Goal: Information Seeking & Learning: Compare options

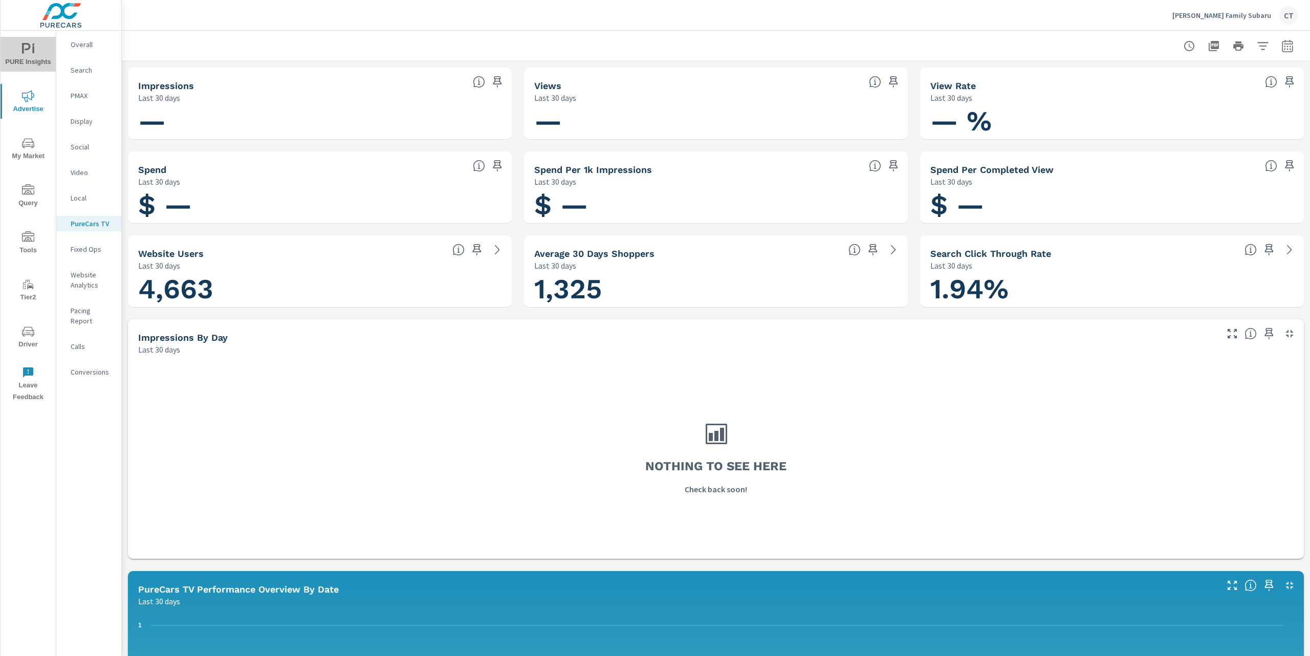
click at [25, 43] on icon "nav menu" at bounding box center [26, 48] width 9 height 11
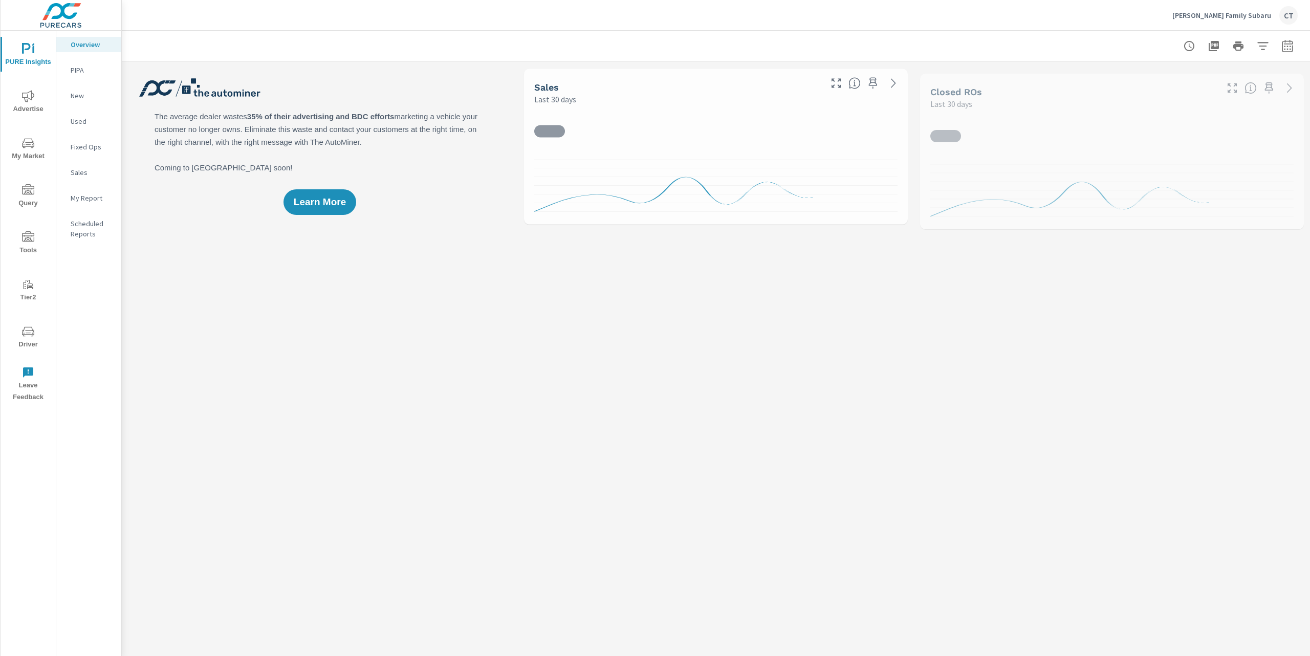
click at [106, 188] on nav "Overview PIPA New Used Fixed Ops Sales My Report Scheduled Reports" at bounding box center [88, 143] width 65 height 225
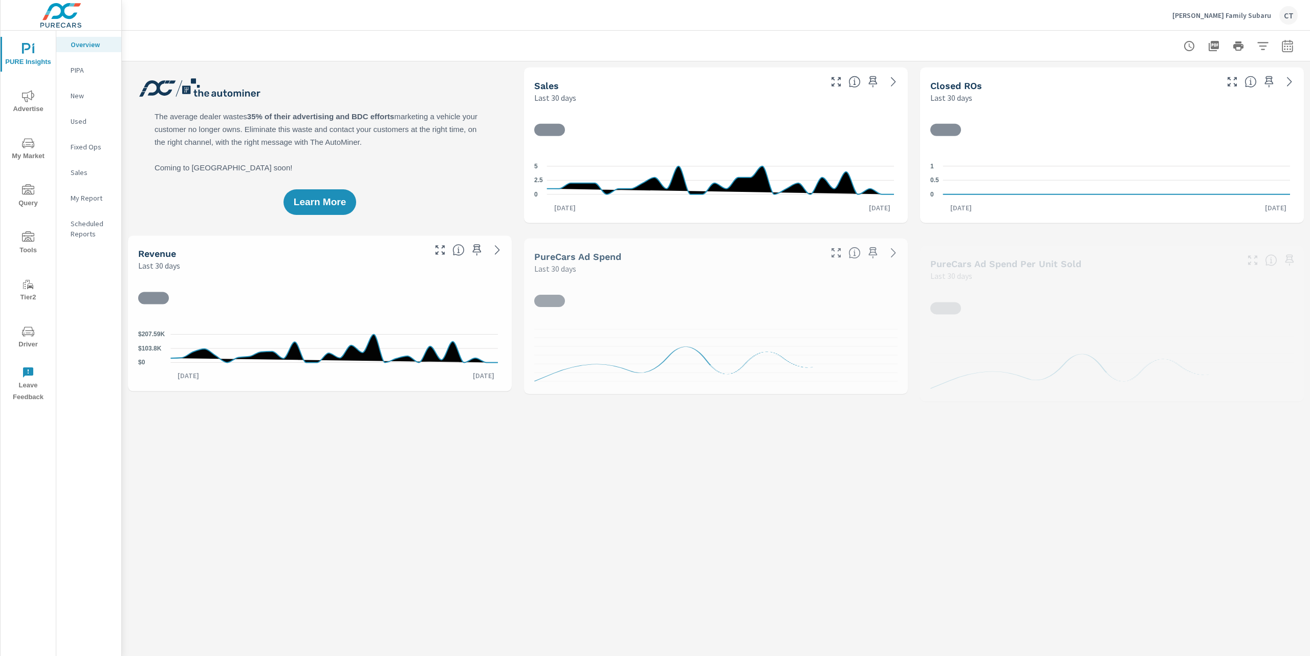
click at [105, 193] on p "My Report" at bounding box center [92, 198] width 42 height 10
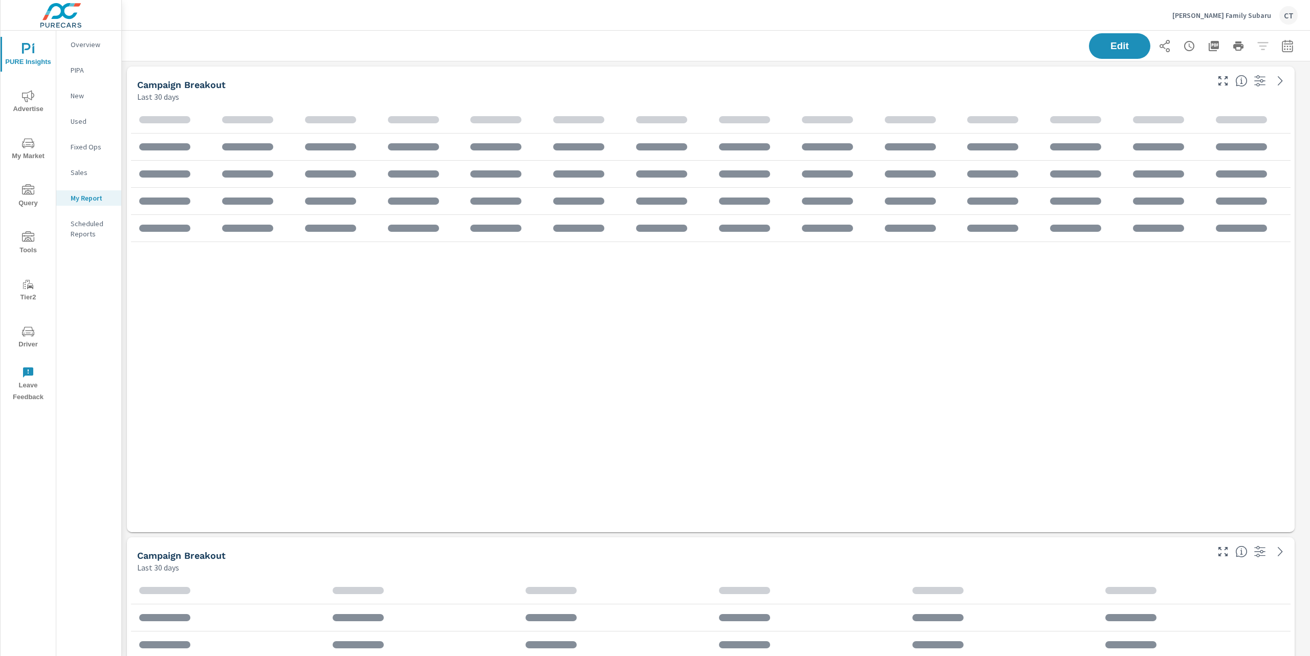
scroll to position [1909, 1199]
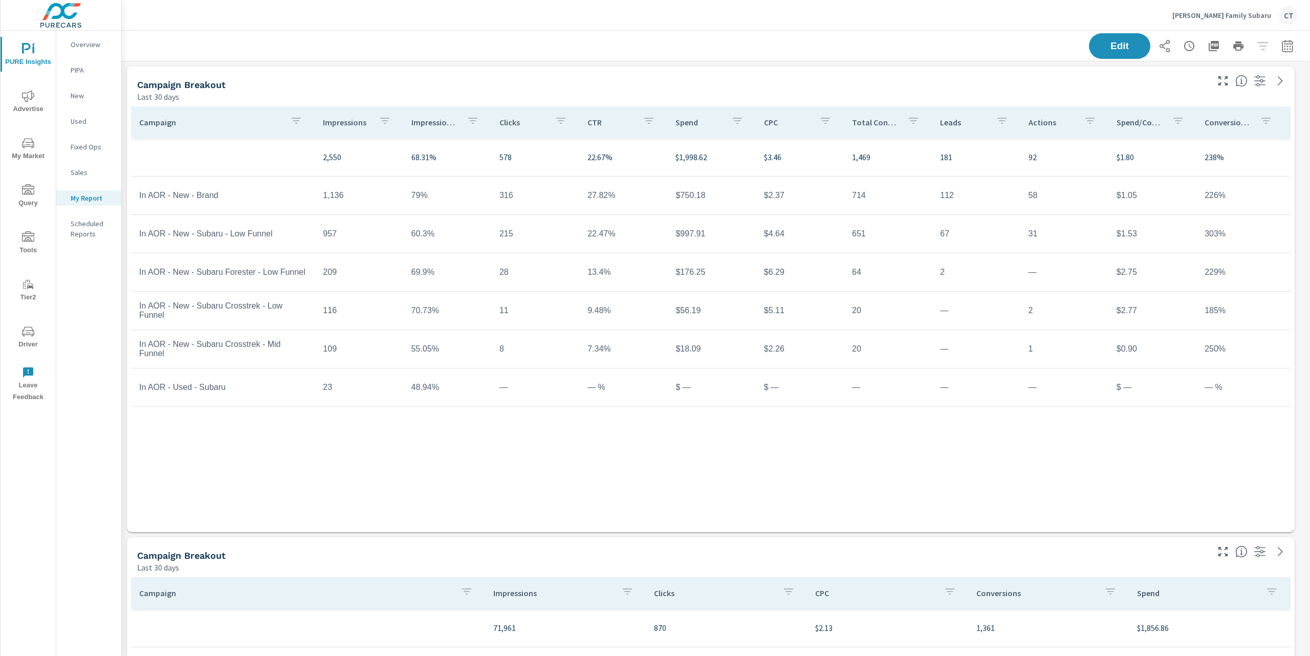
click at [1277, 56] on button "button" at bounding box center [1287, 46] width 20 height 20
select select "Last 30 days"
drag, startPoint x: 1276, startPoint y: 52, endPoint x: 1275, endPoint y: 77, distance: 25.1
click at [1277, 52] on button "button" at bounding box center [1287, 46] width 20 height 20
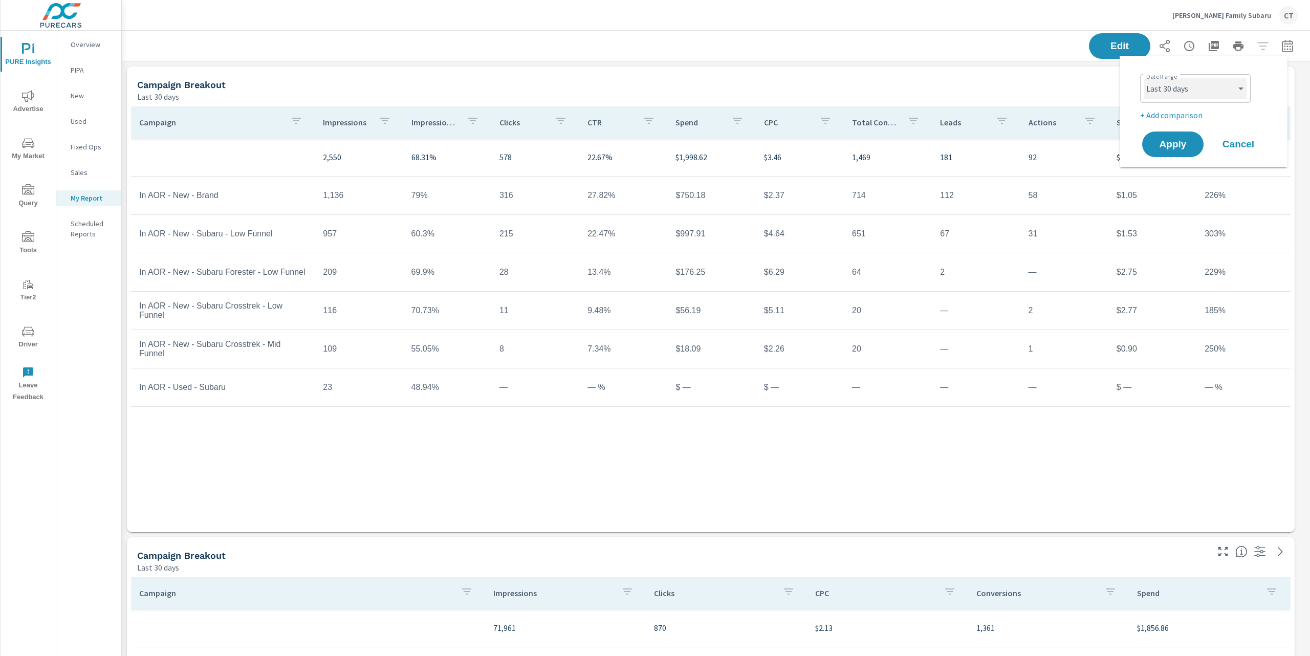
click at [1224, 83] on select "Custom Yesterday Last week Last 7 days Last 14 days Last 30 days Last 45 days L…" at bounding box center [1195, 88] width 102 height 20
click at [1144, 78] on select "Custom Yesterday Last week Last 7 days Last 14 days Last 30 days Last 45 days L…" at bounding box center [1195, 88] width 102 height 20
click at [1212, 93] on select "Custom Yesterday Last week Last 7 days Last 14 days Last 30 days Last 45 days L…" at bounding box center [1195, 88] width 102 height 20
click at [1144, 78] on select "Custom Yesterday Last week Last 7 days Last 14 days Last 30 days Last 45 days L…" at bounding box center [1195, 88] width 102 height 20
select select "Last month"
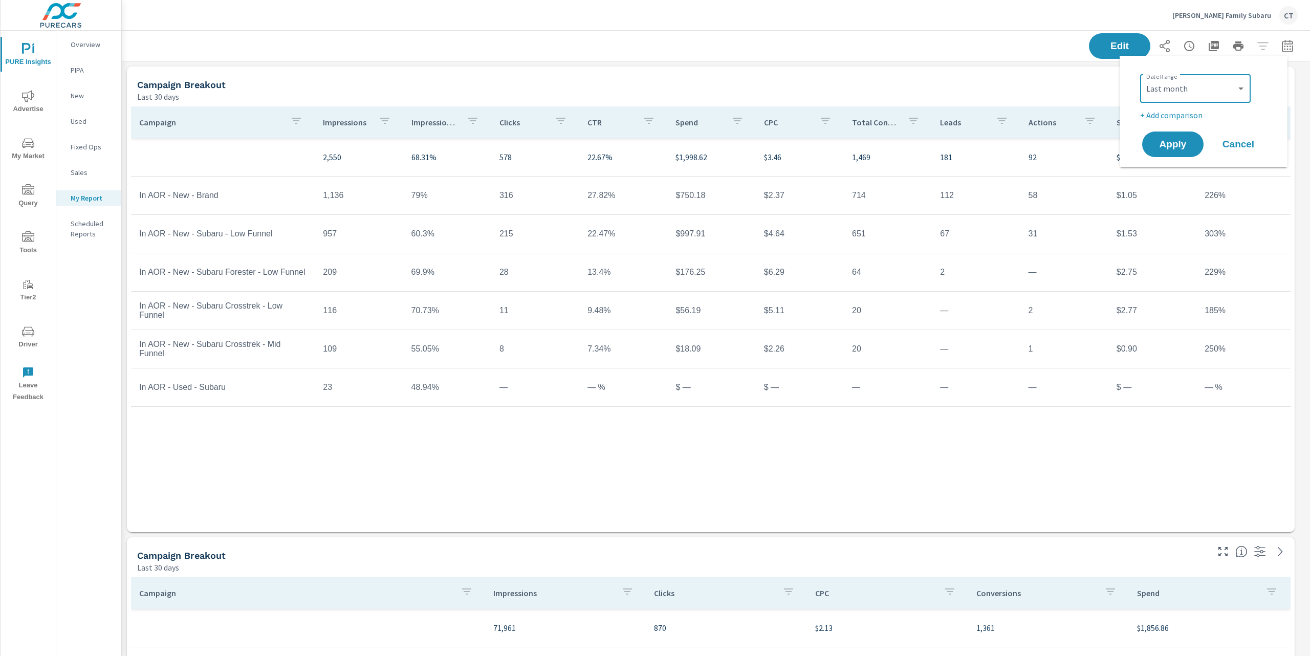
click at [1184, 117] on p "+ Add comparison" at bounding box center [1205, 115] width 131 height 12
select select "Previous period"
click at [1173, 177] on span "Apply" at bounding box center [1173, 173] width 42 height 10
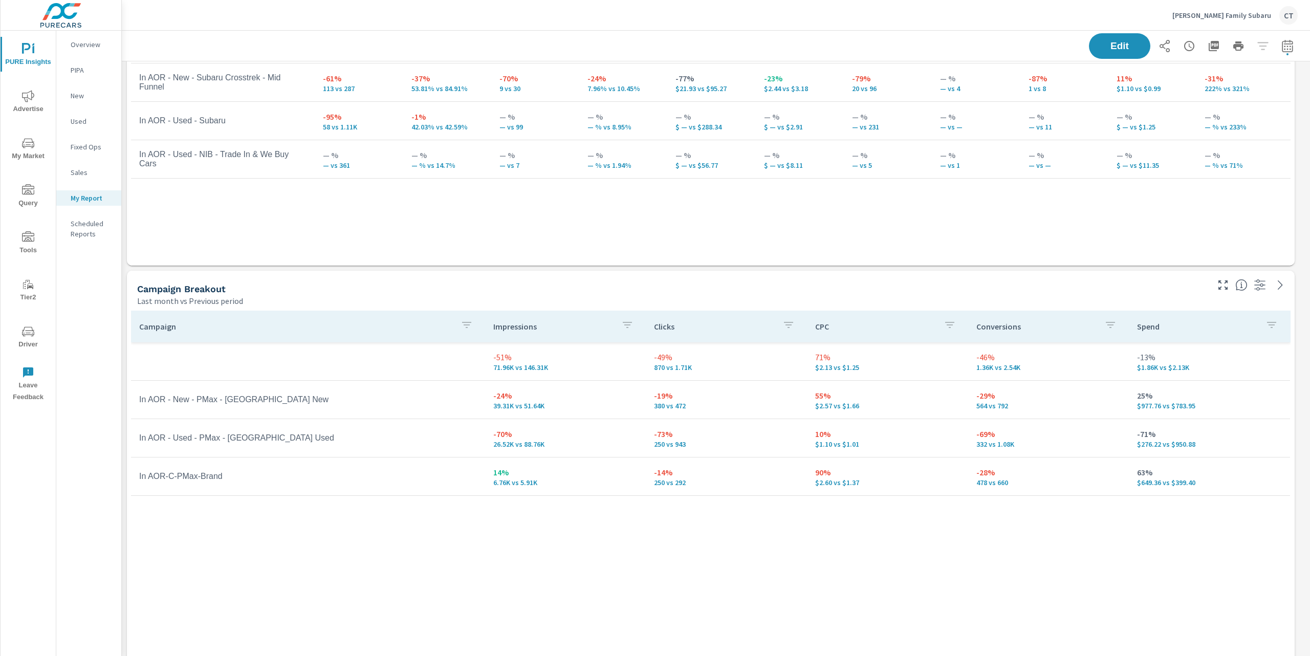
scroll to position [268, 0]
click at [688, 536] on div "Campaign Impressions Clicks CPC Conversions Spend -51% 71.96K vs 146.31K -49% 8…" at bounding box center [710, 512] width 1159 height 406
click at [602, 540] on div "Campaign Impressions Clicks CPC Conversions Spend -51% 71.96K vs 146.31K -49% 8…" at bounding box center [710, 512] width 1159 height 406
click at [615, 503] on div "Campaign Impressions Clicks CPC Conversions Spend -51% 71.96K vs 146.31K -49% 8…" at bounding box center [710, 512] width 1159 height 406
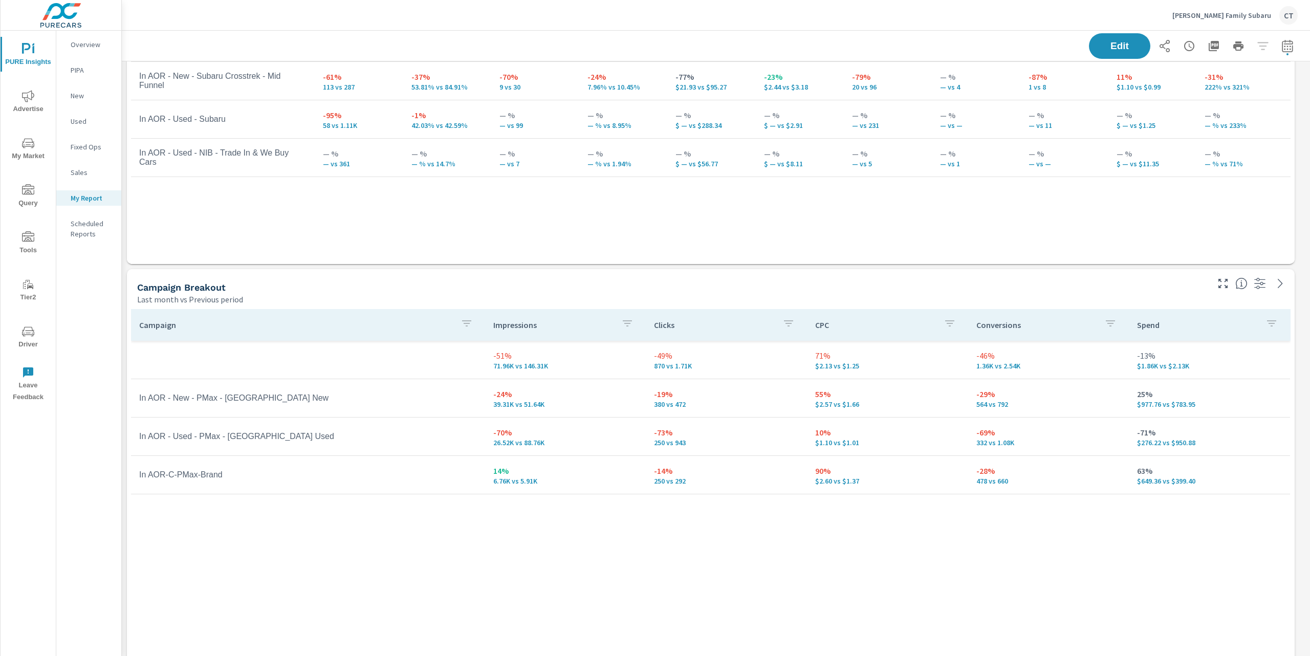
click at [515, 213] on div "Campaign Impressions Impression Share Clicks CTR Spend CPC Total Conversions Le…" at bounding box center [710, 41] width 1159 height 406
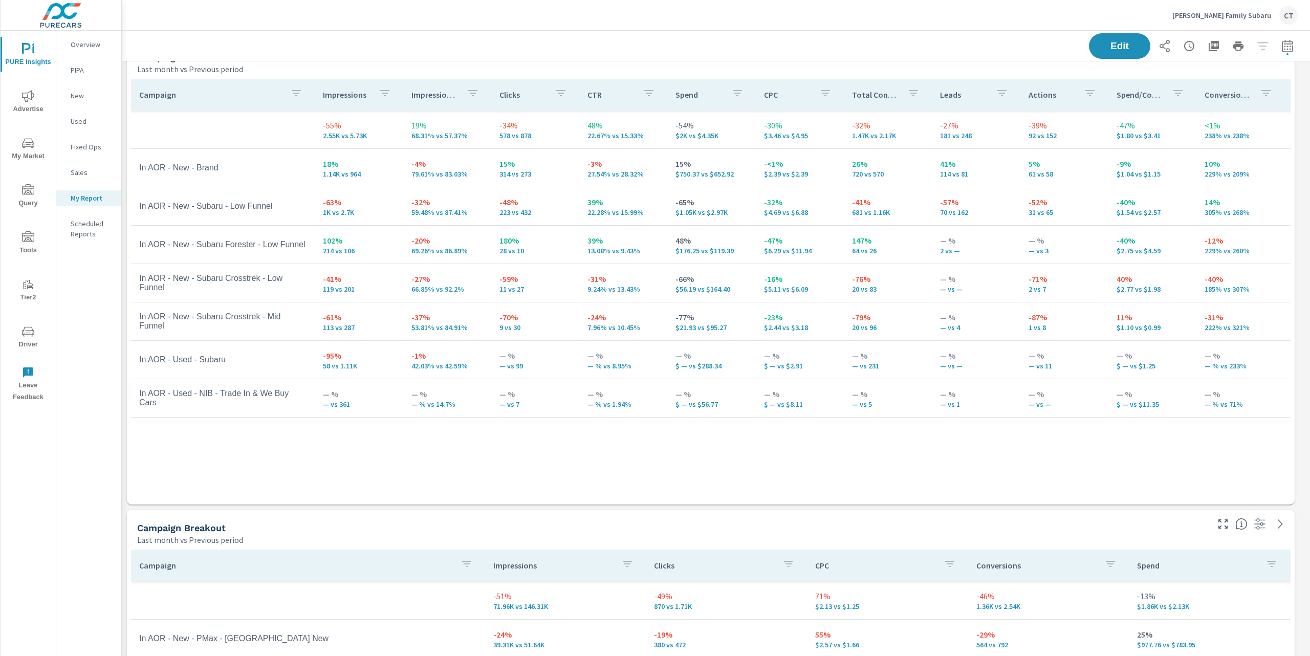
scroll to position [0, 0]
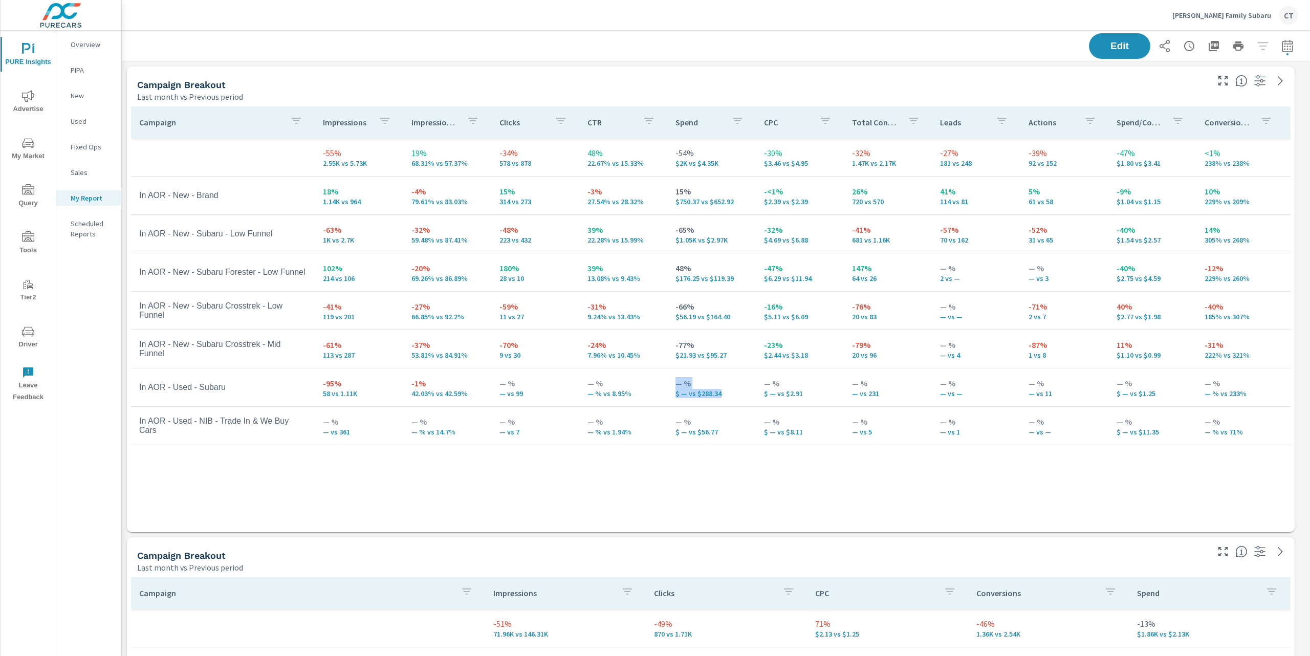
drag, startPoint x: 725, startPoint y: 397, endPoint x: 593, endPoint y: 403, distance: 132.2
click at [594, 403] on tr "In AOR - Used - Subaru -95% 58 vs 1.11K -1% 42.03% vs 42.59% — % — vs 99 — % — …" at bounding box center [796, 387] width 1330 height 38
click at [811, 444] on td "— % $ — vs $8.11" at bounding box center [800, 425] width 88 height 37
click at [1277, 50] on button "button" at bounding box center [1287, 46] width 20 height 20
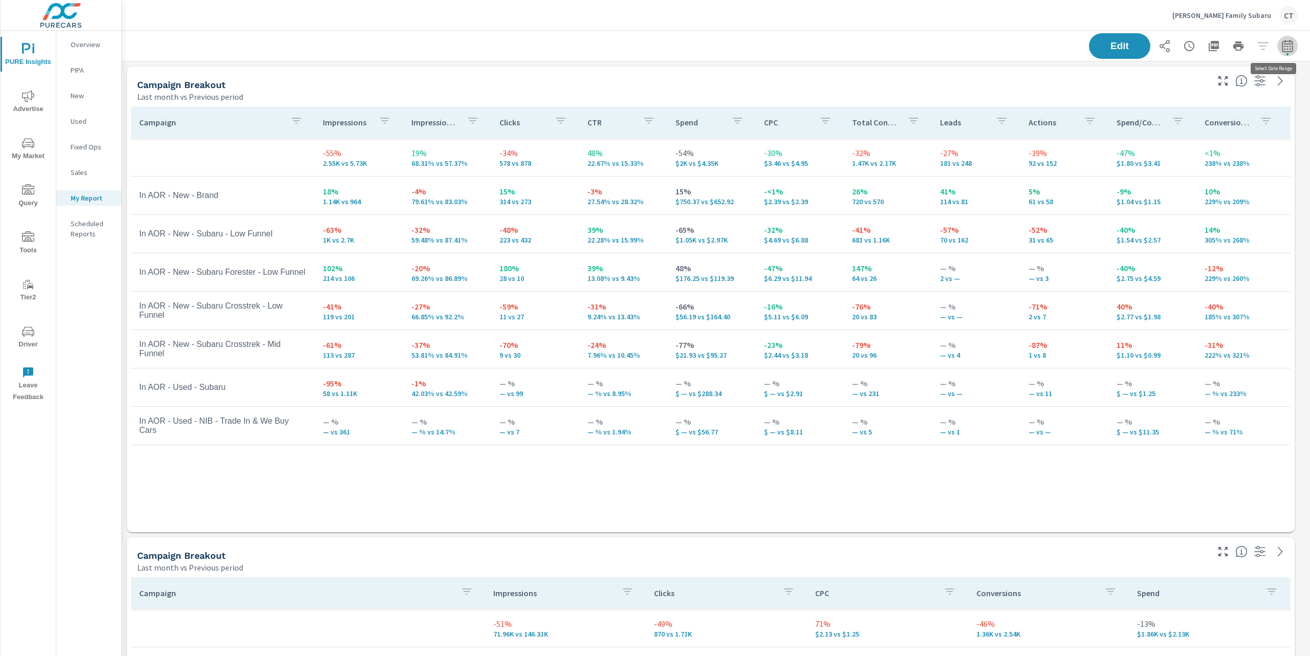
select select "Last month"
select select "Previous period"
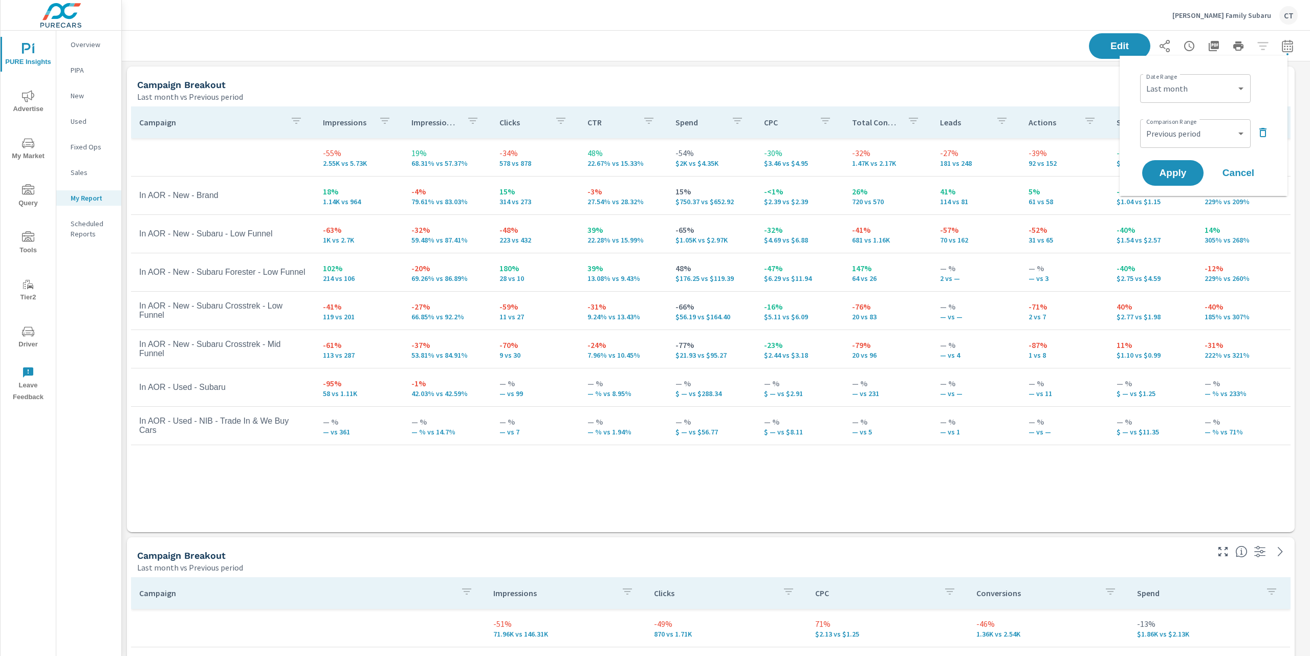
click at [301, 500] on div "Campaign Impressions Impression Share Clicks CTR Spend CPC Total Conversions Le…" at bounding box center [710, 309] width 1159 height 406
click at [450, 322] on td "-27% 66.85% vs 92.2%" at bounding box center [447, 310] width 88 height 37
click at [449, 322] on td "-27% 66.85% vs 92.2%" at bounding box center [447, 310] width 88 height 37
click at [447, 319] on p "66.85% vs 92.2%" at bounding box center [447, 317] width 72 height 8
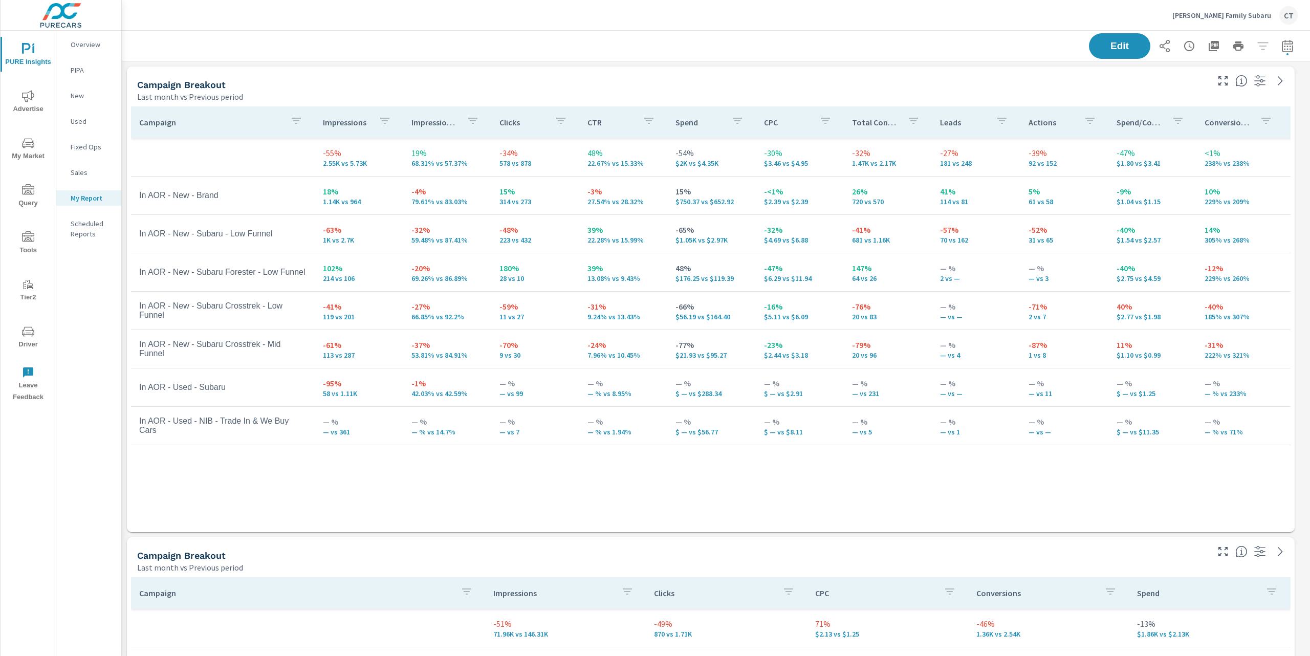
click at [412, 320] on td "-27% 66.85% vs 92.2%" at bounding box center [447, 310] width 88 height 37
click at [412, 320] on p "66.85% vs 92.2%" at bounding box center [447, 317] width 72 height 8
drag, startPoint x: 725, startPoint y: 203, endPoint x: 656, endPoint y: 202, distance: 68.6
click at [656, 202] on tr "In AOR - New - Brand 18% 1.14K vs 964 -4% 79.61% vs 83.03% 15% 314 vs 273 -3% 2…" at bounding box center [796, 196] width 1330 height 38
click at [414, 205] on p "79.61% vs 83.03%" at bounding box center [447, 201] width 72 height 8
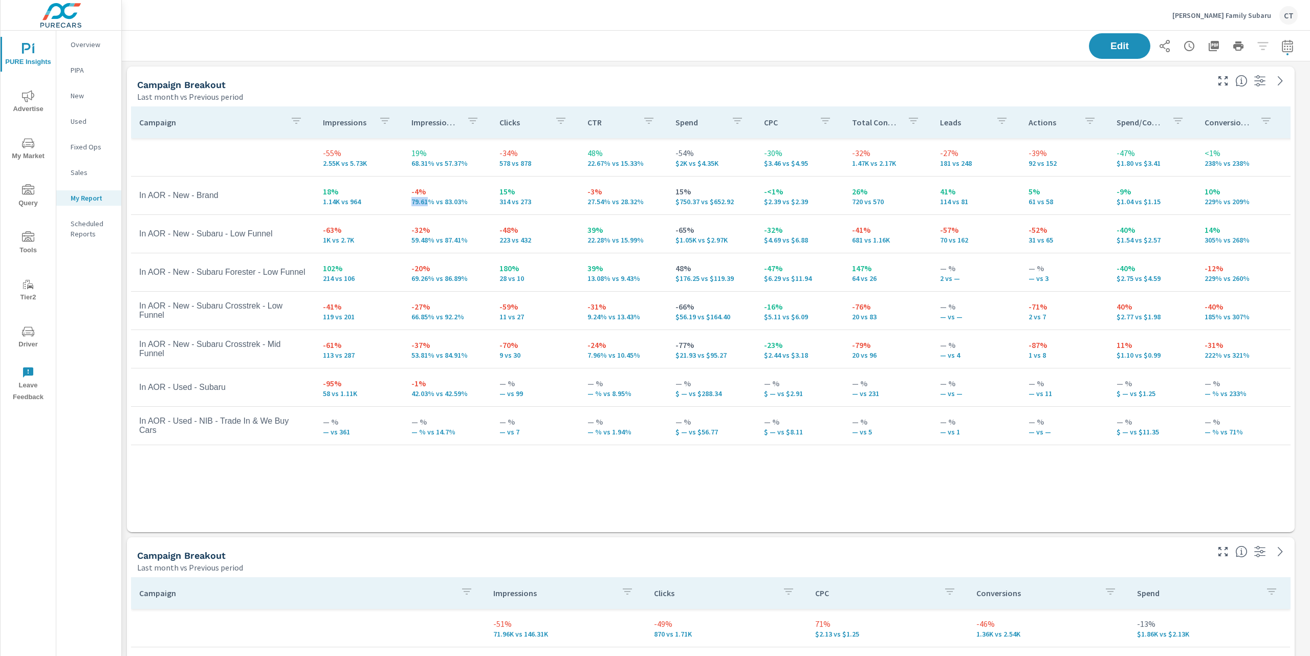
click at [414, 205] on p "79.61% vs 83.03%" at bounding box center [447, 201] width 72 height 8
click at [767, 202] on p "$2.39 vs $2.39" at bounding box center [800, 201] width 72 height 8
click at [673, 206] on td "15% $750.37 vs $652.92" at bounding box center [711, 195] width 88 height 37
drag, startPoint x: 667, startPoint y: 208, endPoint x: 673, endPoint y: 206, distance: 6.7
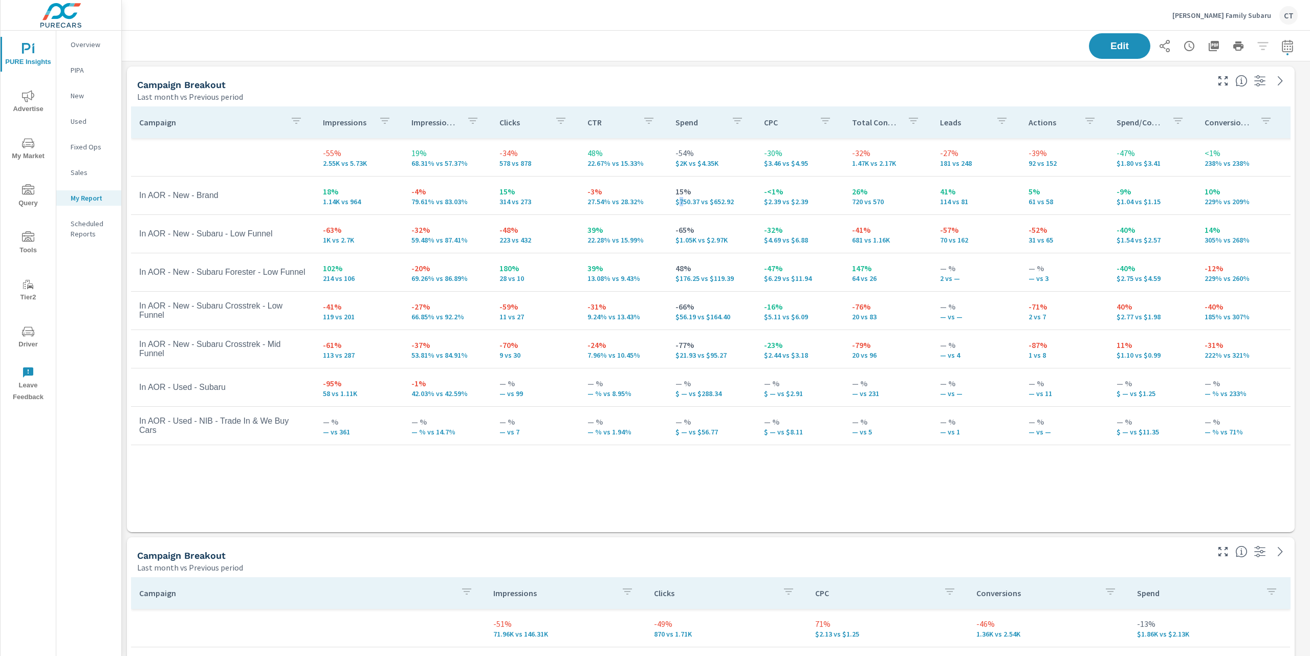
click at [673, 206] on td "15% $750.37 vs $652.92" at bounding box center [711, 195] width 88 height 37
click at [683, 204] on p "$750.37 vs $652.92" at bounding box center [711, 201] width 72 height 8
click at [852, 200] on p "720 vs 570" at bounding box center [888, 201] width 72 height 8
click at [852, 201] on p "720 vs 570" at bounding box center [888, 201] width 72 height 8
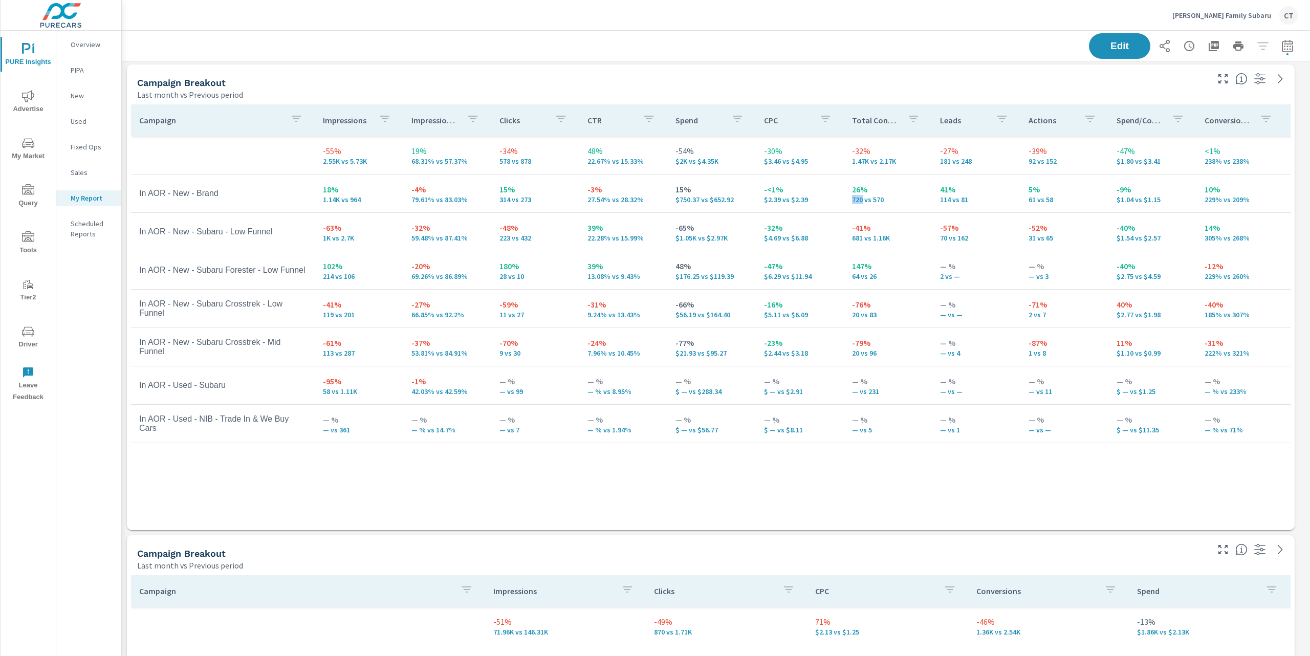
scroll to position [3, 0]
drag, startPoint x: 409, startPoint y: 238, endPoint x: 473, endPoint y: 244, distance: 64.2
click at [473, 244] on td "-32% 59.48% vs 87.41%" at bounding box center [447, 231] width 88 height 37
click at [329, 230] on p "-63%" at bounding box center [359, 227] width 72 height 12
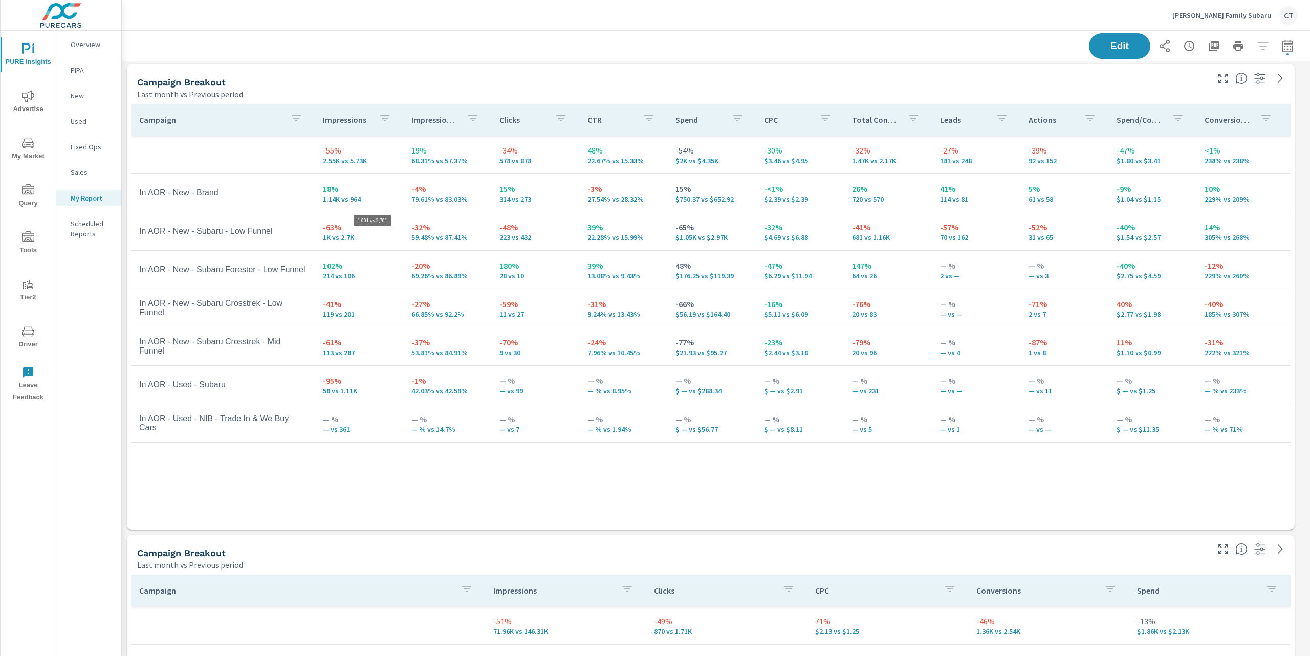
click at [357, 239] on p "1K vs 2.7K" at bounding box center [359, 237] width 72 height 8
drag, startPoint x: 353, startPoint y: 242, endPoint x: 313, endPoint y: 232, distance: 41.1
click at [315, 232] on td "-63% 1K vs 2.7K" at bounding box center [359, 231] width 88 height 37
click at [345, 241] on p "1K vs 2.7K" at bounding box center [359, 237] width 72 height 8
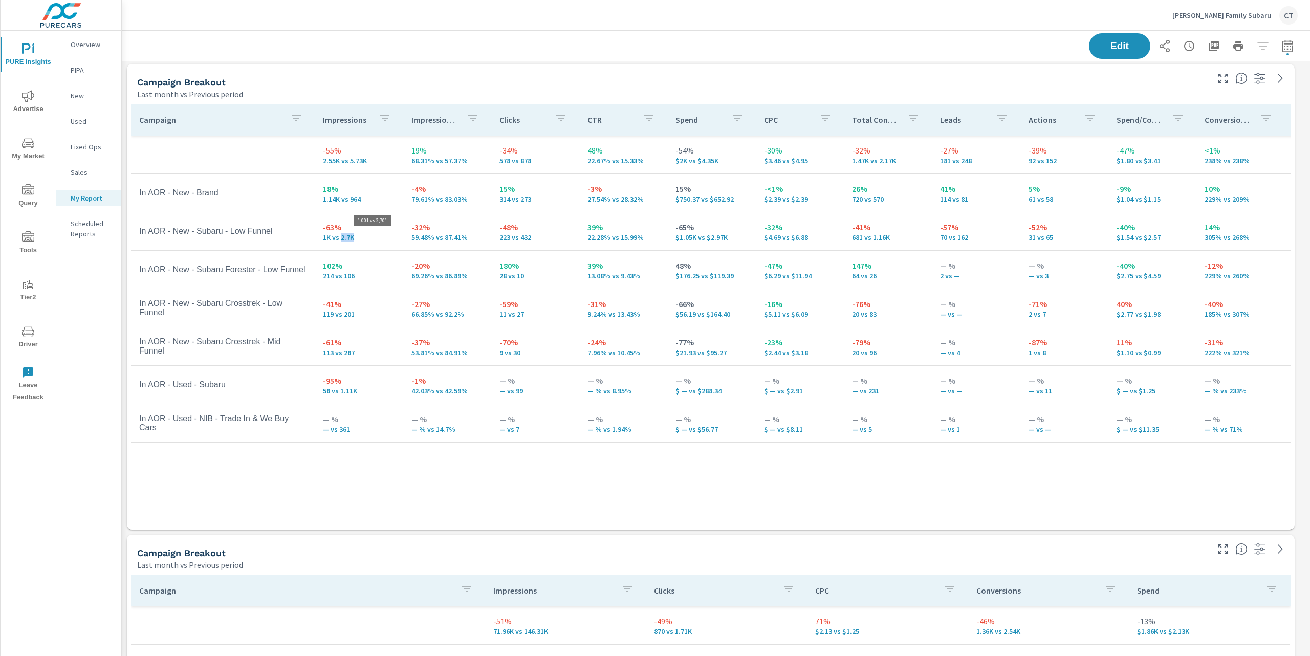
scroll to position [1909, 1199]
click at [323, 240] on p "1K vs 2.7K" at bounding box center [359, 237] width 72 height 8
drag, startPoint x: 719, startPoint y: 237, endPoint x: 665, endPoint y: 229, distance: 55.4
click at [667, 229] on td "-65% $1.05K vs $2.97K" at bounding box center [711, 231] width 88 height 37
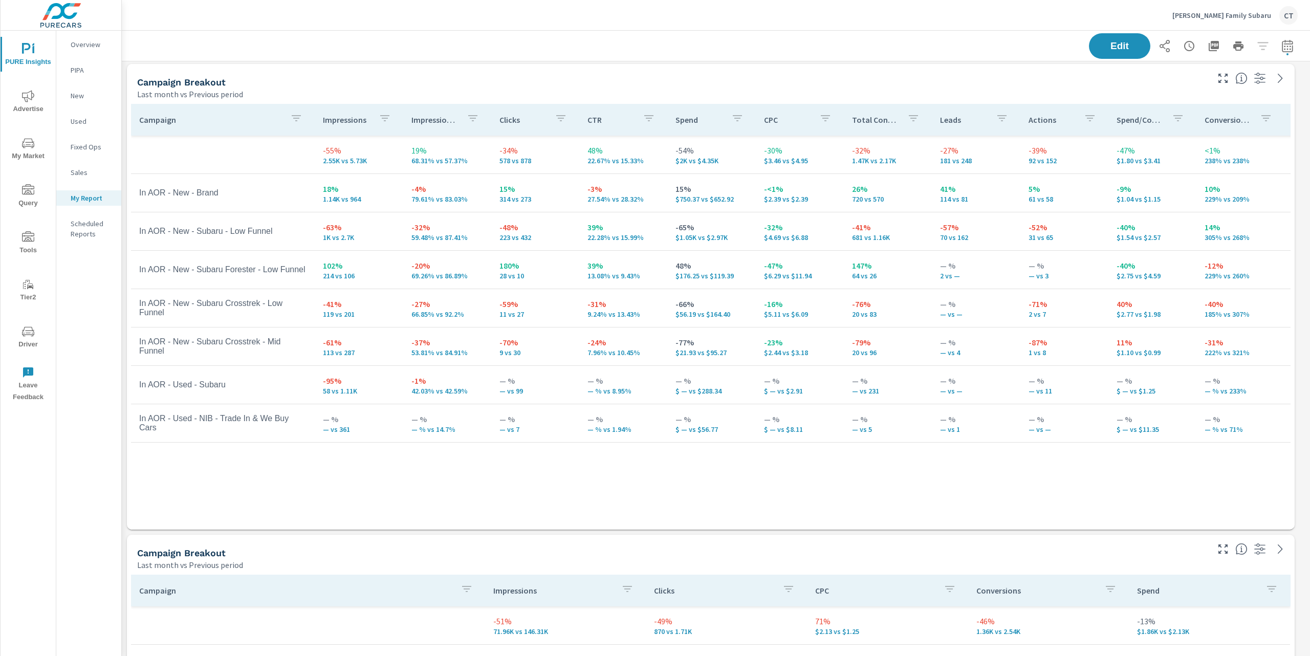
click at [731, 203] on p "$750.37 vs $652.92" at bounding box center [711, 199] width 72 height 8
click at [1093, 64] on div "Campaign Breakout Last month vs Previous period" at bounding box center [669, 82] width 1084 height 36
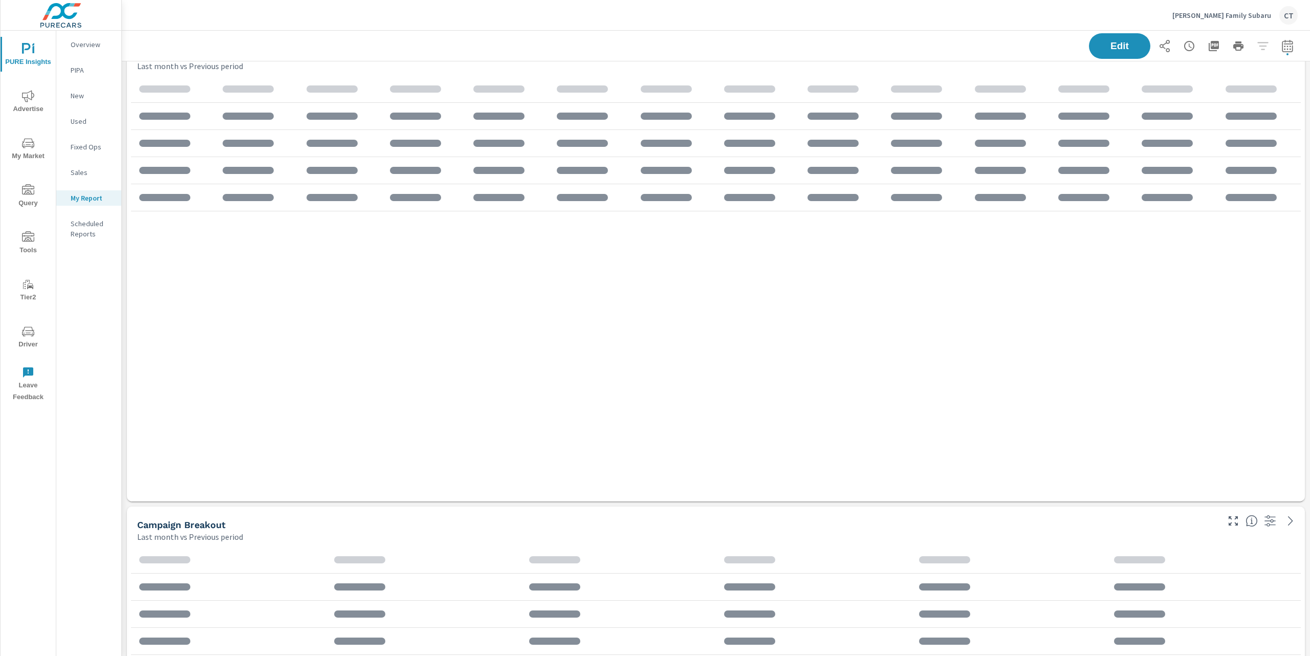
scroll to position [1909, 1199]
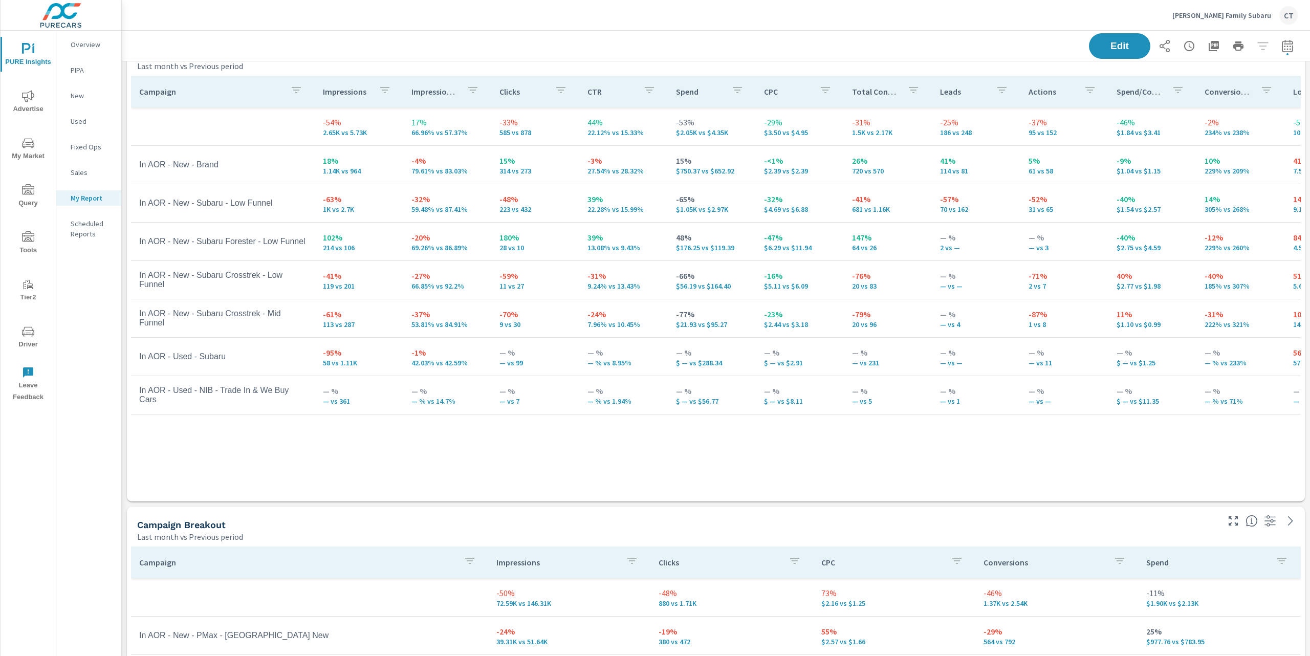
click at [17, 152] on span "My Market" at bounding box center [28, 149] width 49 height 25
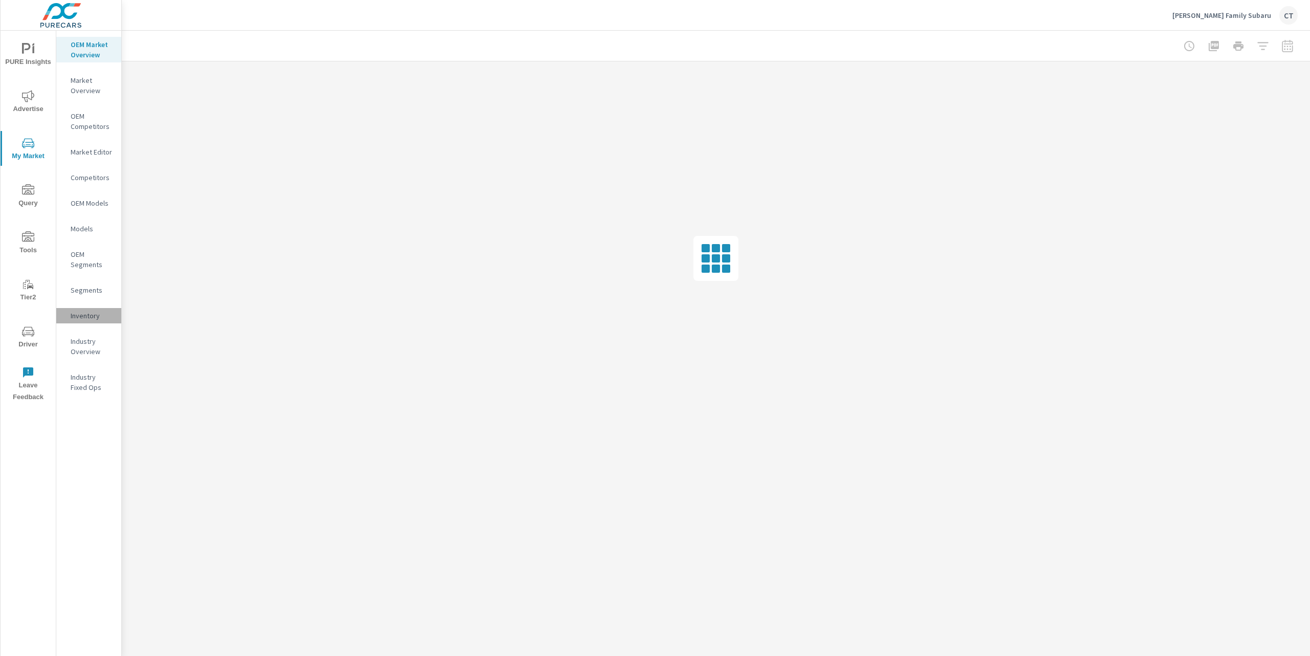
click at [93, 313] on p "Inventory" at bounding box center [92, 316] width 42 height 10
click at [1080, 25] on div "Hicks Family Subaru CT" at bounding box center [715, 15] width 1163 height 30
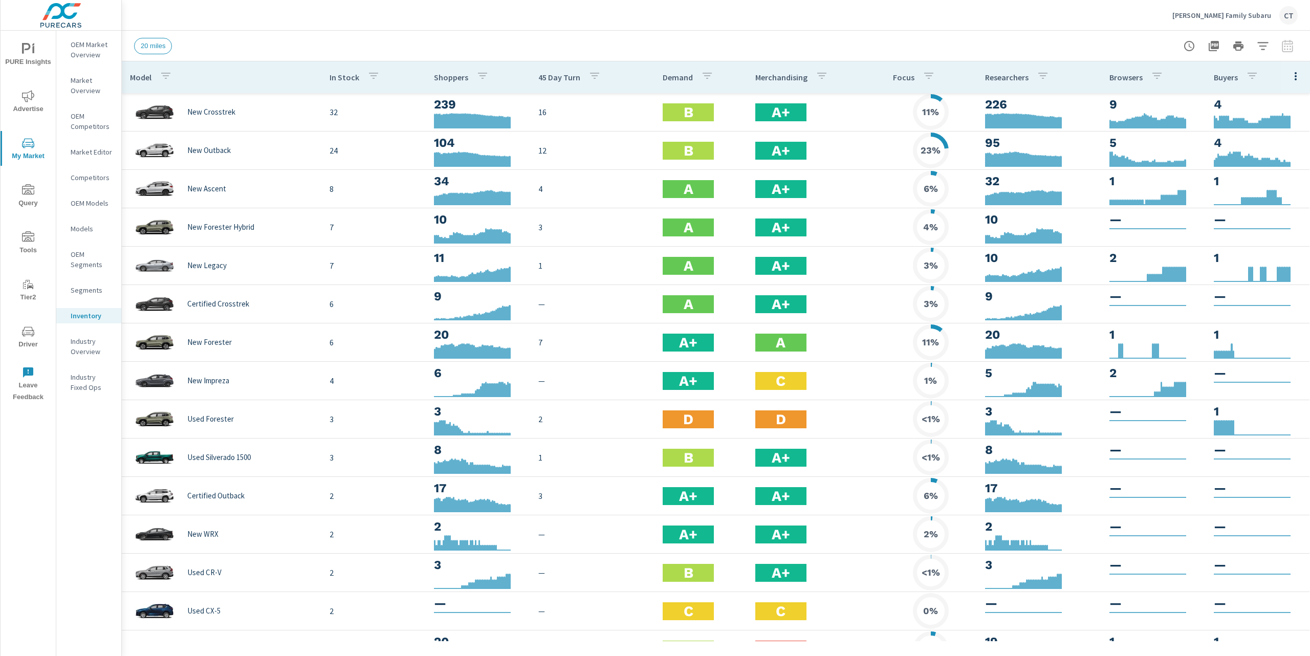
click at [285, 44] on div "20 miles" at bounding box center [644, 46] width 1020 height 16
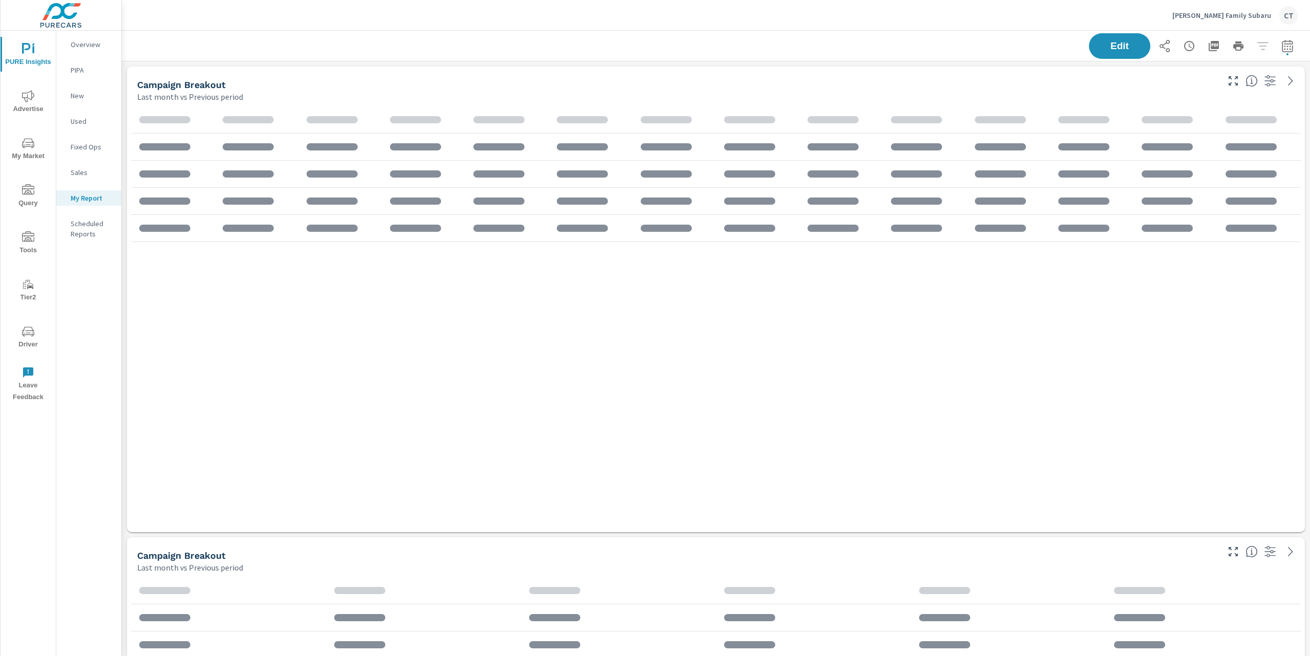
scroll to position [1909, 1199]
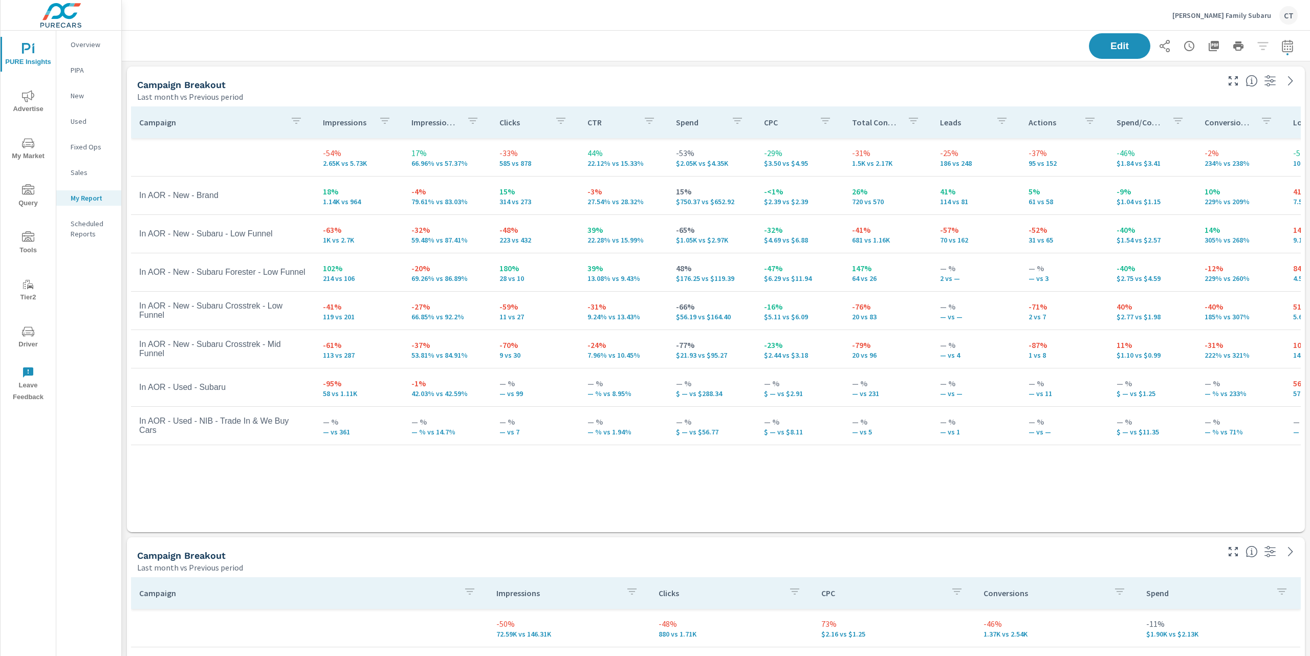
click at [298, 518] on div "Campaign Impressions Impression Share Clicks CTR Spend CPC Total Conversions Le…" at bounding box center [716, 317] width 1170 height 422
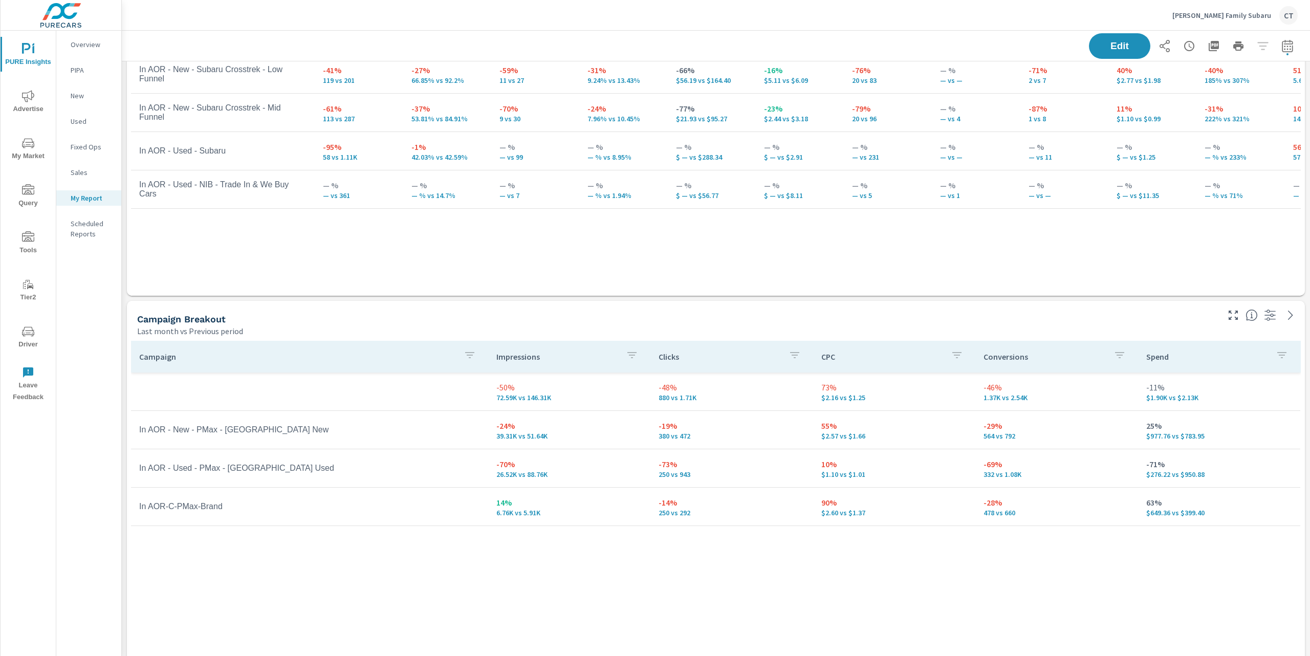
scroll to position [238, 0]
click at [21, 85] on button "Advertise" at bounding box center [28, 101] width 55 height 35
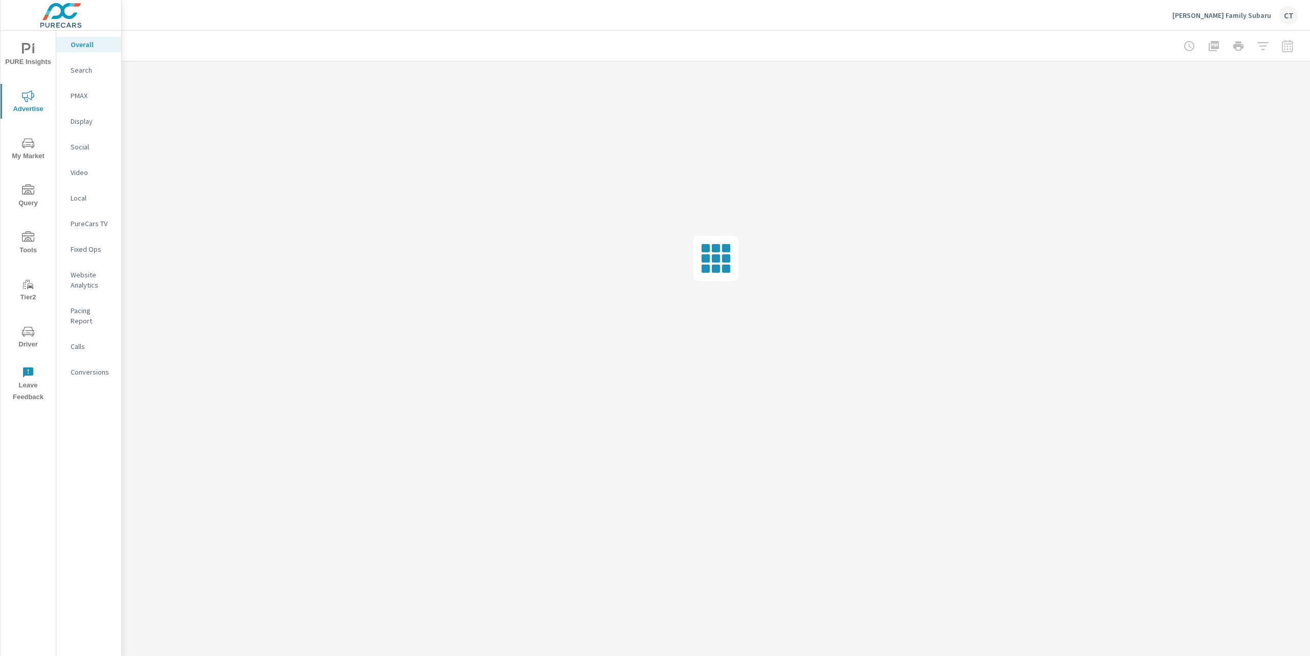
click at [94, 284] on p "Website Analytics" at bounding box center [92, 280] width 42 height 20
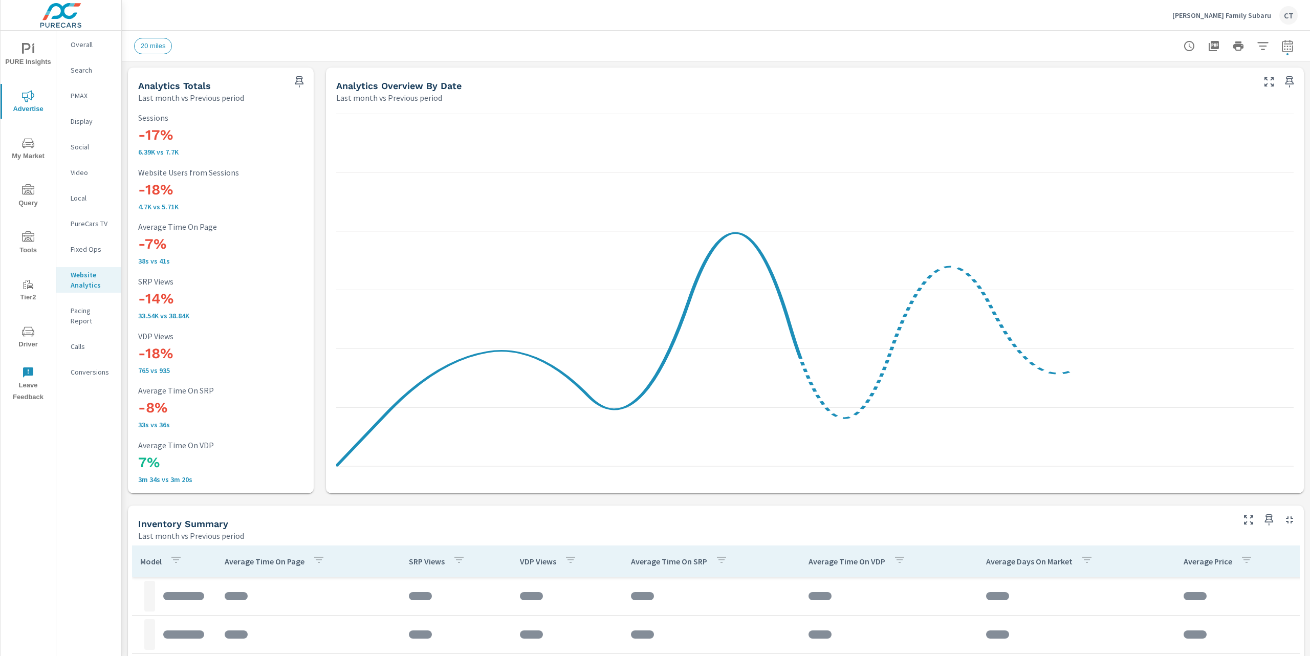
click at [1257, 42] on icon "button" at bounding box center [1262, 46] width 11 height 8
drag, startPoint x: 1192, startPoint y: 126, endPoint x: 1193, endPoint y: 136, distance: 9.8
click at [1192, 126] on li "Condition" at bounding box center [1185, 129] width 156 height 25
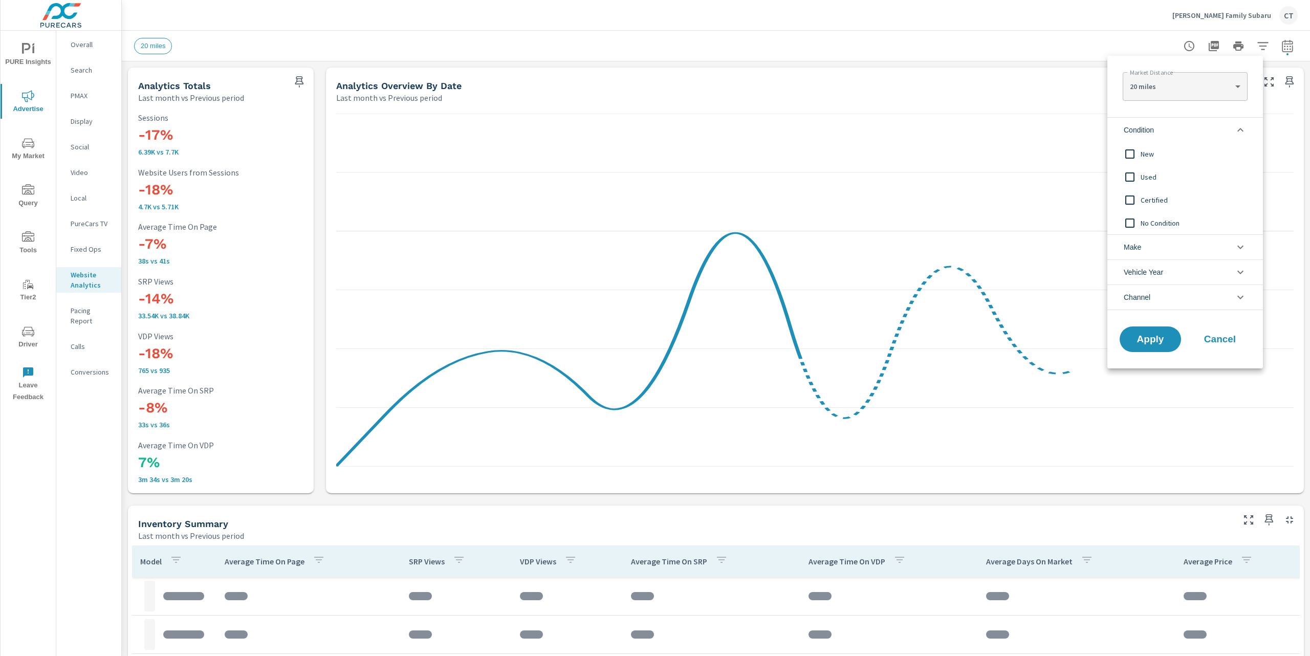
click at [1169, 154] on span "New" at bounding box center [1196, 154] width 112 height 12
click at [1149, 347] on button "Apply" at bounding box center [1149, 339] width 63 height 27
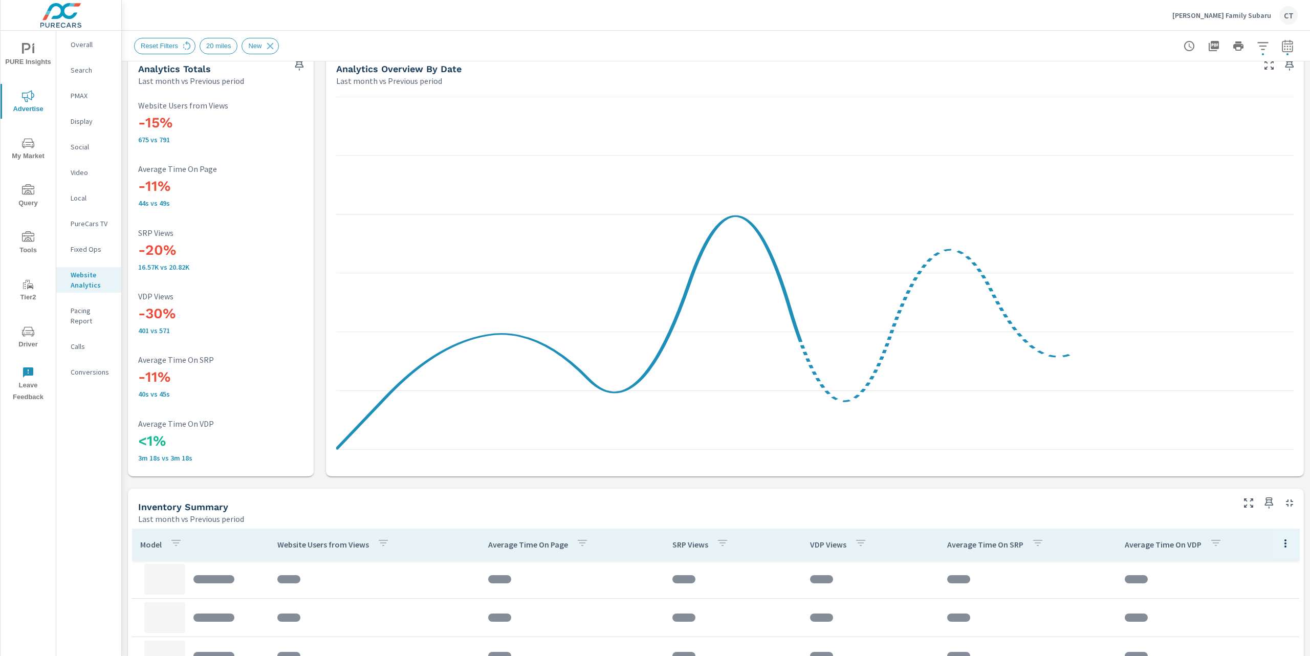
scroll to position [18, 0]
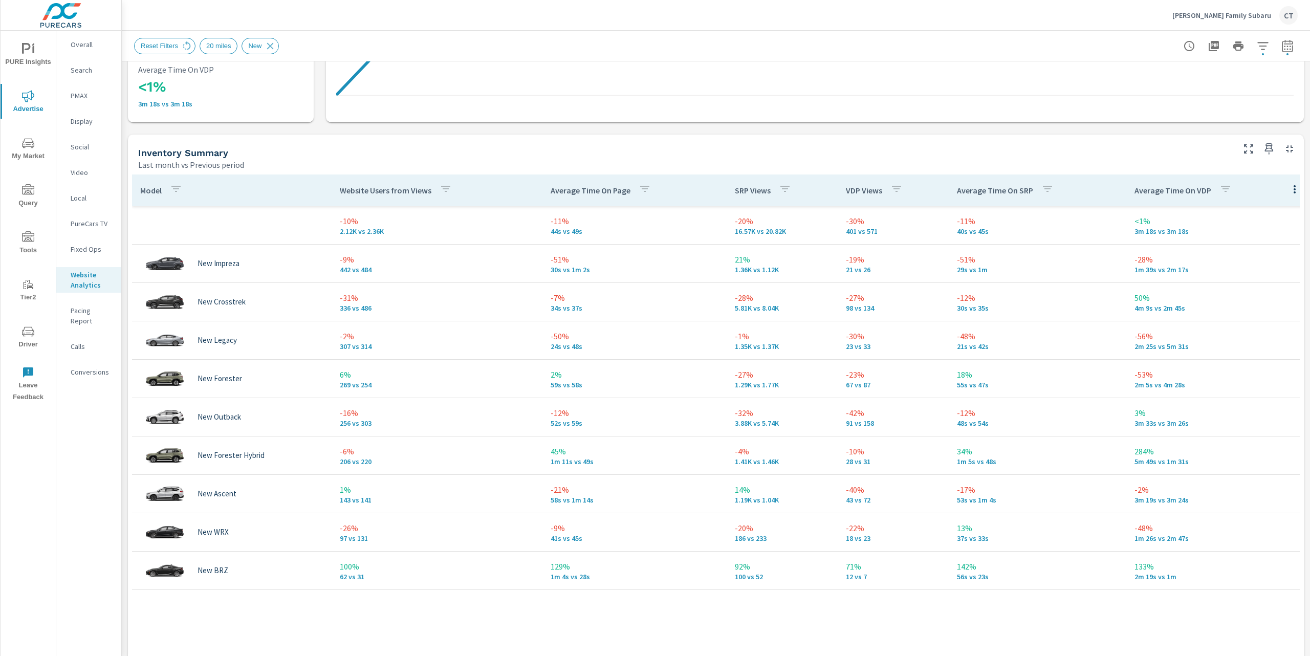
scroll to position [335, 0]
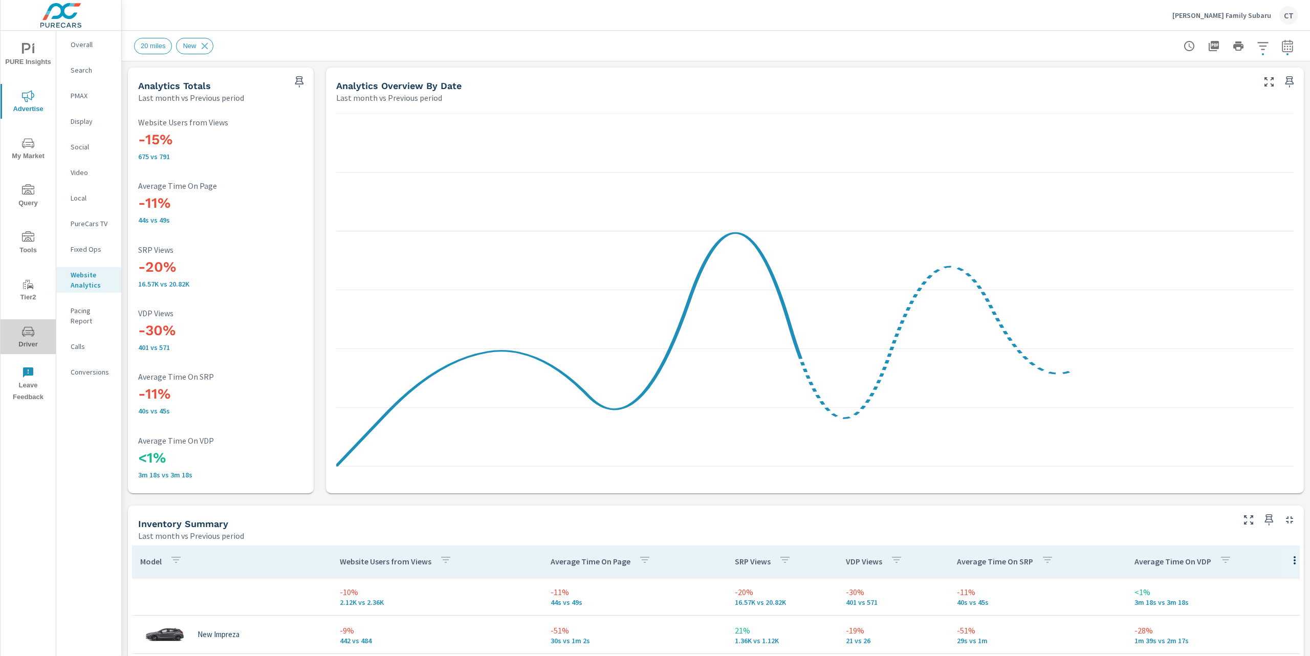
click at [34, 330] on icon "nav menu" at bounding box center [28, 331] width 12 height 12
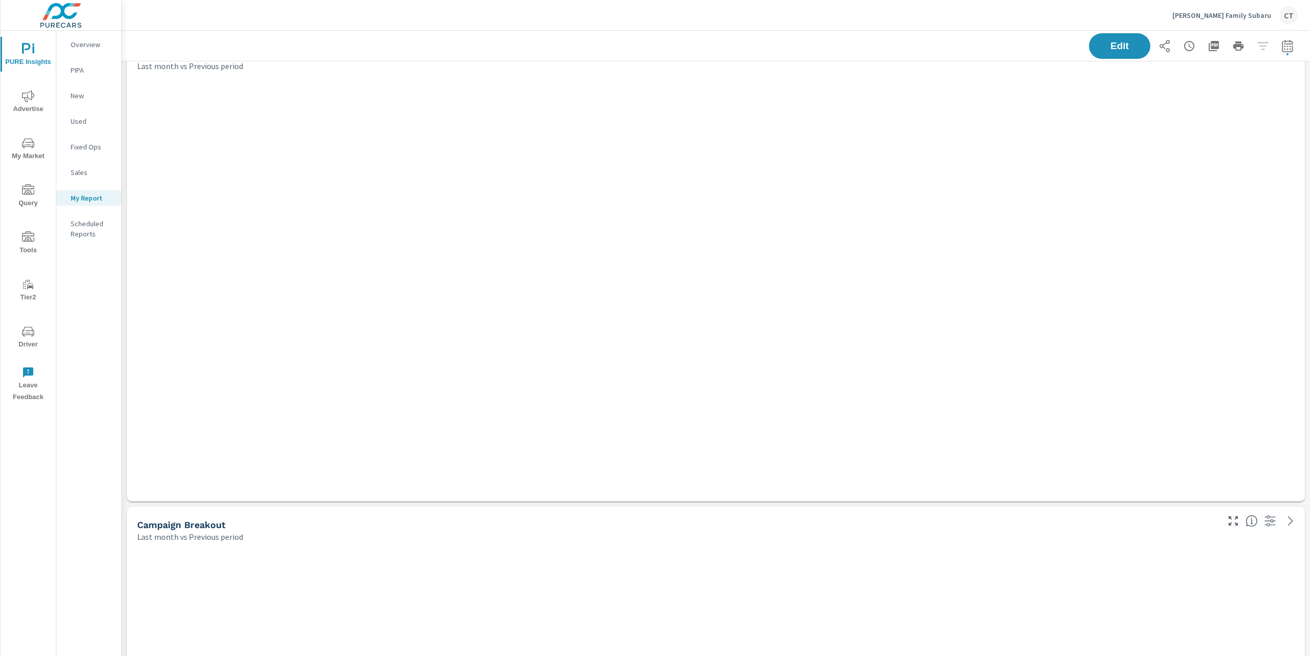
scroll to position [1909, 1199]
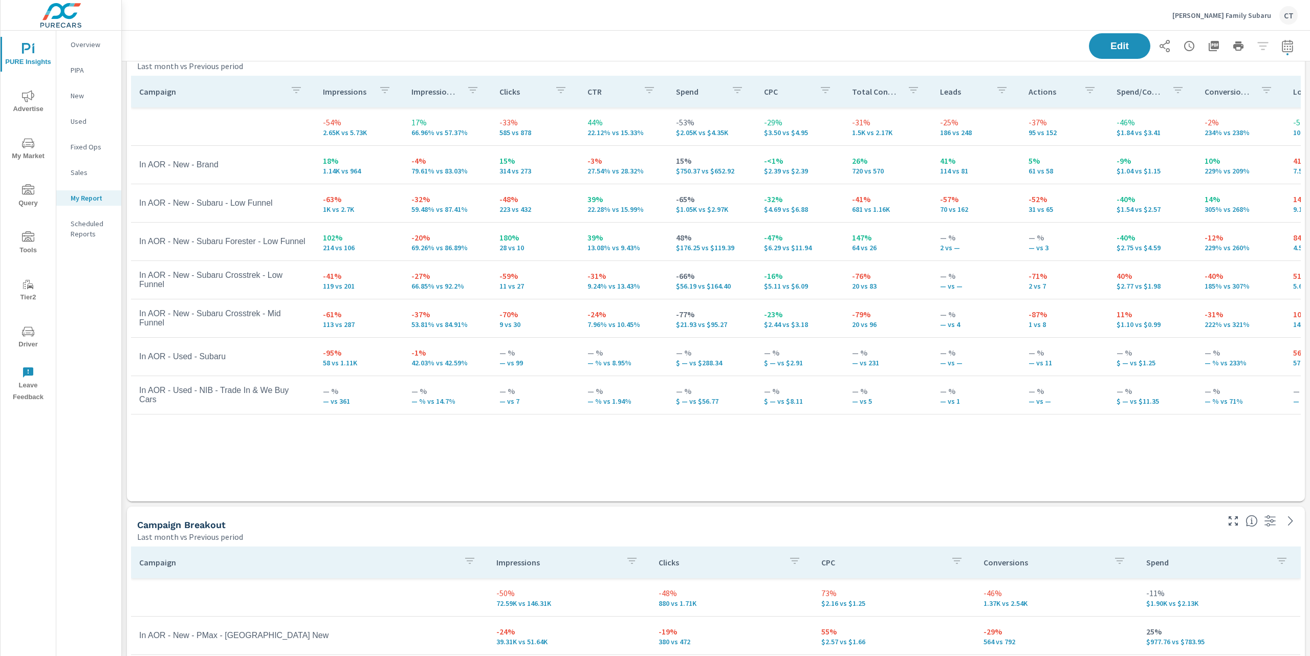
click at [651, 72] on div "Last month vs Previous period" at bounding box center [677, 66] width 1080 height 12
click at [546, 472] on div "Campaign Impressions Impression Share Clicks CTR Spend CPC Total Conversions Le…" at bounding box center [716, 279] width 1170 height 406
drag, startPoint x: 250, startPoint y: 238, endPoint x: 164, endPoint y: 232, distance: 85.7
click at [164, 216] on td "In AOR - New - Subaru - Low Funnel" at bounding box center [223, 203] width 184 height 26
click at [617, 482] on div "Campaign Impressions Impression Share Clicks CTR Spend CPC Total Conversions Le…" at bounding box center [716, 279] width 1170 height 406
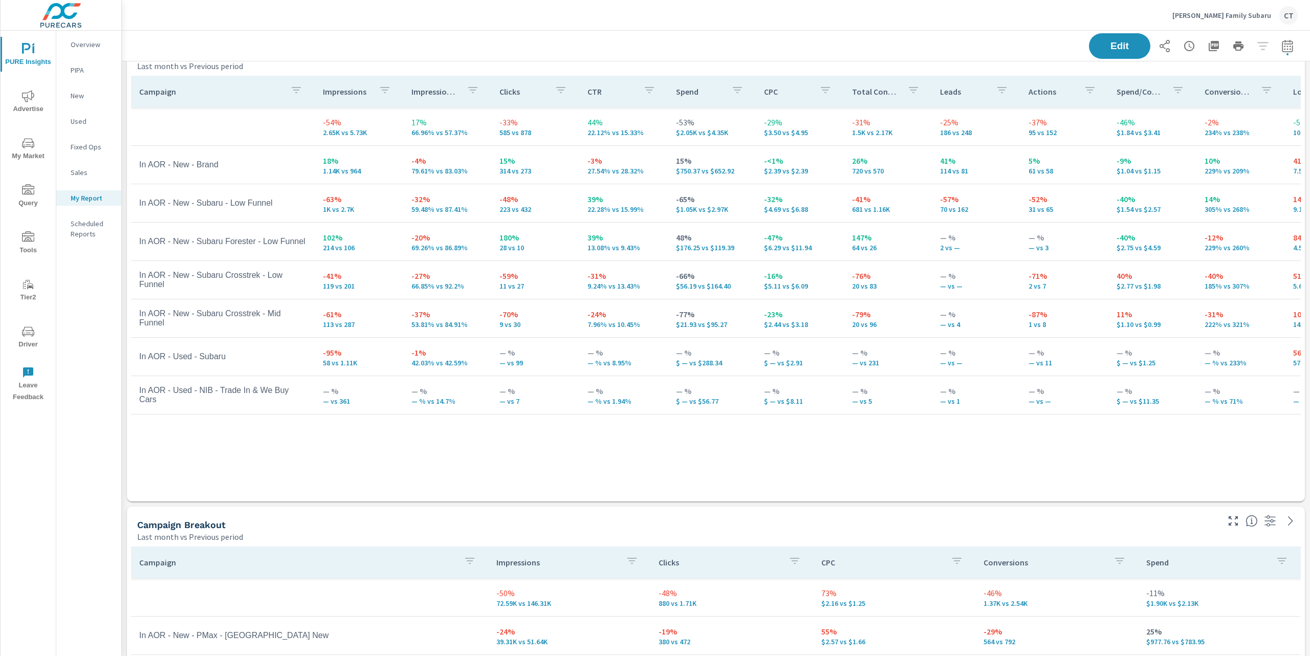
click at [684, 175] on p "$750.37 vs $652.92" at bounding box center [712, 171] width 72 height 8
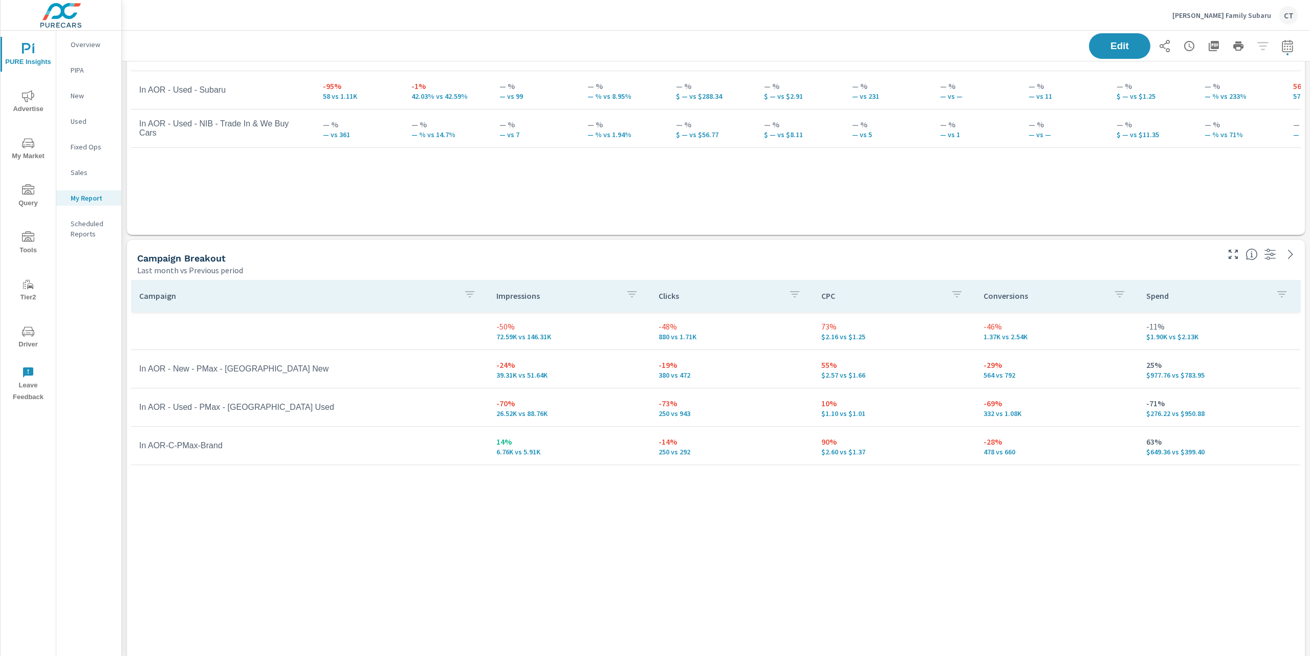
scroll to position [365, 0]
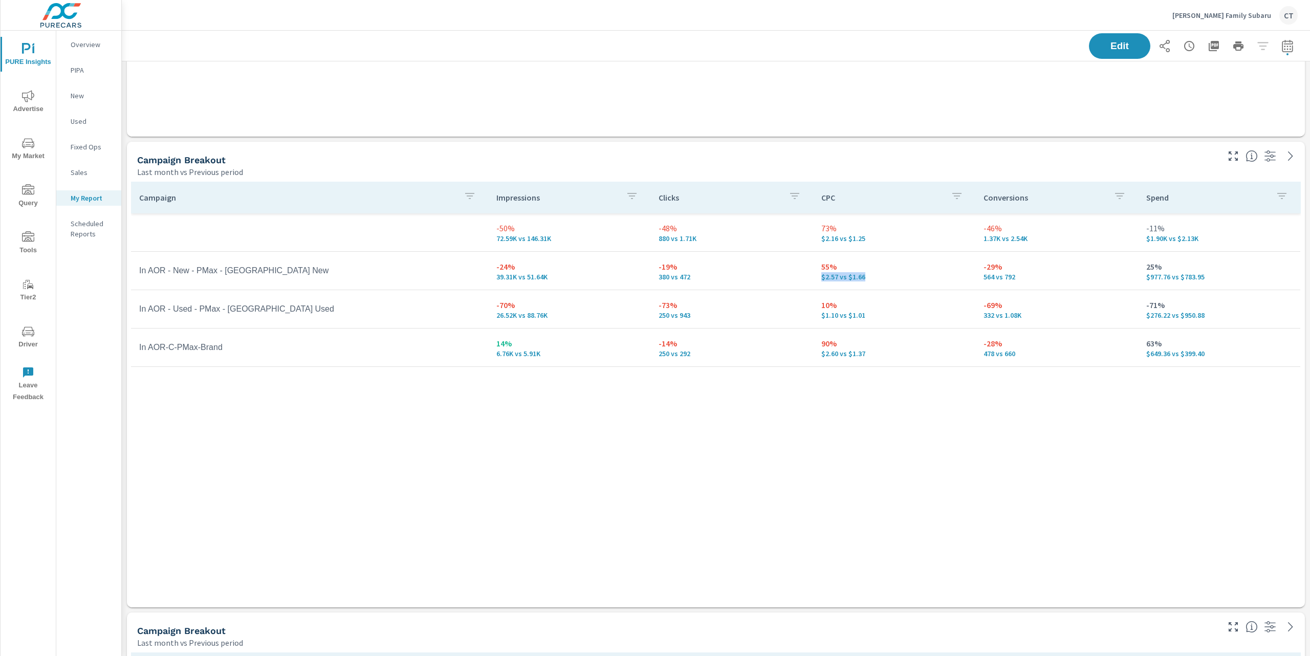
drag, startPoint x: 870, startPoint y: 307, endPoint x: 809, endPoint y: 309, distance: 60.4
click at [813, 289] on td "55% $2.57 vs $1.66" at bounding box center [894, 270] width 162 height 37
click at [832, 289] on td "55% $2.57 vs $1.66" at bounding box center [894, 270] width 162 height 37
click at [826, 281] on p "$2.57 vs $1.66" at bounding box center [894, 277] width 146 height 8
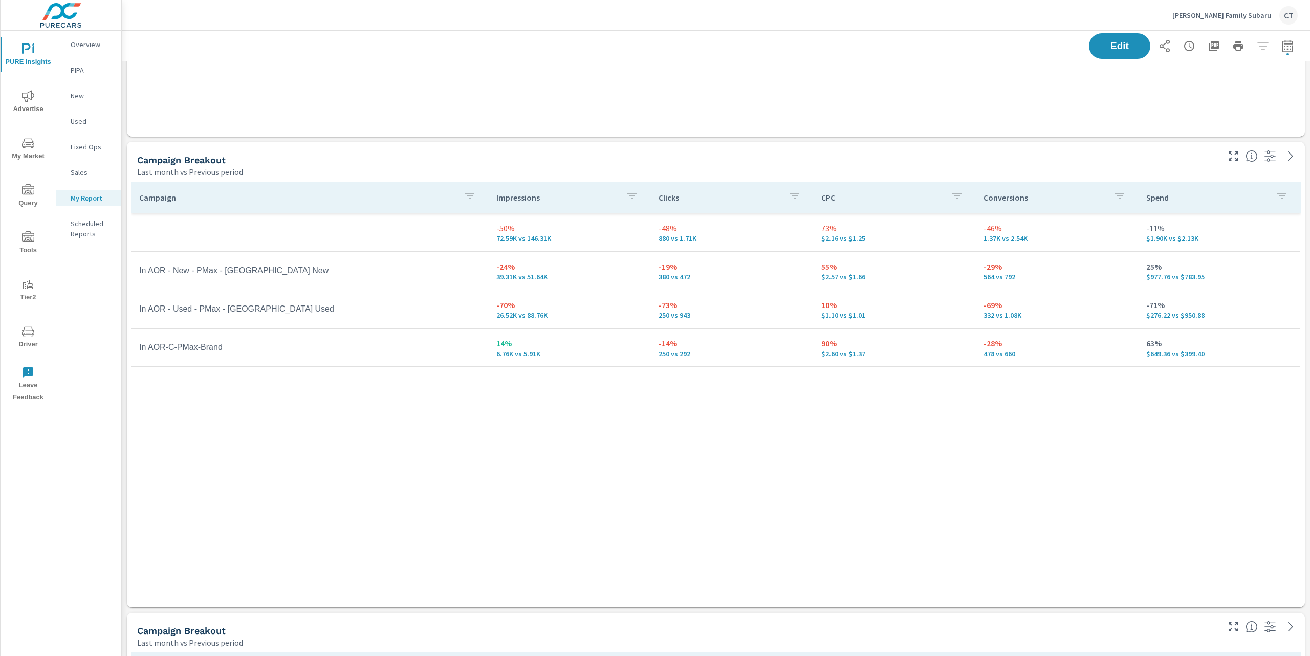
click at [916, 281] on div "55% $2.57 vs $1.66" at bounding box center [894, 270] width 146 height 20
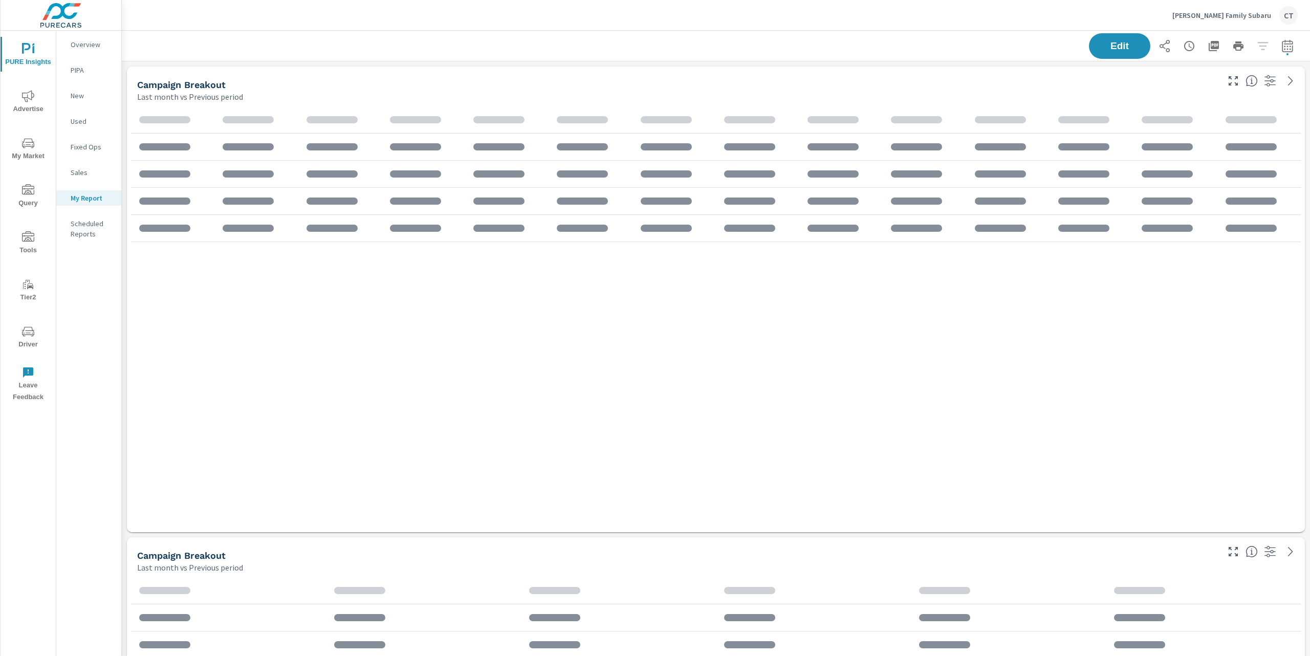
scroll to position [1909, 1199]
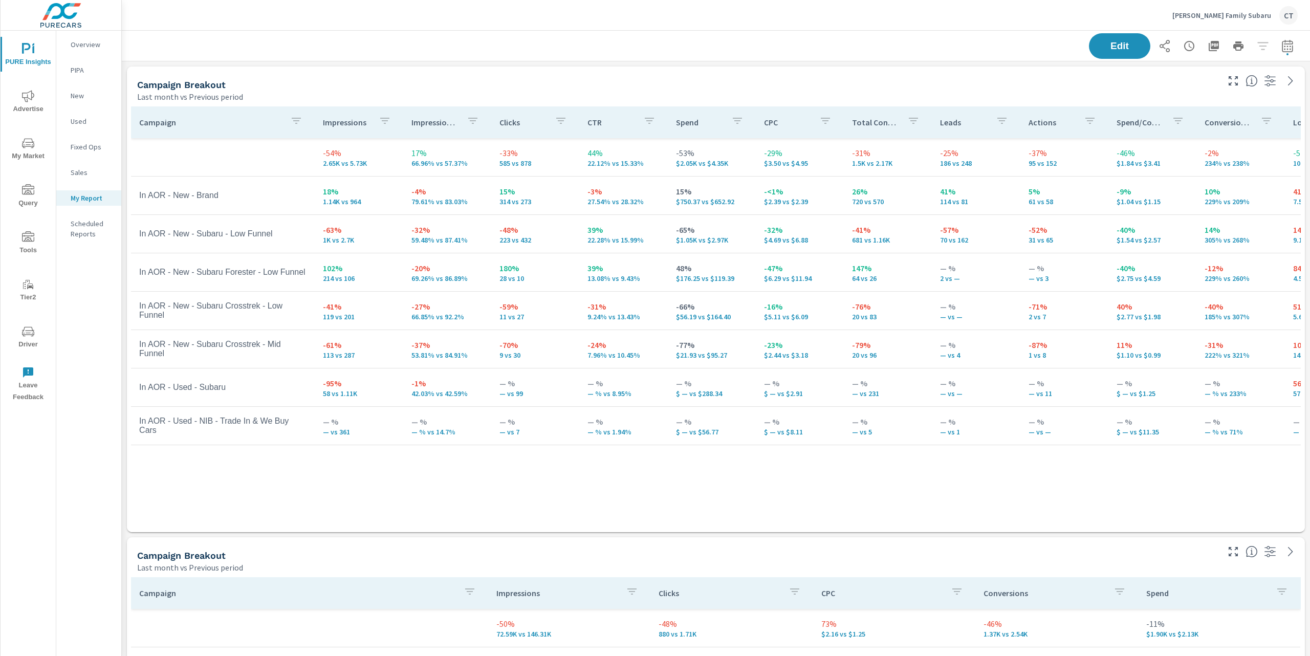
drag, startPoint x: 26, startPoint y: 331, endPoint x: 43, endPoint y: 342, distance: 20.7
click at [26, 331] on icon "nav menu" at bounding box center [28, 331] width 12 height 12
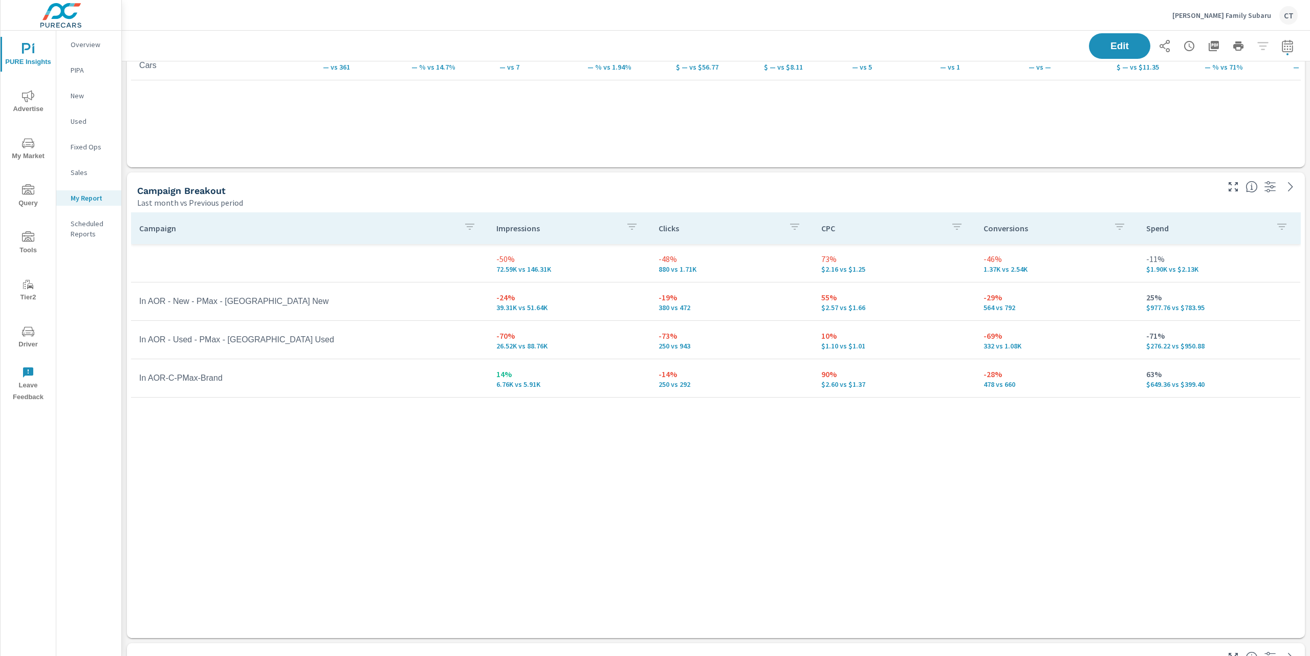
click at [1239, 16] on p "Hicks Family Subaru" at bounding box center [1221, 15] width 99 height 9
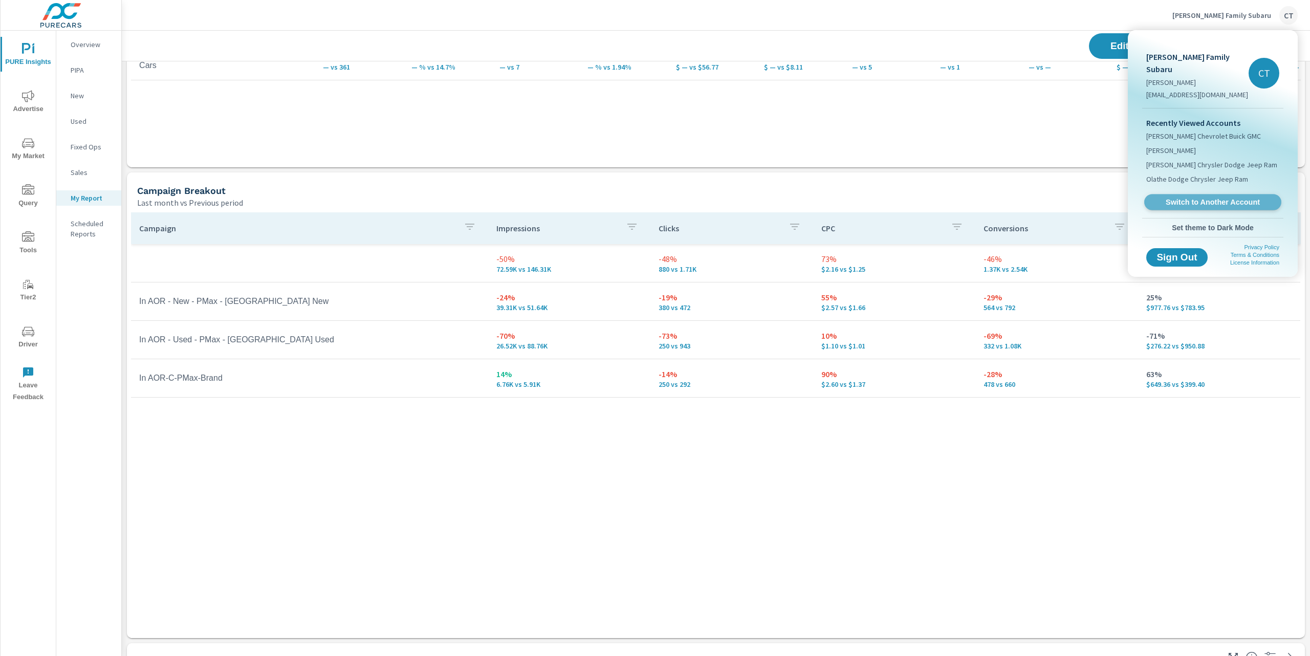
click at [1207, 197] on span "Switch to Another Account" at bounding box center [1212, 202] width 125 height 10
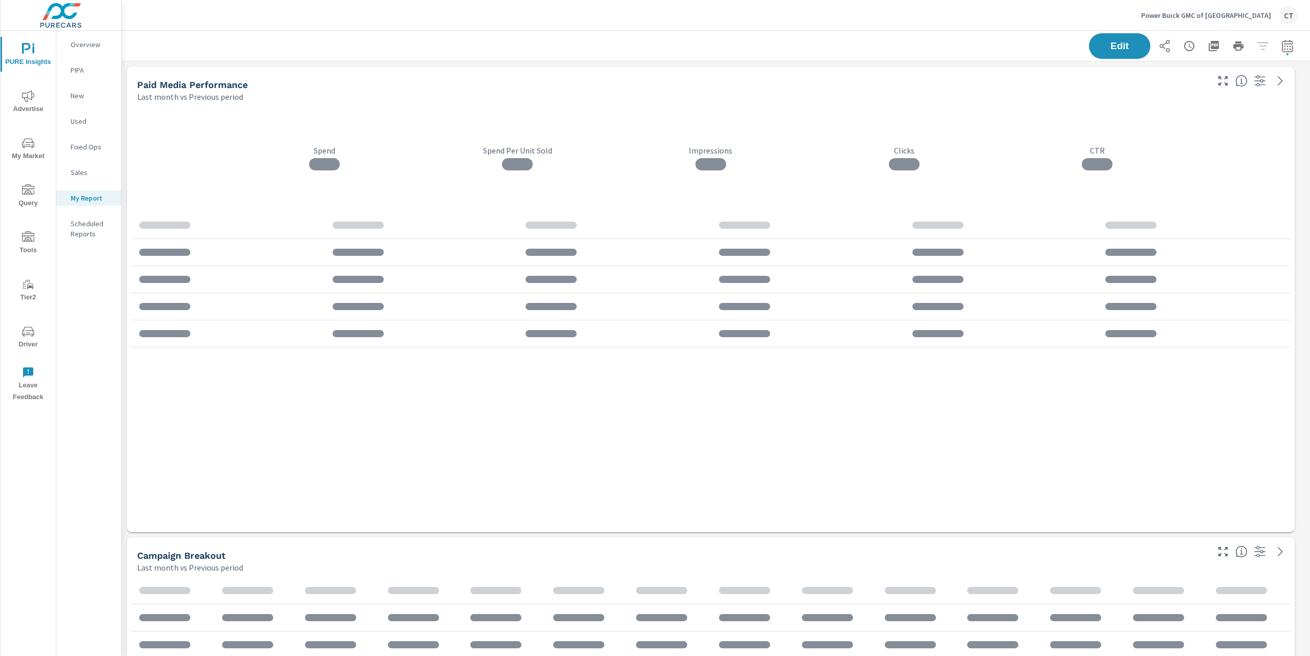
scroll to position [3439, 1199]
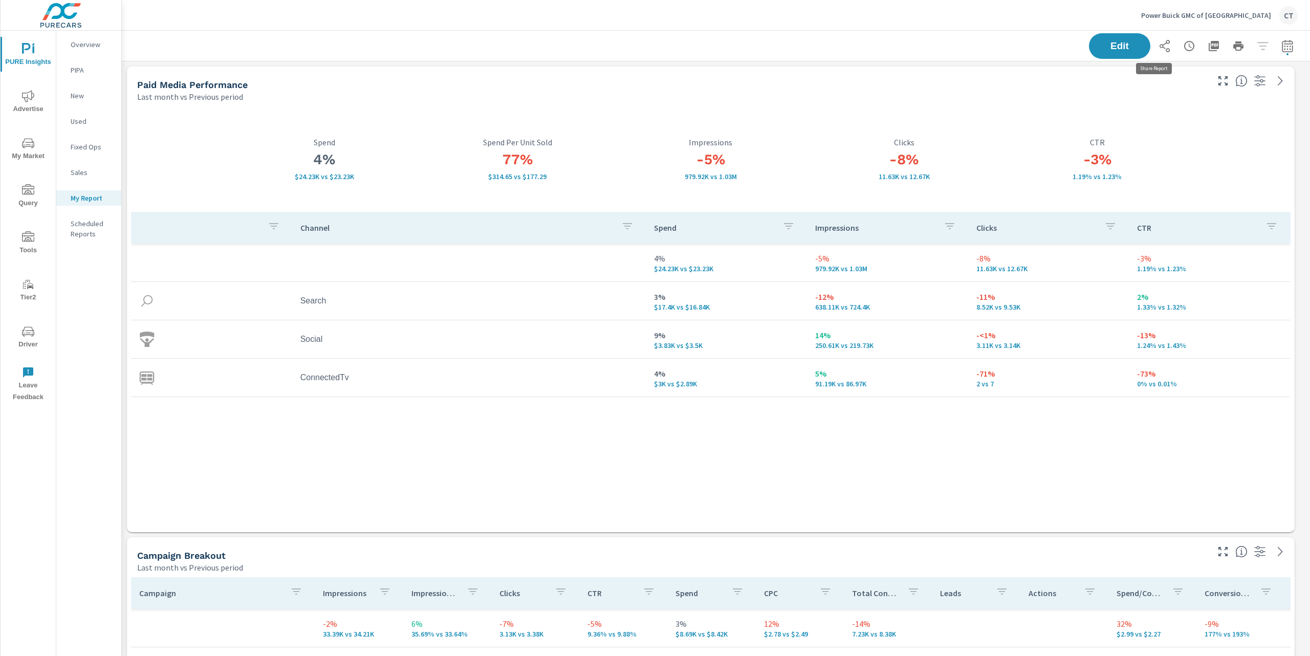
click at [1157, 52] on button "button" at bounding box center [1164, 46] width 20 height 20
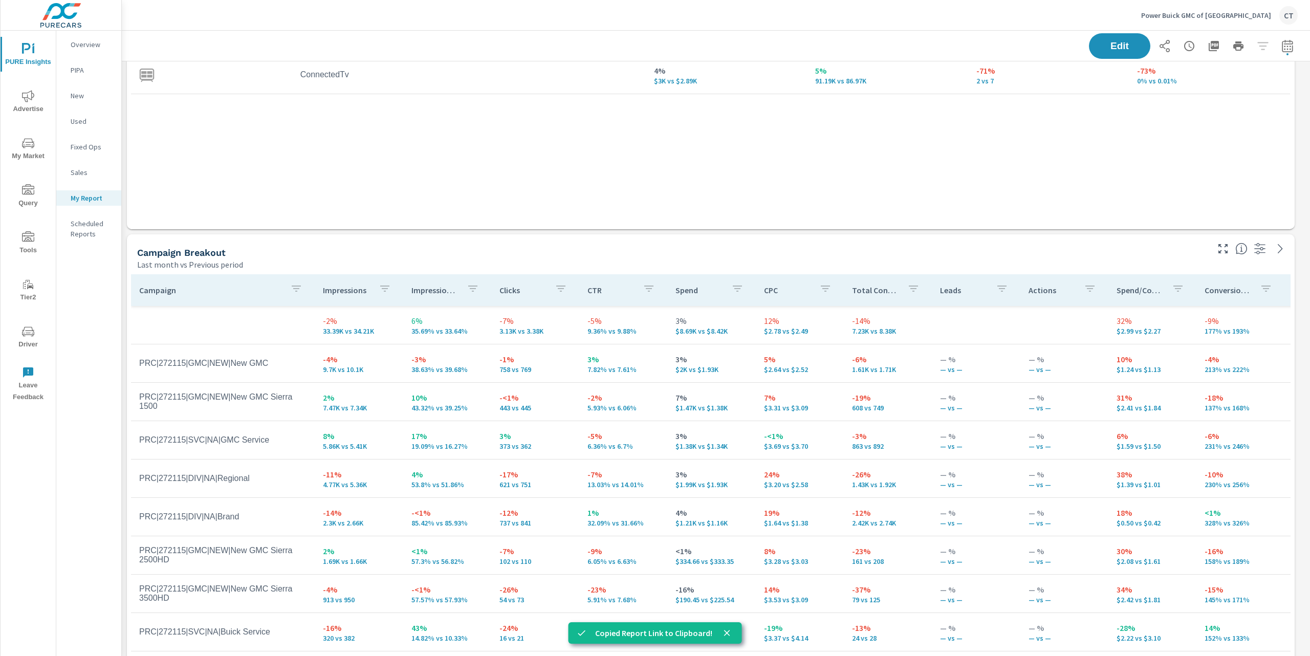
scroll to position [305, 0]
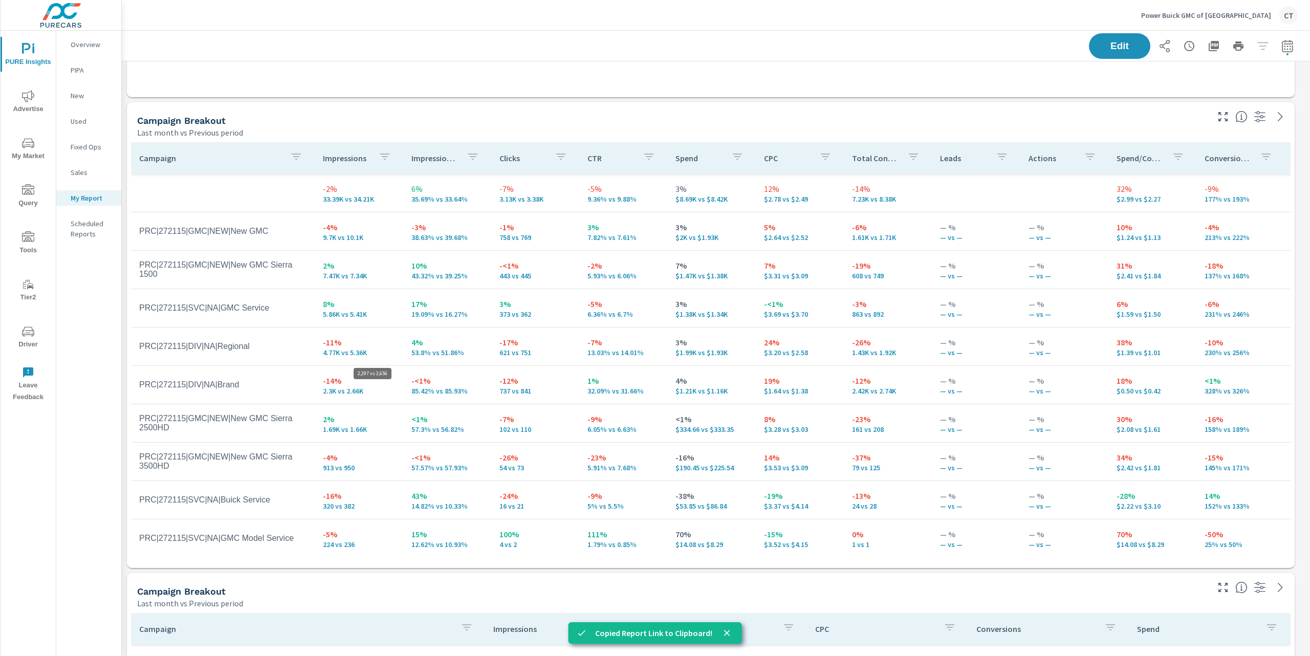
scroll to position [3439, 1199]
drag, startPoint x: 461, startPoint y: 392, endPoint x: 400, endPoint y: 391, distance: 61.4
click at [403, 391] on td "-<1% 85.42% vs 85.93%" at bounding box center [447, 384] width 88 height 37
click at [457, 360] on td "4% 53.8% vs 51.86%" at bounding box center [447, 346] width 88 height 37
drag, startPoint x: 463, startPoint y: 357, endPoint x: 398, endPoint y: 351, distance: 65.2
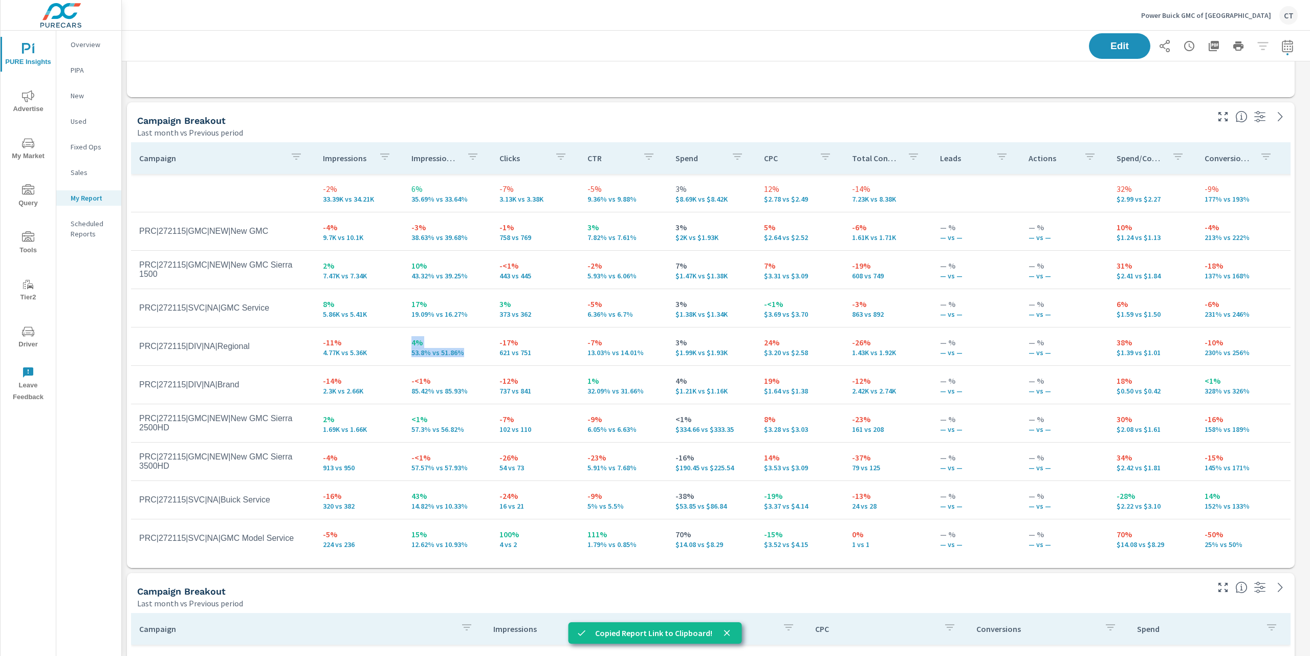
click at [398, 351] on tr "PRC|272115|DIV|NA|Regional -11% 4.77K vs 5.36K 4% 53.8% vs 51.86% -17% 621 vs 7…" at bounding box center [796, 346] width 1330 height 38
click at [454, 337] on p "4%" at bounding box center [447, 342] width 72 height 12
click at [416, 585] on div "Campaign Breakout" at bounding box center [671, 591] width 1069 height 12
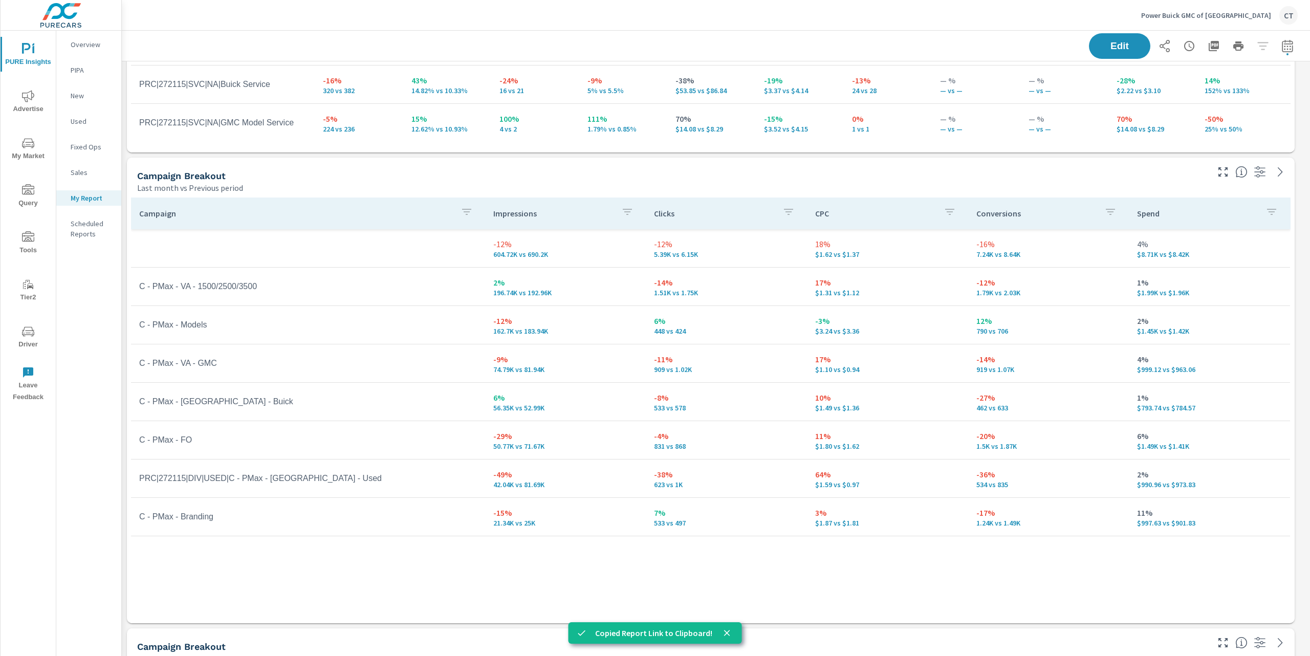
scroll to position [852, 0]
drag, startPoint x: 224, startPoint y: 363, endPoint x: 276, endPoint y: 370, distance: 52.7
click at [276, 370] on td "C - PMax - VA - GMC" at bounding box center [308, 361] width 354 height 26
drag, startPoint x: 865, startPoint y: 368, endPoint x: 815, endPoint y: 362, distance: 50.6
click at [816, 363] on p "$1.10 vs $0.94" at bounding box center [887, 367] width 145 height 8
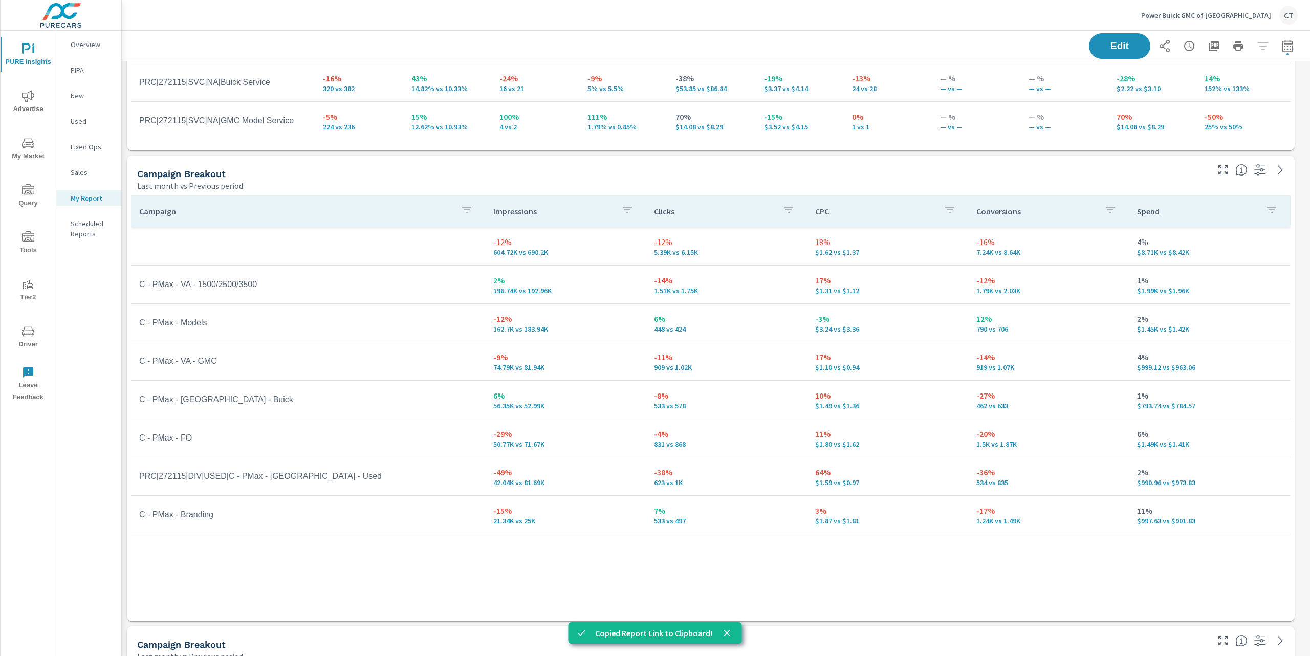
click at [903, 405] on p "$1.49 vs $1.36" at bounding box center [887, 406] width 145 height 8
drag, startPoint x: 874, startPoint y: 409, endPoint x: 803, endPoint y: 404, distance: 71.3
click at [803, 404] on tr "C - PMax - VA - Buick 6% 56.35K vs 52.99K -8% 533 vs 578 10% $1.49 vs $1.36 -27…" at bounding box center [710, 400] width 1159 height 38
drag, startPoint x: 228, startPoint y: 324, endPoint x: 133, endPoint y: 322, distance: 94.7
click at [133, 322] on td "C - PMax - Models" at bounding box center [308, 323] width 354 height 26
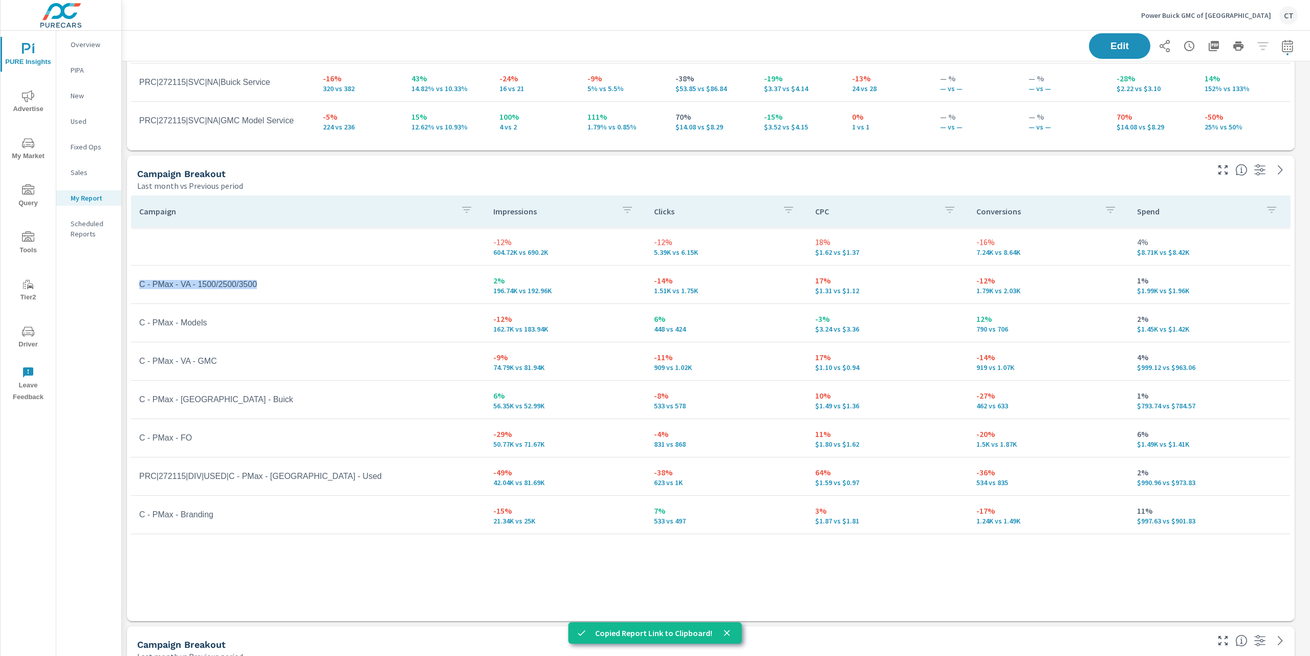
drag, startPoint x: 289, startPoint y: 284, endPoint x: 141, endPoint y: 285, distance: 148.4
click at [141, 285] on td "C - PMax - VA - 1500/2500/3500" at bounding box center [308, 285] width 354 height 26
drag, startPoint x: 265, startPoint y: 358, endPoint x: 244, endPoint y: 366, distance: 22.2
click at [244, 366] on td "C - PMax - VA - GMC" at bounding box center [308, 361] width 354 height 26
drag, startPoint x: 228, startPoint y: 325, endPoint x: 134, endPoint y: 322, distance: 94.2
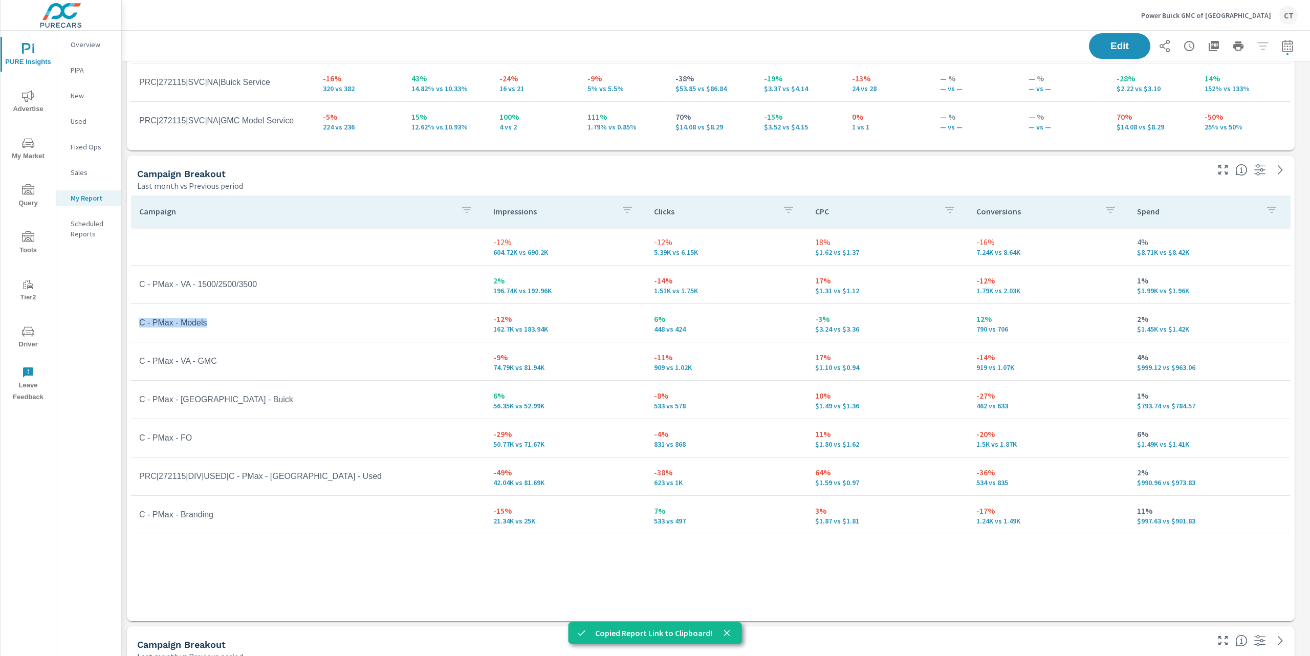
click at [134, 322] on td "C - PMax - Models" at bounding box center [308, 323] width 354 height 26
click at [233, 362] on td "C - PMax - VA - GMC" at bounding box center [308, 361] width 354 height 26
drag, startPoint x: 231, startPoint y: 361, endPoint x: 135, endPoint y: 357, distance: 96.3
click at [135, 357] on td "C - PMax - VA - GMC" at bounding box center [308, 361] width 354 height 26
click at [263, 351] on td "C - PMax - VA - GMC" at bounding box center [308, 361] width 354 height 26
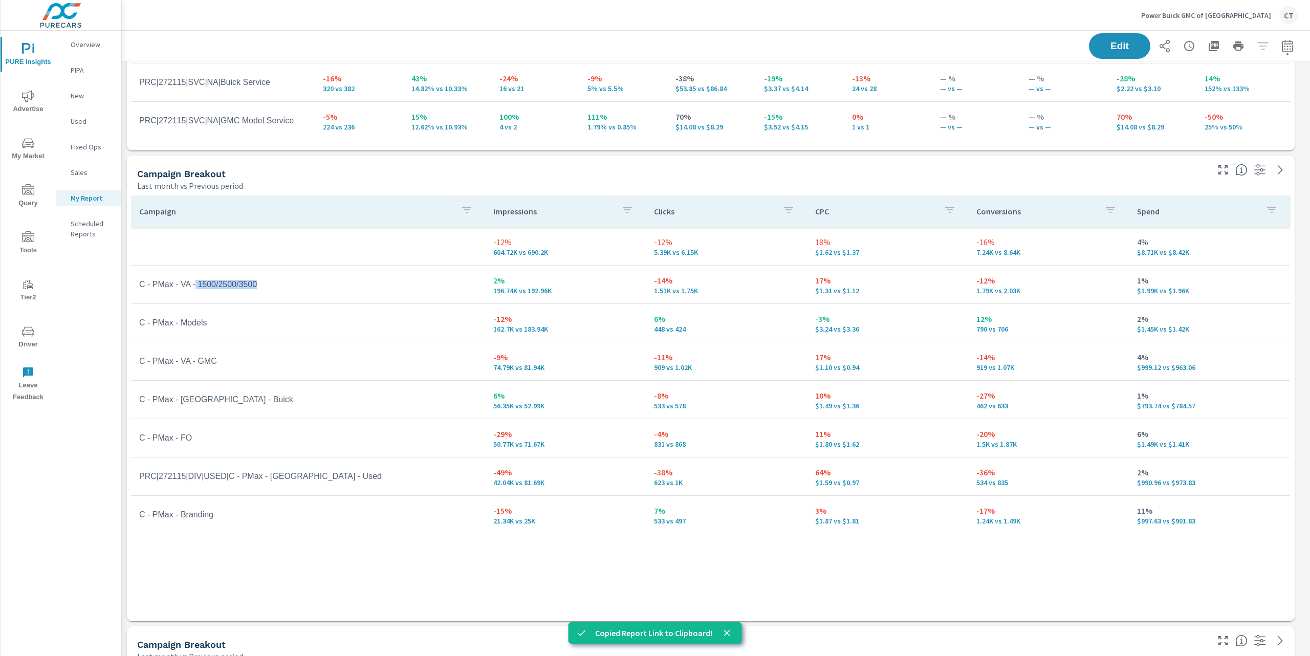
drag, startPoint x: 281, startPoint y: 282, endPoint x: 274, endPoint y: 361, distance: 79.2
click at [199, 278] on td "C - PMax - VA - 1500/2500/3500" at bounding box center [308, 285] width 354 height 26
click at [257, 426] on td "C - PMax - FO" at bounding box center [308, 438] width 354 height 26
drag, startPoint x: 206, startPoint y: 439, endPoint x: 143, endPoint y: 439, distance: 62.9
click at [143, 439] on td "C - PMax - FO" at bounding box center [308, 438] width 354 height 26
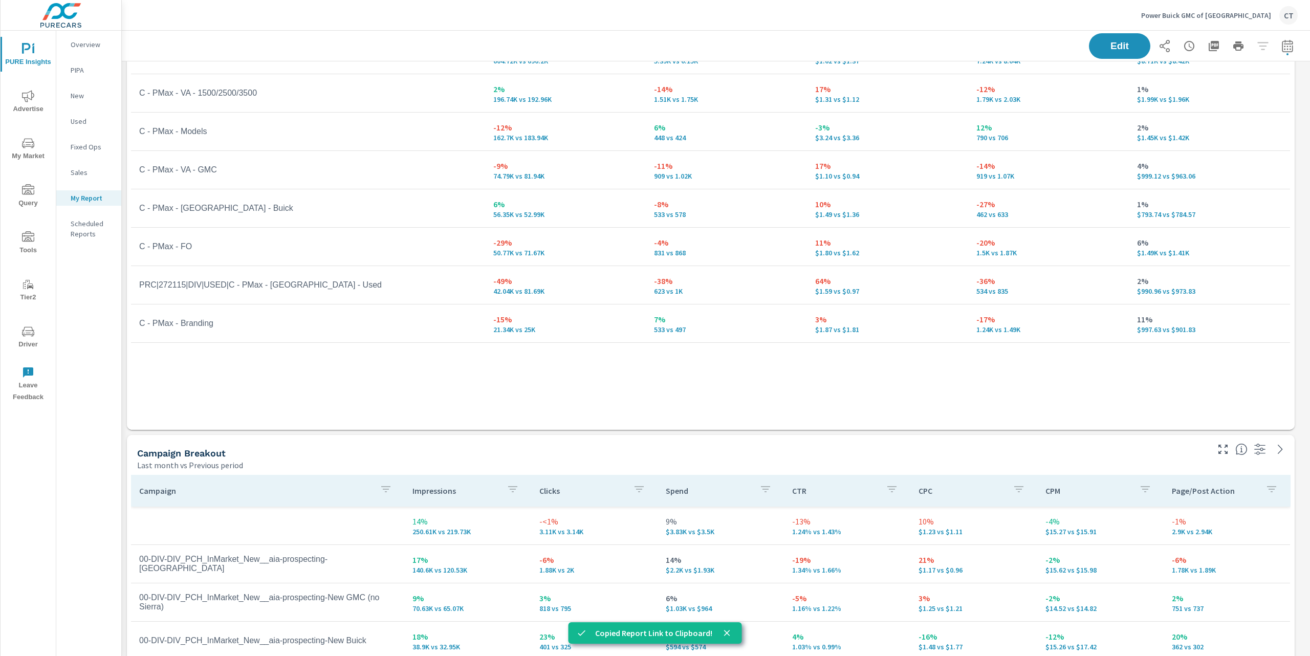
click at [278, 374] on div "Campaign Impressions Clicks CPC Conversions Spend -12% 604.72K vs 690.2K -12% 5…" at bounding box center [710, 207] width 1159 height 406
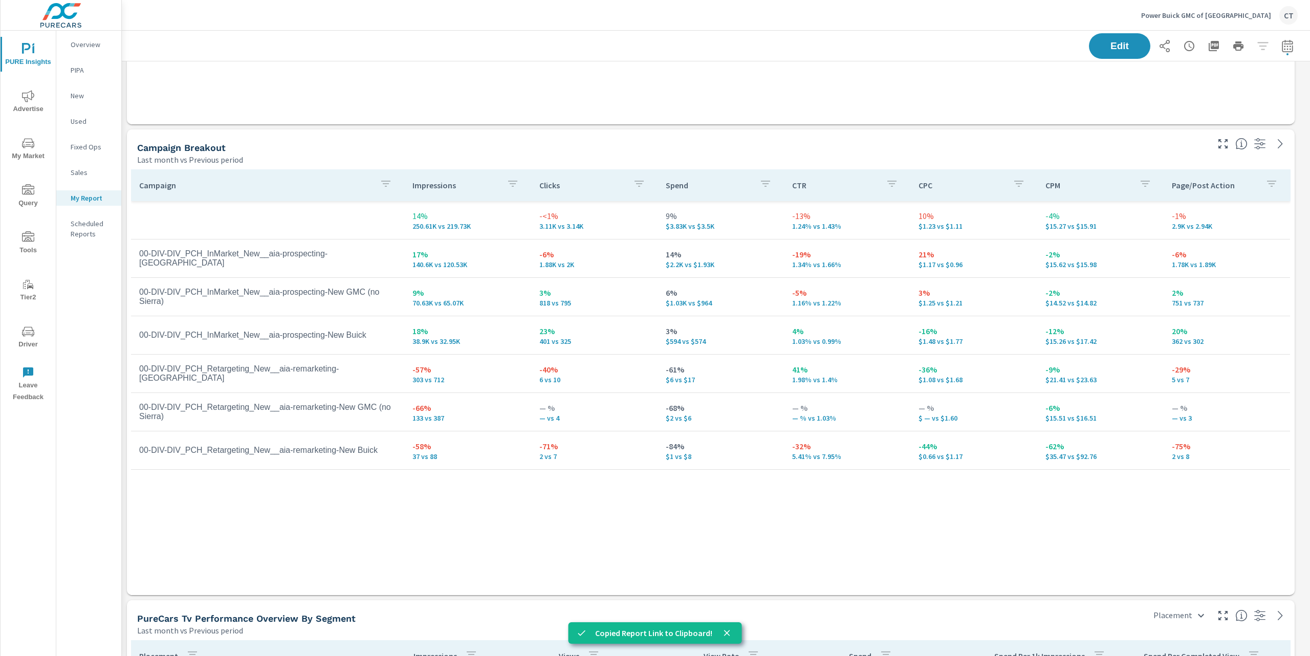
scroll to position [1370, 0]
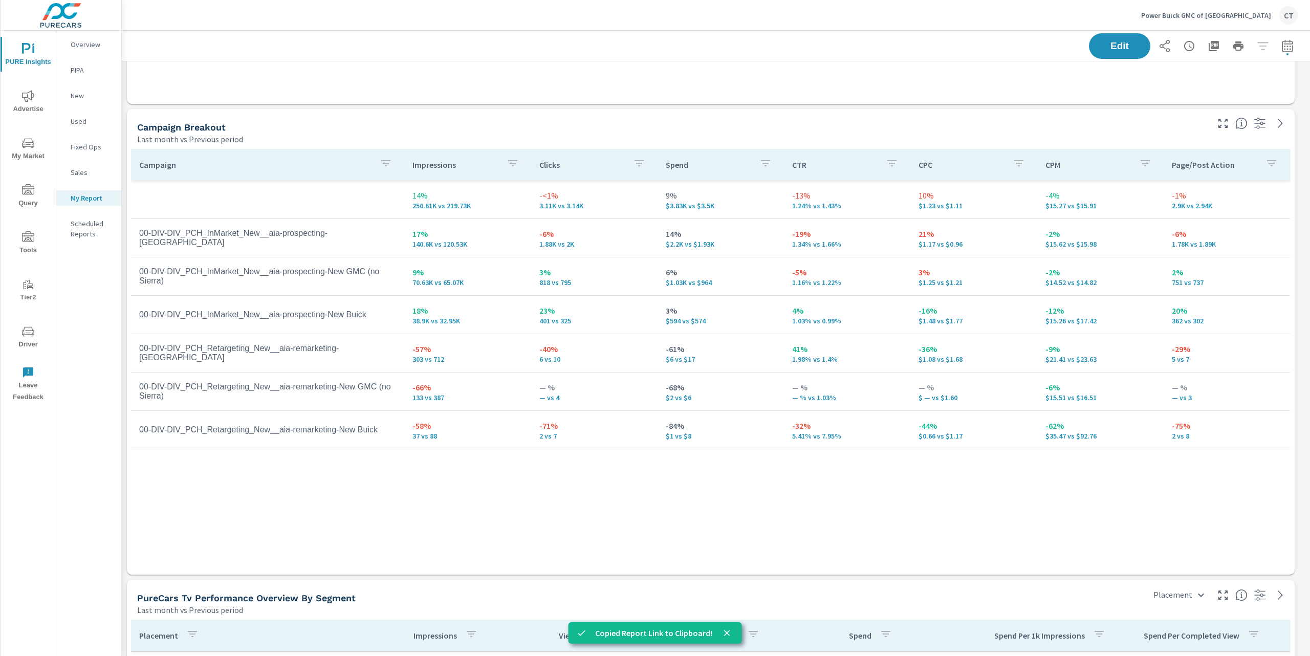
click at [520, 542] on div "Campaign Impressions Clicks Spend CTR CPC CPM Page/Post Action 14% 250.61K vs 2…" at bounding box center [710, 352] width 1159 height 406
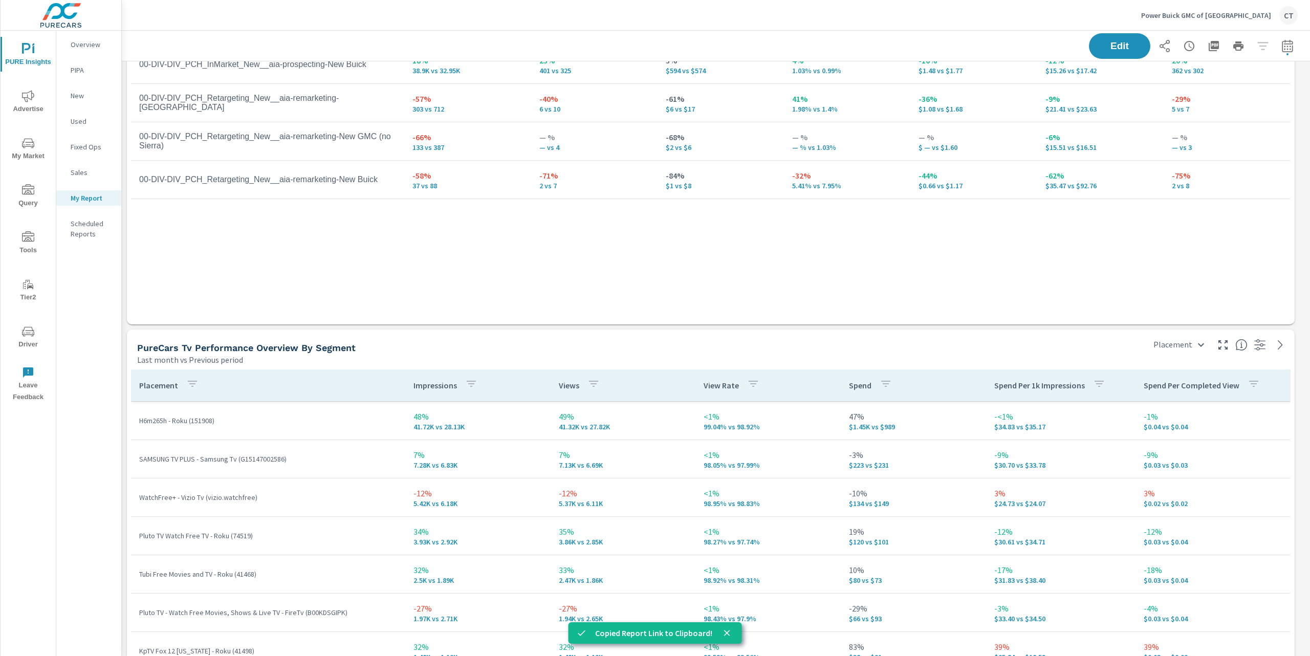
scroll to position [1749, 0]
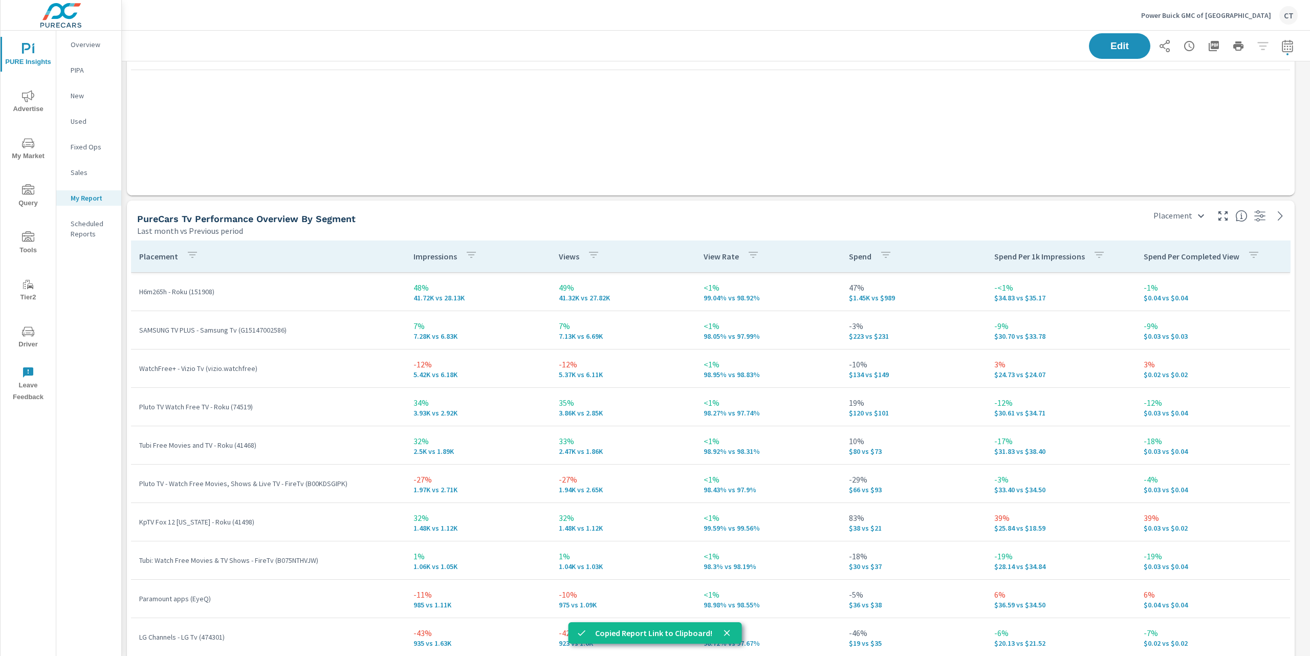
click at [30, 136] on button "My Market" at bounding box center [28, 148] width 55 height 35
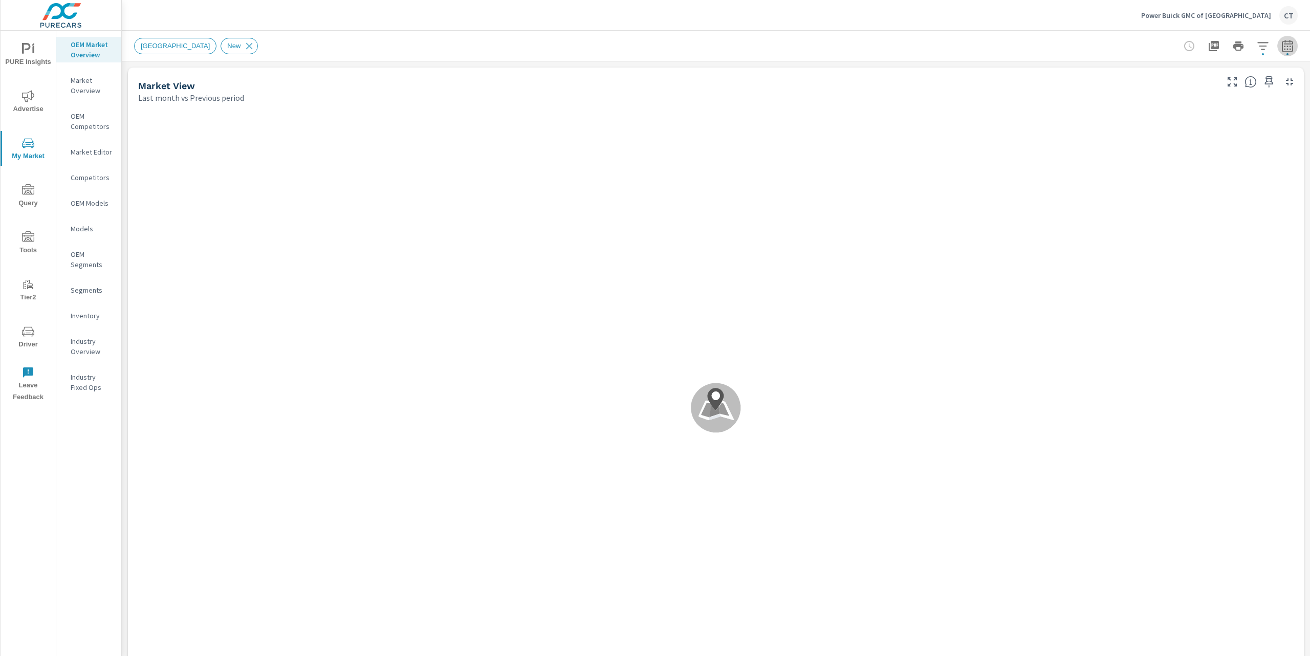
click at [1281, 50] on icon "button" at bounding box center [1287, 46] width 12 height 12
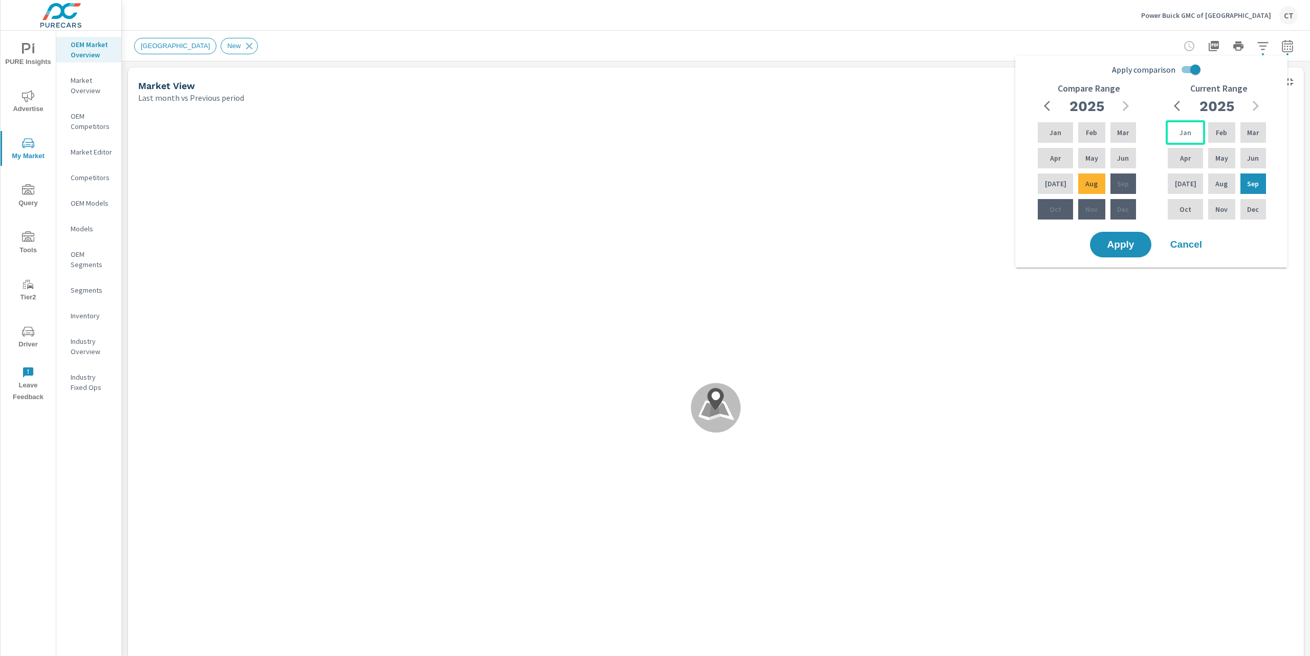
click at [1181, 126] on div "Jan" at bounding box center [1184, 132] width 39 height 25
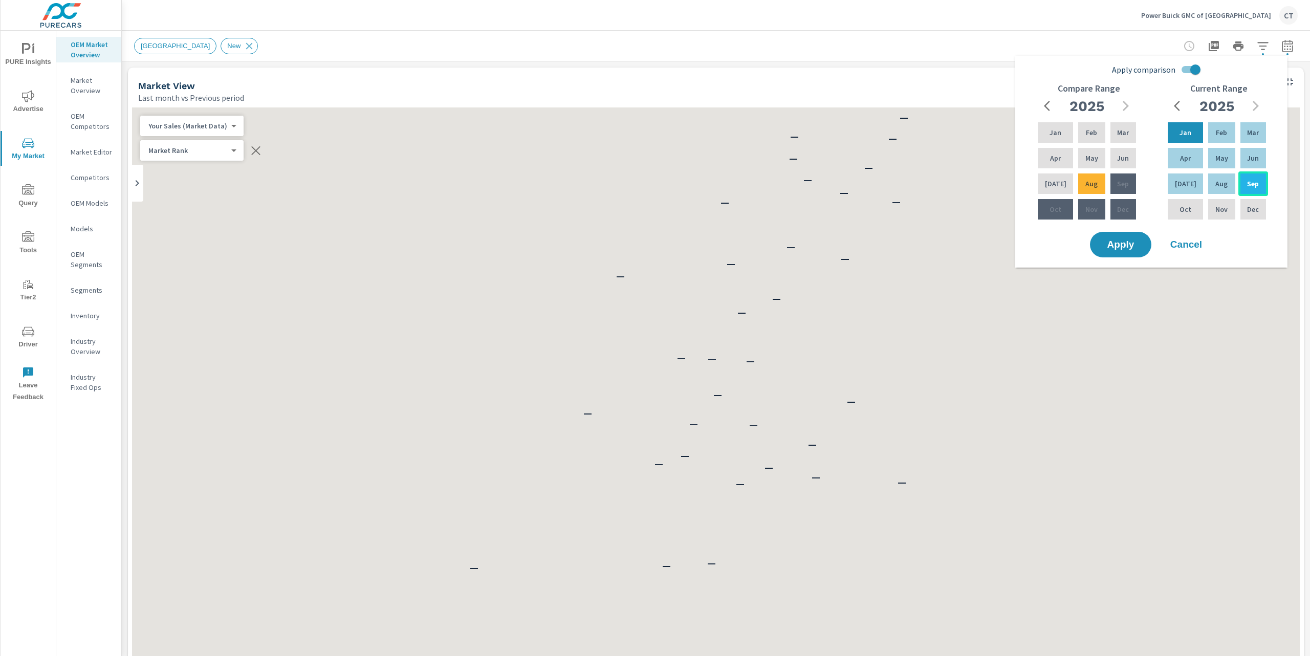
click at [1255, 188] on p "Sep" at bounding box center [1253, 184] width 12 height 10
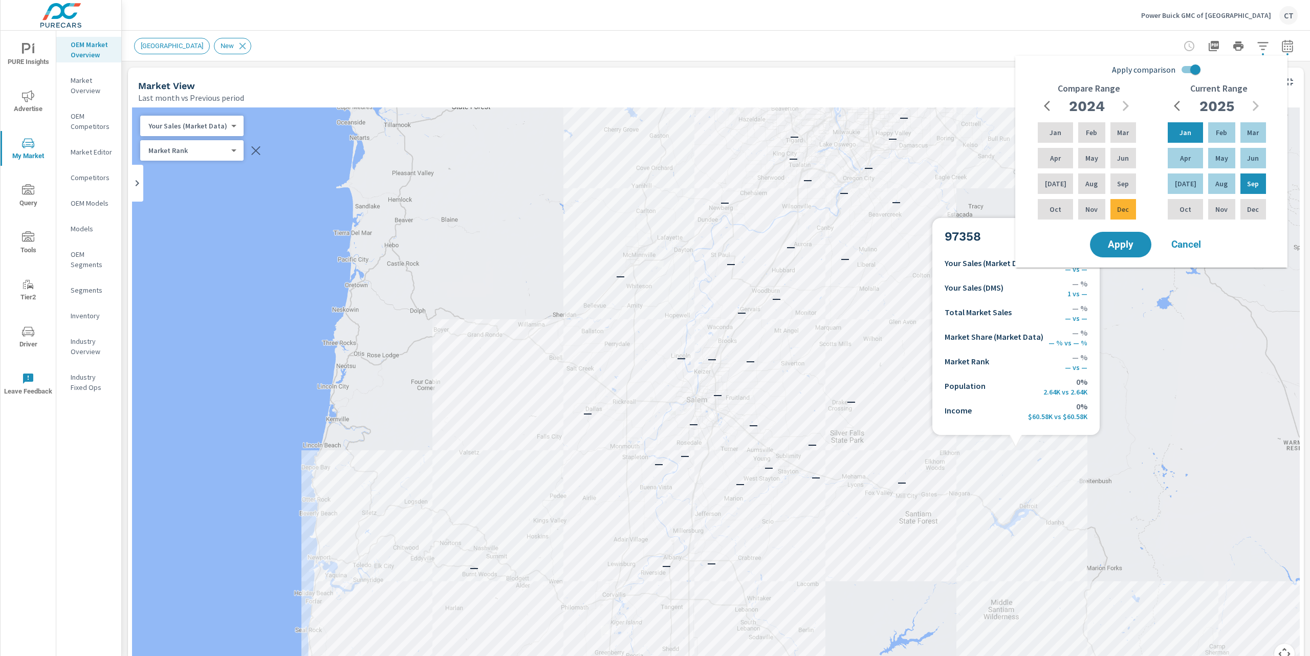
drag, startPoint x: 1044, startPoint y: 441, endPoint x: 1074, endPoint y: 428, distance: 33.3
click at [1044, 441] on div "— — — — — — — — — — — — — — — — — — — — — — — — — — — — — — — — — — — — — — — —…" at bounding box center [1207, 668] width 982 height 553
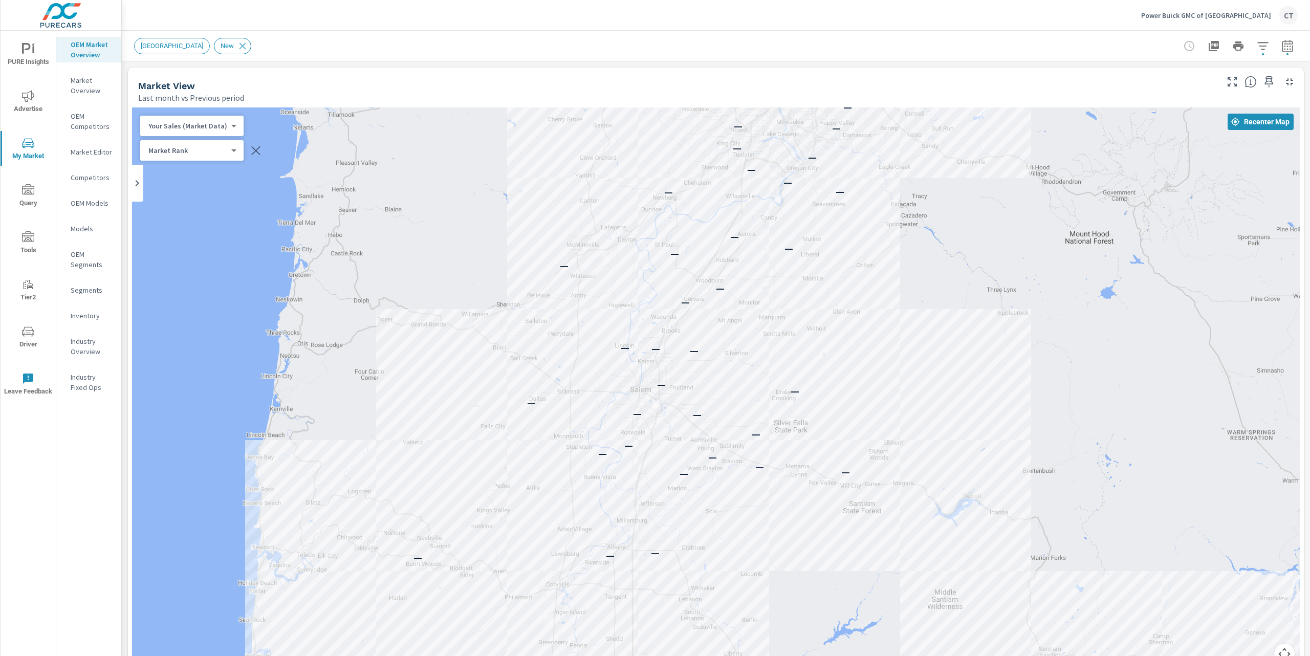
drag, startPoint x: 1099, startPoint y: 421, endPoint x: 1039, endPoint y: 410, distance: 61.3
click at [1041, 410] on div "— — — — — — — — — — — — — — — — — — — — — — — — — — — — — — — — — — — — — — — —…" at bounding box center [1150, 658] width 982 height 553
click at [216, 141] on div "Market Rank 4 ​" at bounding box center [191, 150] width 103 height 20
click at [219, 129] on body "PURE Insights Advertise My Market Query Tools Tier2 Driver Leave Feedback OEM M…" at bounding box center [655, 328] width 1310 height 656
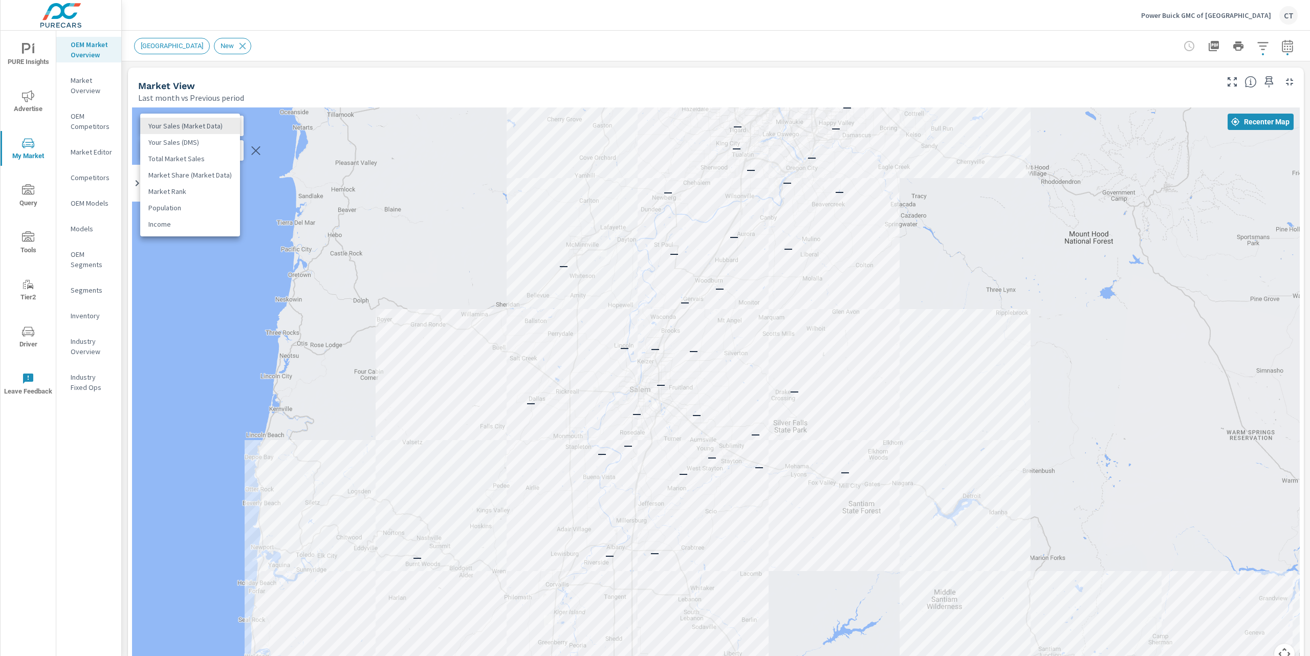
click at [206, 155] on li "Total Market Sales" at bounding box center [190, 158] width 100 height 16
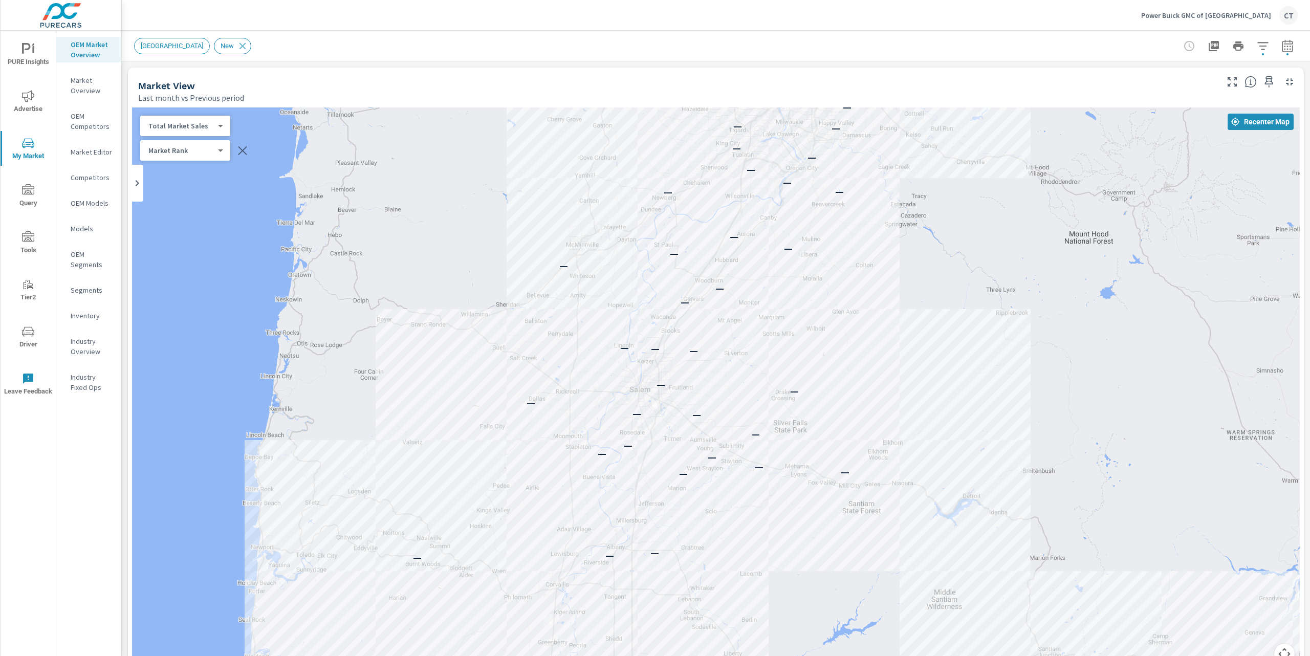
click at [34, 59] on span "PURE Insights" at bounding box center [28, 55] width 49 height 25
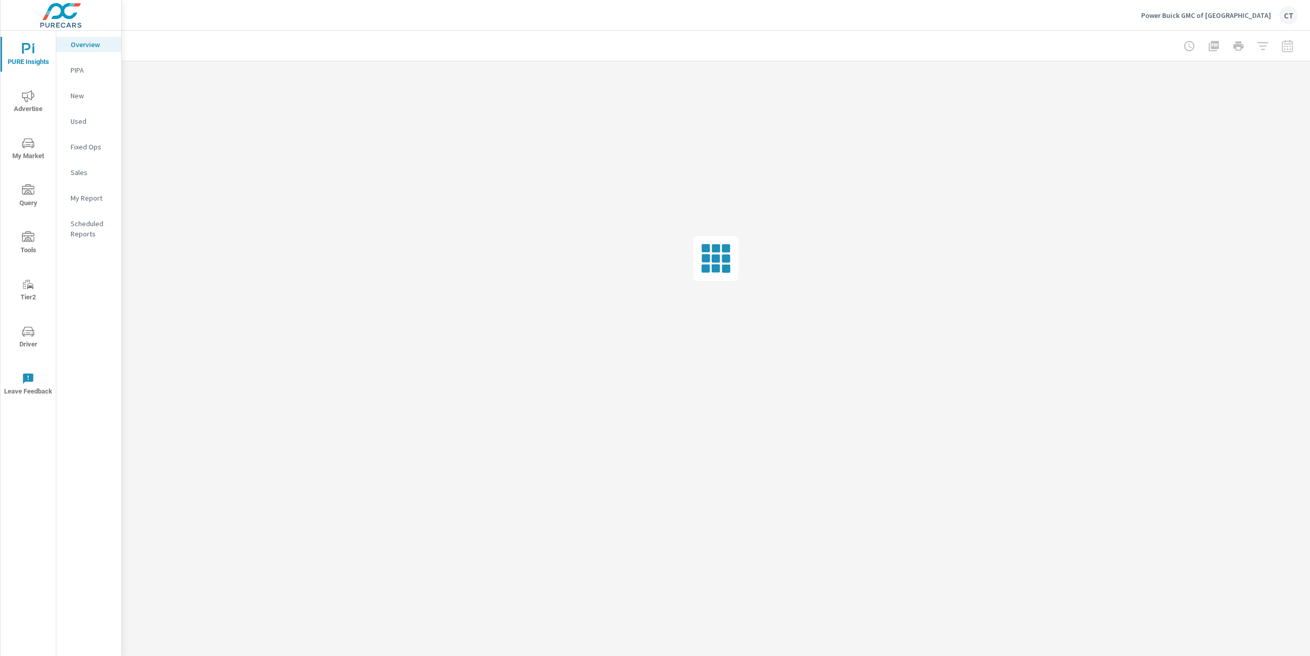
click at [95, 193] on p "My Report" at bounding box center [92, 198] width 42 height 10
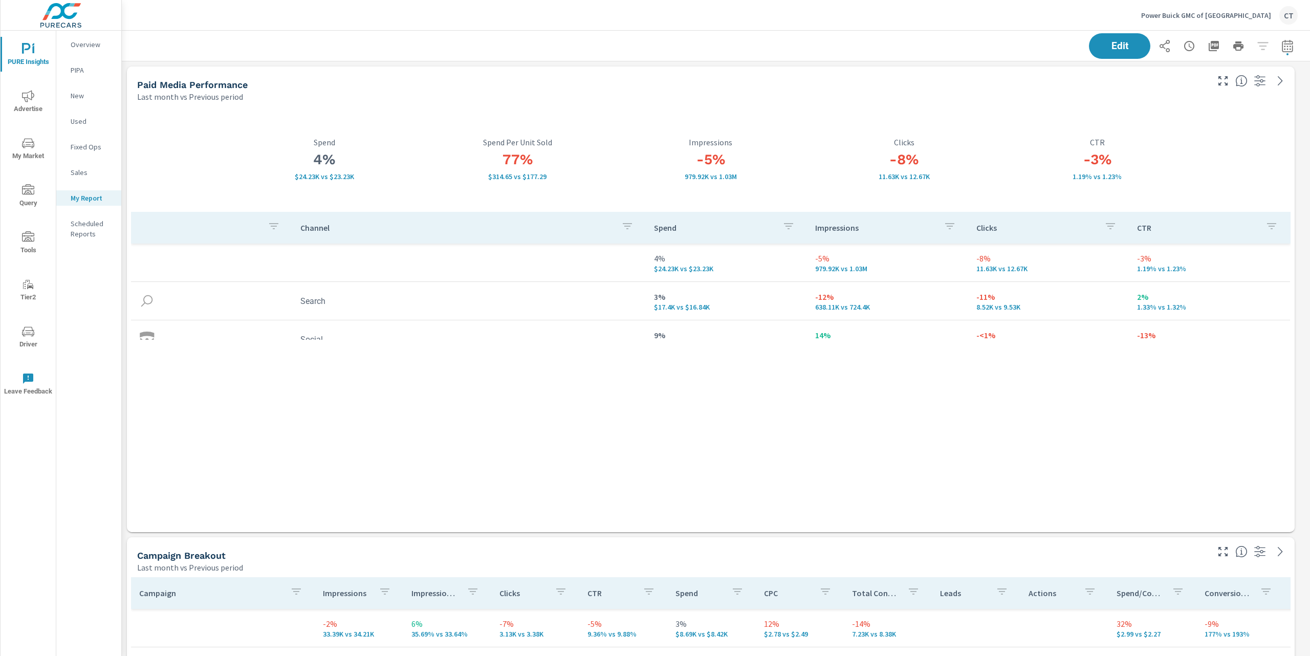
scroll to position [38, 0]
click at [1230, 16] on p "Power Buick GMC of Salem" at bounding box center [1206, 15] width 130 height 9
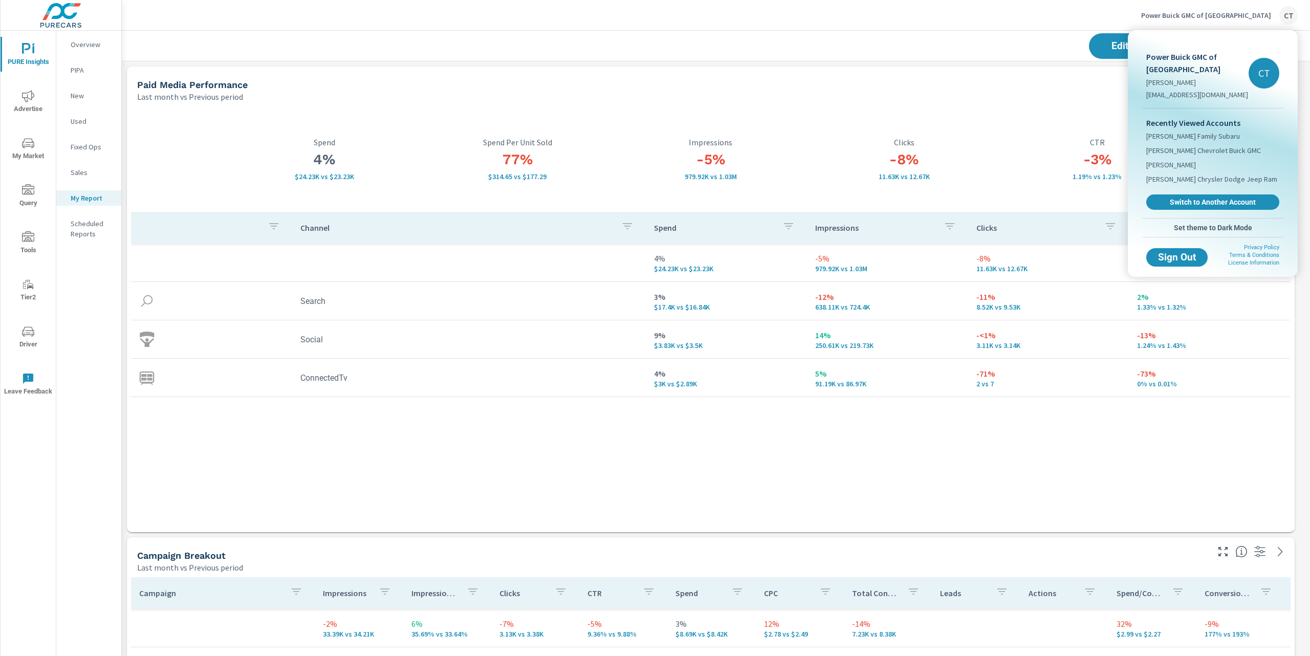
click at [1210, 197] on span "Switch to Another Account" at bounding box center [1213, 201] width 122 height 9
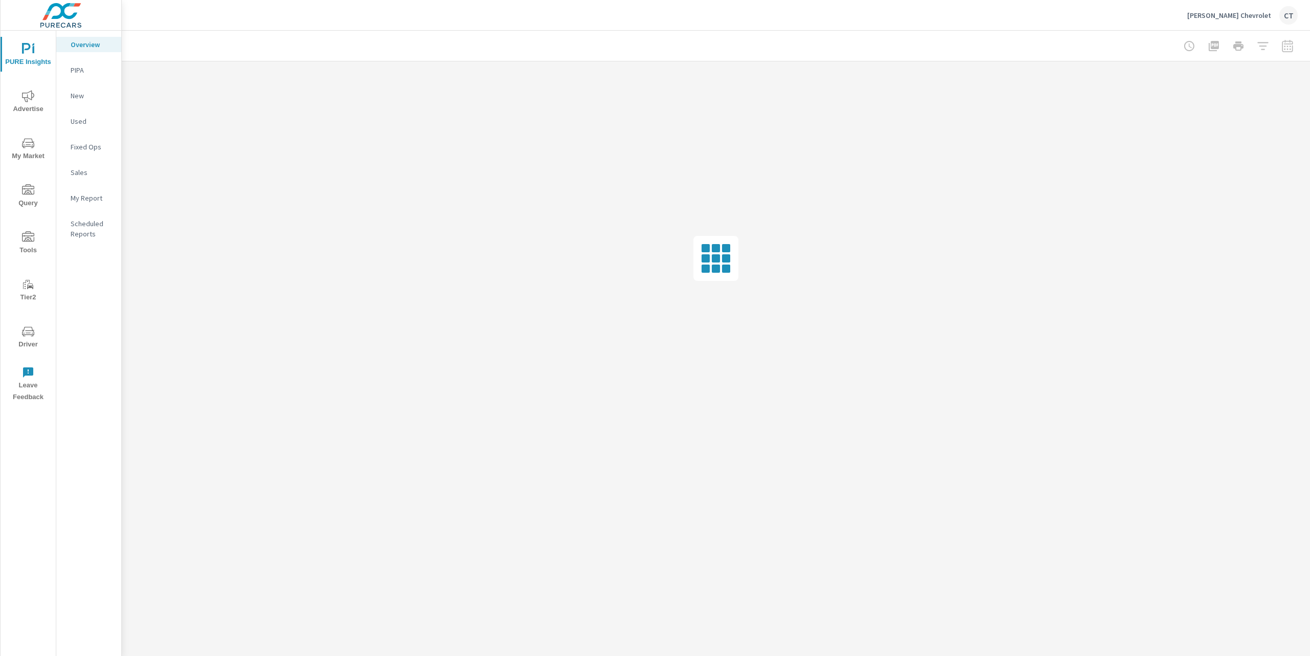
click at [90, 193] on p "My Report" at bounding box center [92, 198] width 42 height 10
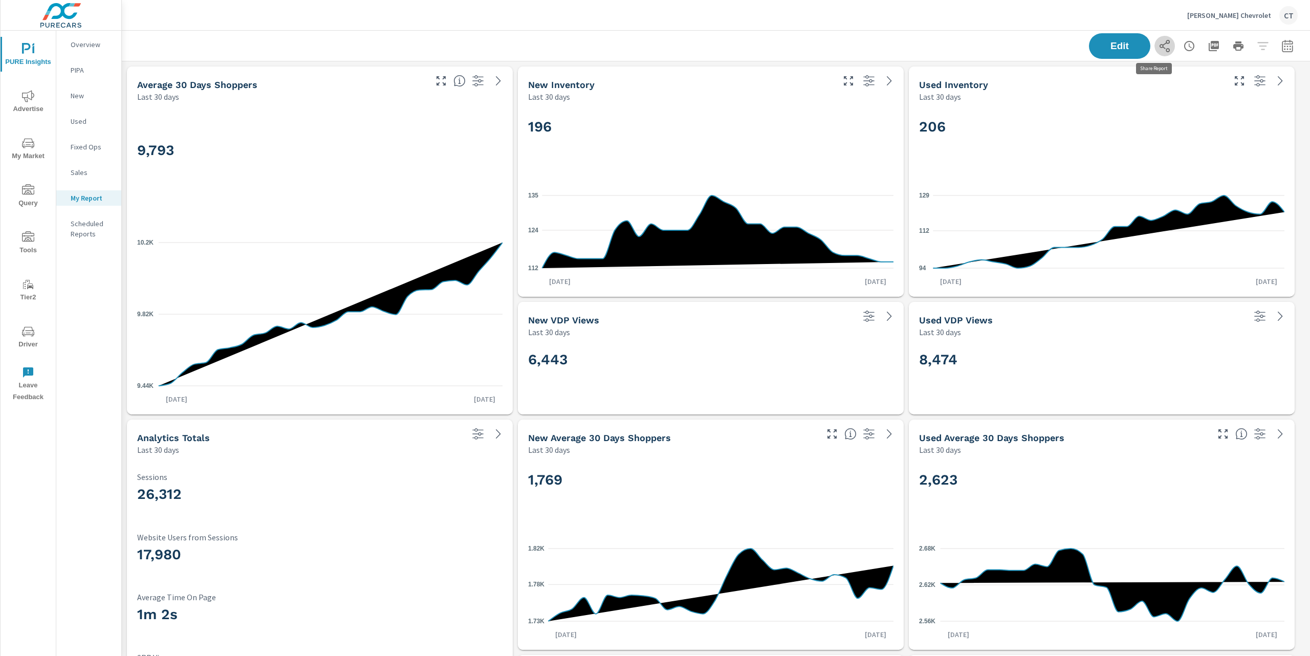
drag, startPoint x: 1160, startPoint y: 48, endPoint x: 1185, endPoint y: 72, distance: 34.7
click at [1160, 48] on button "button" at bounding box center [1164, 46] width 20 height 20
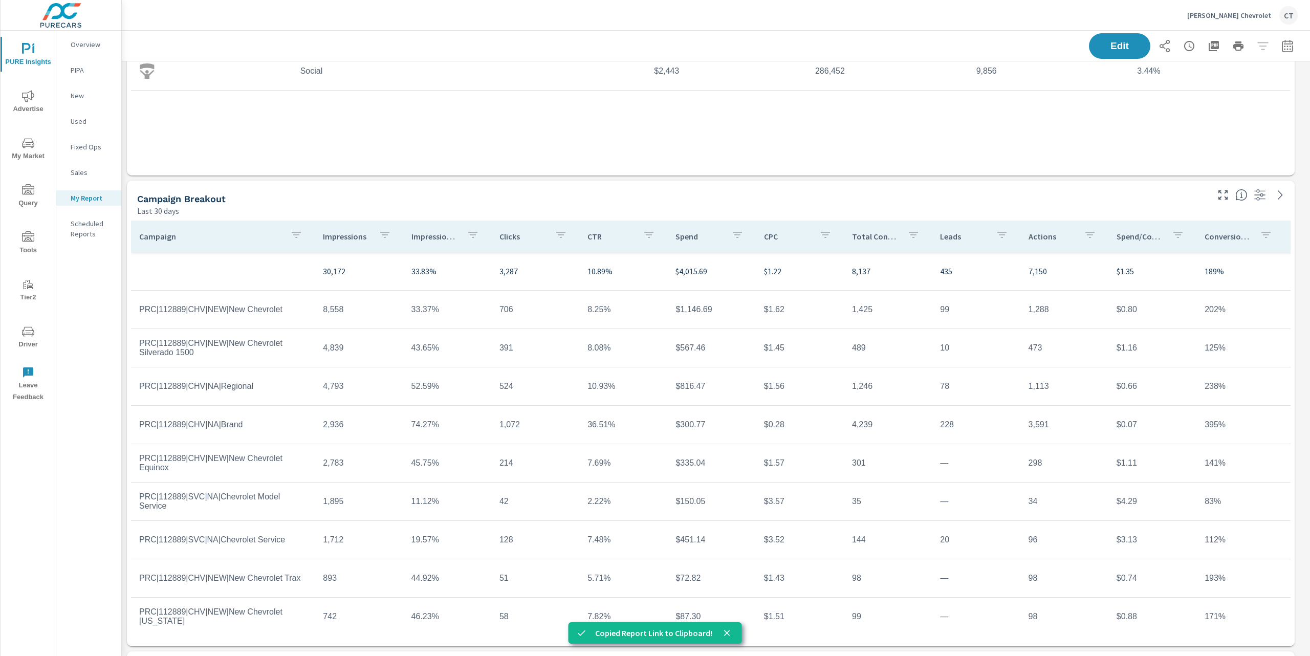
scroll to position [1303, 0]
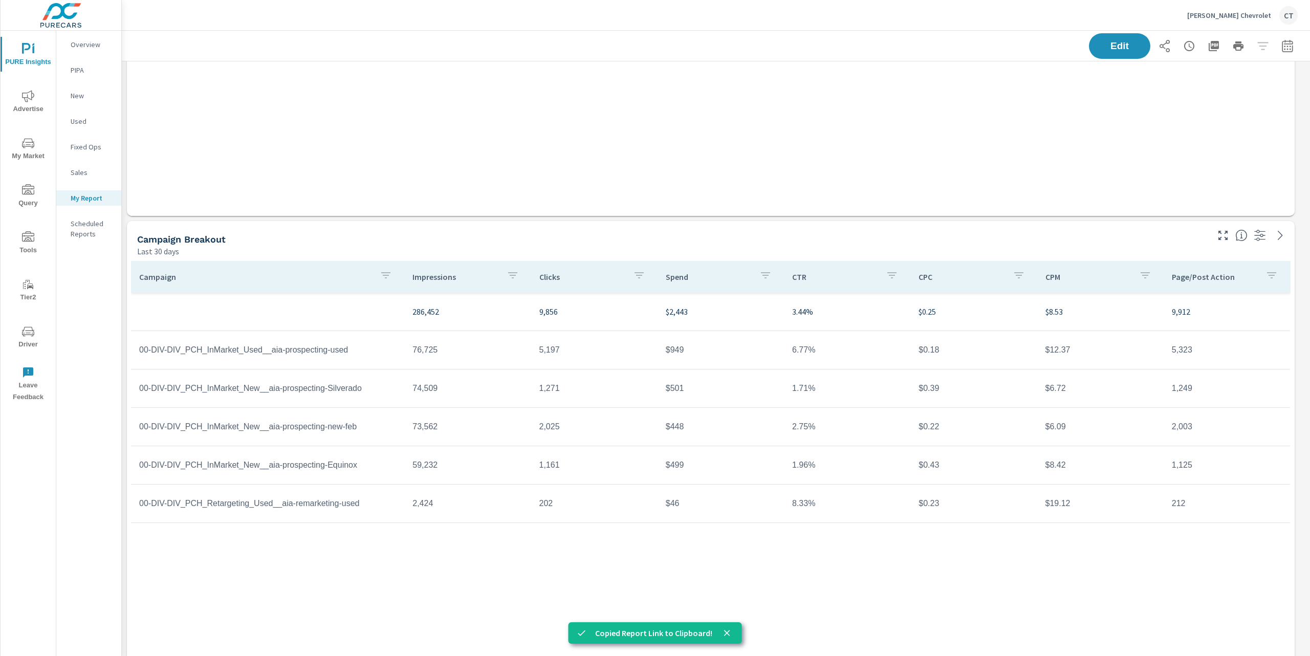
scroll to position [2235, 0]
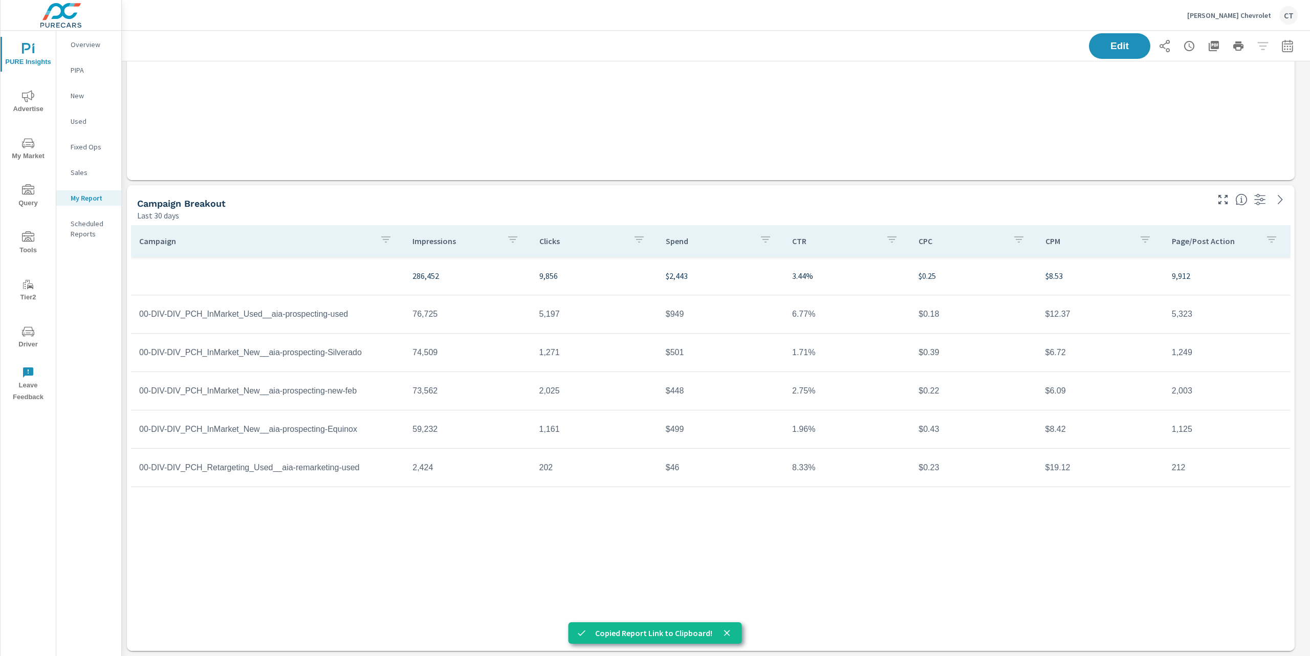
click at [477, 548] on div "Campaign Impressions Clicks Spend CTR CPC CPM Page/Post Action 286,452 9,856 $2…" at bounding box center [710, 428] width 1159 height 406
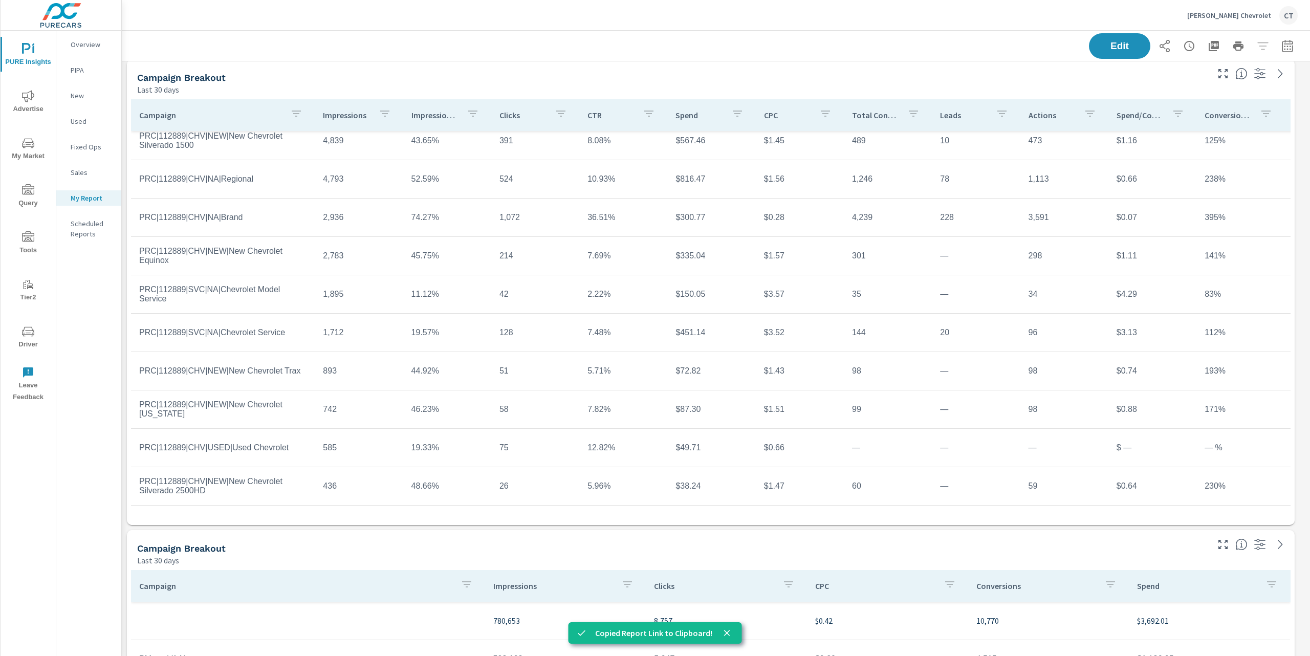
click at [478, 545] on div "Campaign Breakout" at bounding box center [671, 548] width 1069 height 12
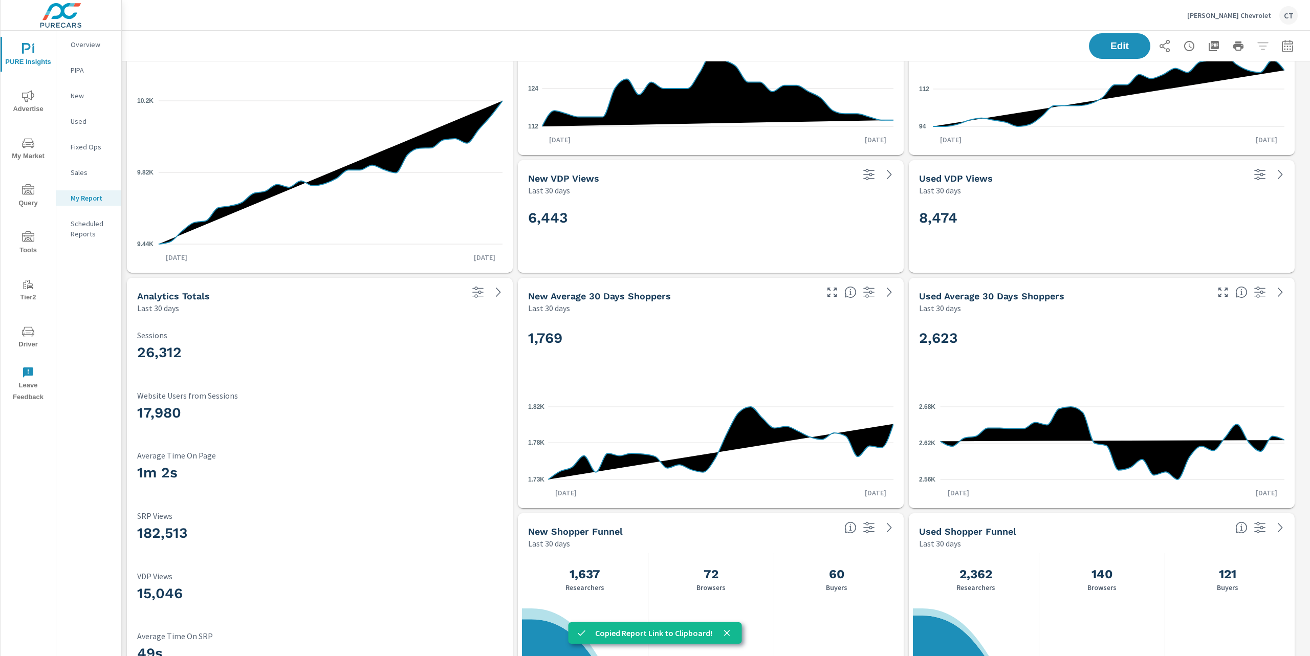
scroll to position [92, 0]
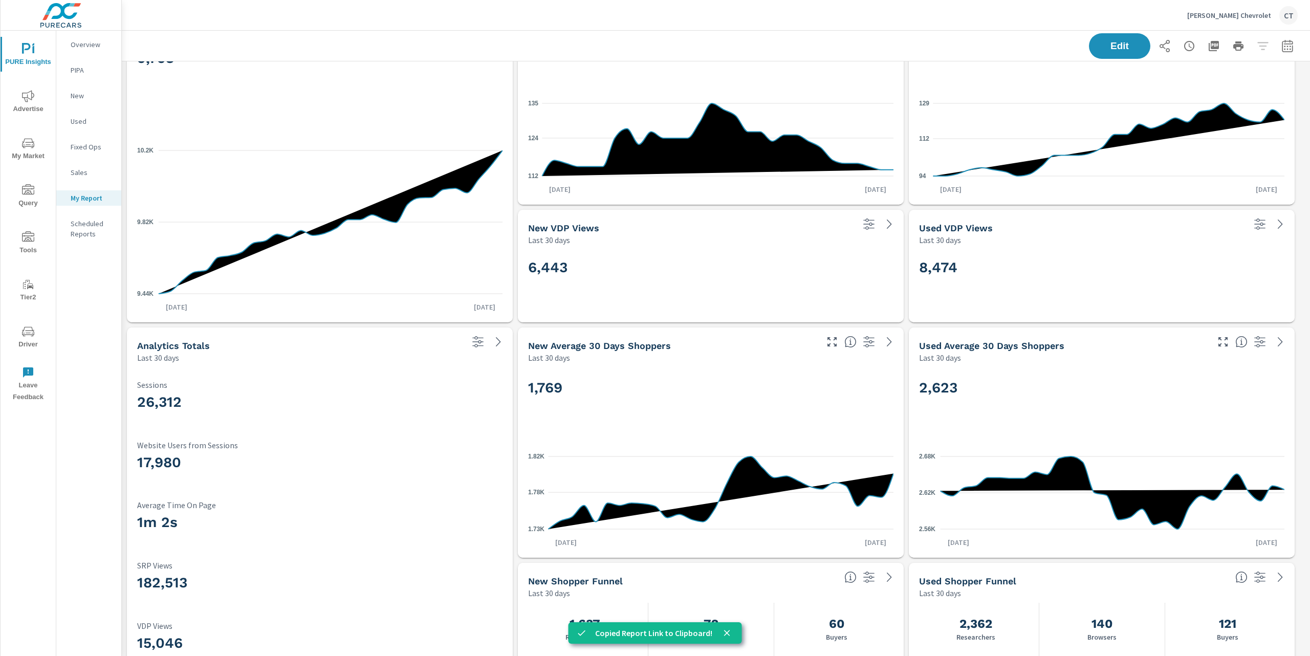
click at [1164, 47] on div "Edit" at bounding box center [1193, 46] width 209 height 26
click at [1158, 46] on icon "button" at bounding box center [1164, 46] width 12 height 12
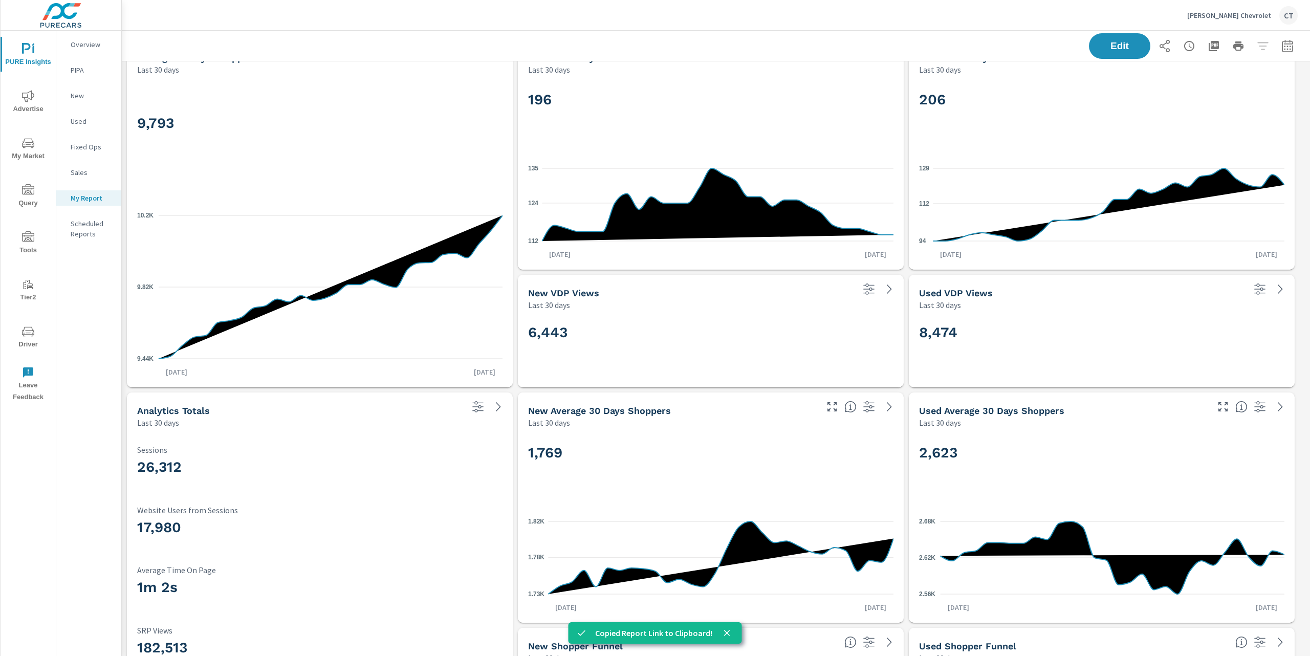
scroll to position [13, 0]
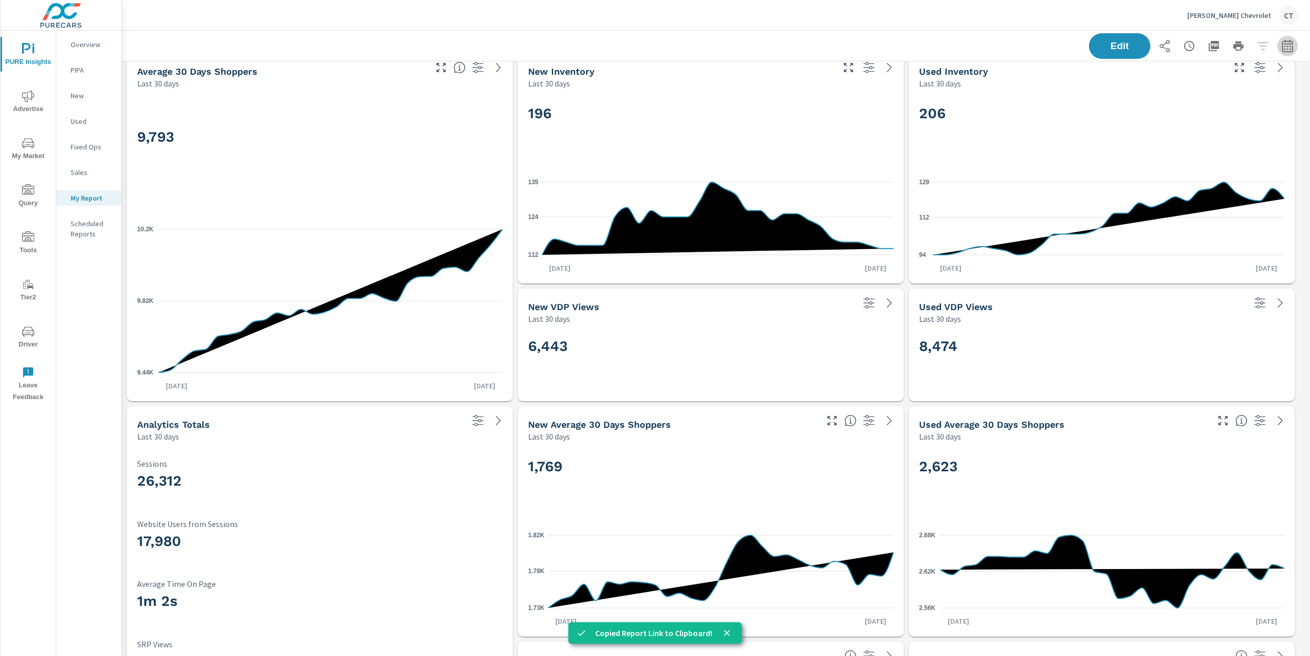
click at [1281, 41] on icon "button" at bounding box center [1287, 46] width 12 height 12
click at [1199, 90] on select "Custom [DATE] Last week Last 7 days Last 14 days Last 30 days Last 45 days Last…" at bounding box center [1195, 88] width 102 height 20
click at [1144, 78] on select "Custom [DATE] Last week Last 7 days Last 14 days Last 30 days Last 45 days Last…" at bounding box center [1195, 88] width 102 height 20
select select "Last month"
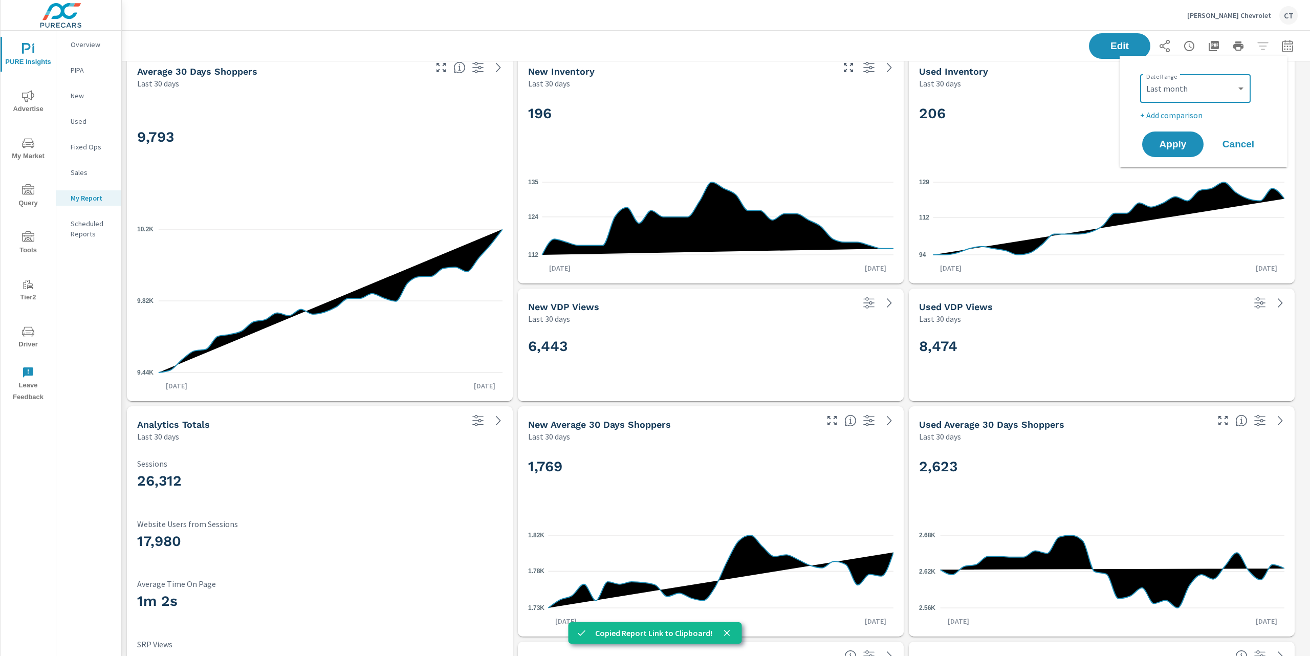
click at [1193, 118] on p "+ Add comparison" at bounding box center [1205, 115] width 131 height 12
select select "Previous period"
click at [1178, 166] on button "Apply" at bounding box center [1172, 173] width 63 height 27
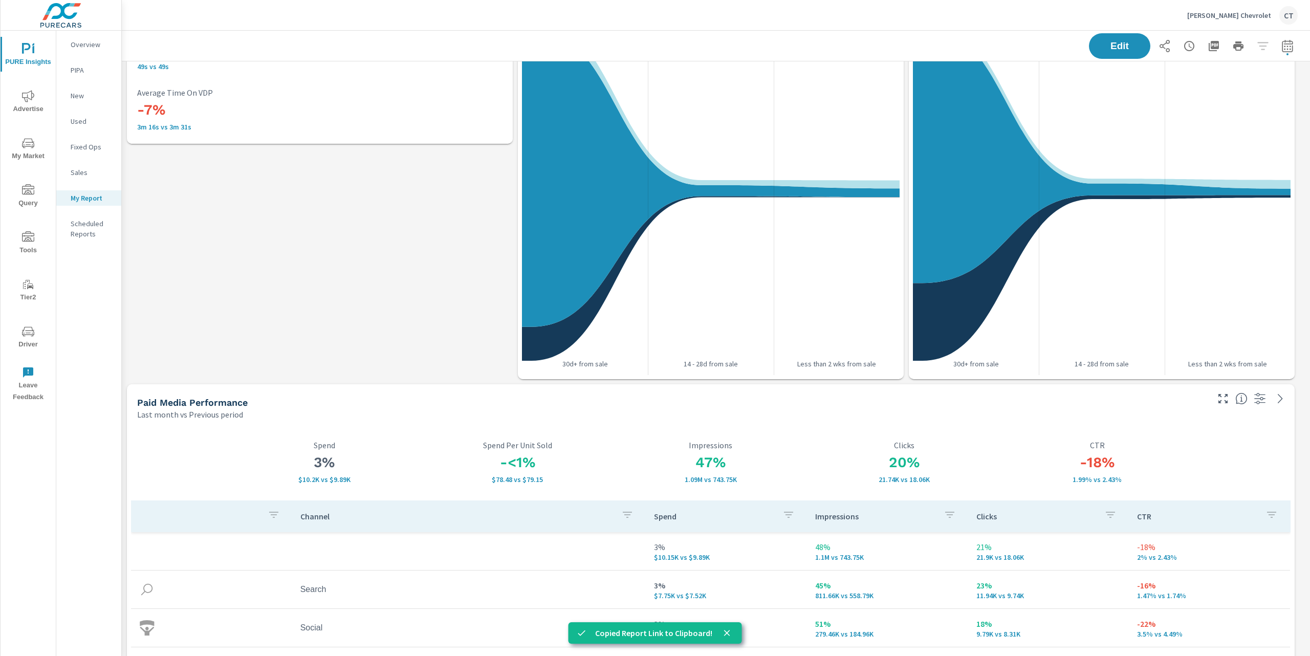
scroll to position [737, 0]
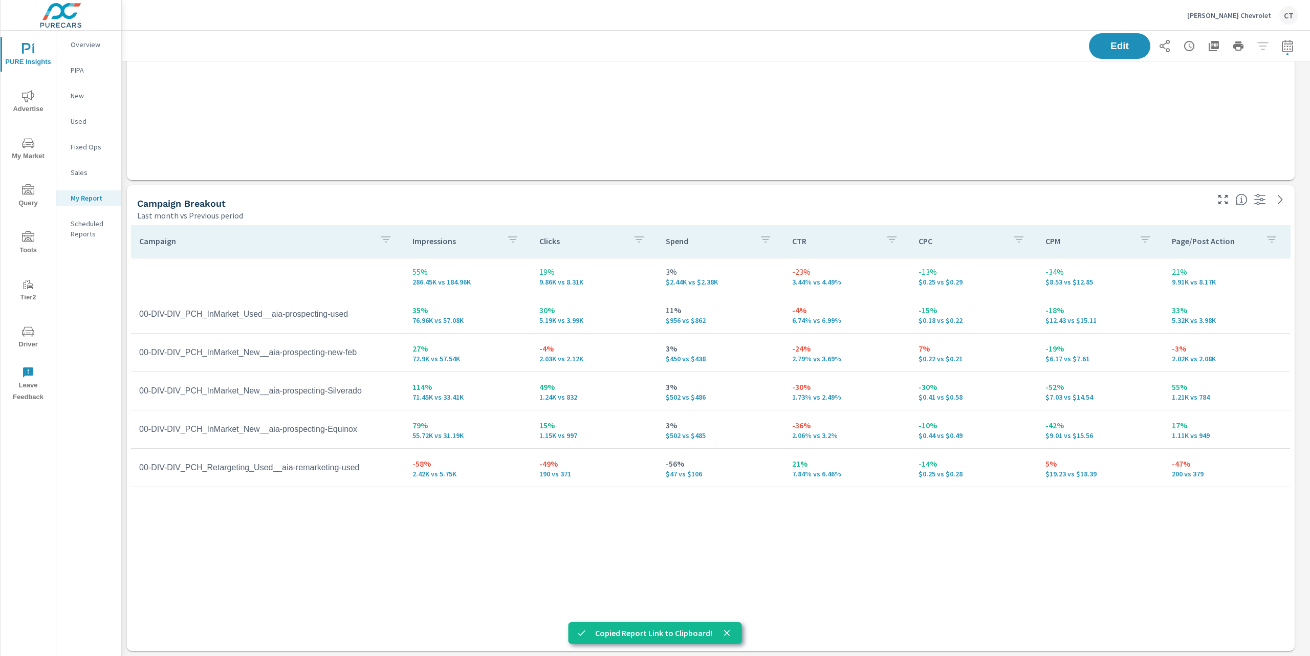
scroll to position [2229, 0]
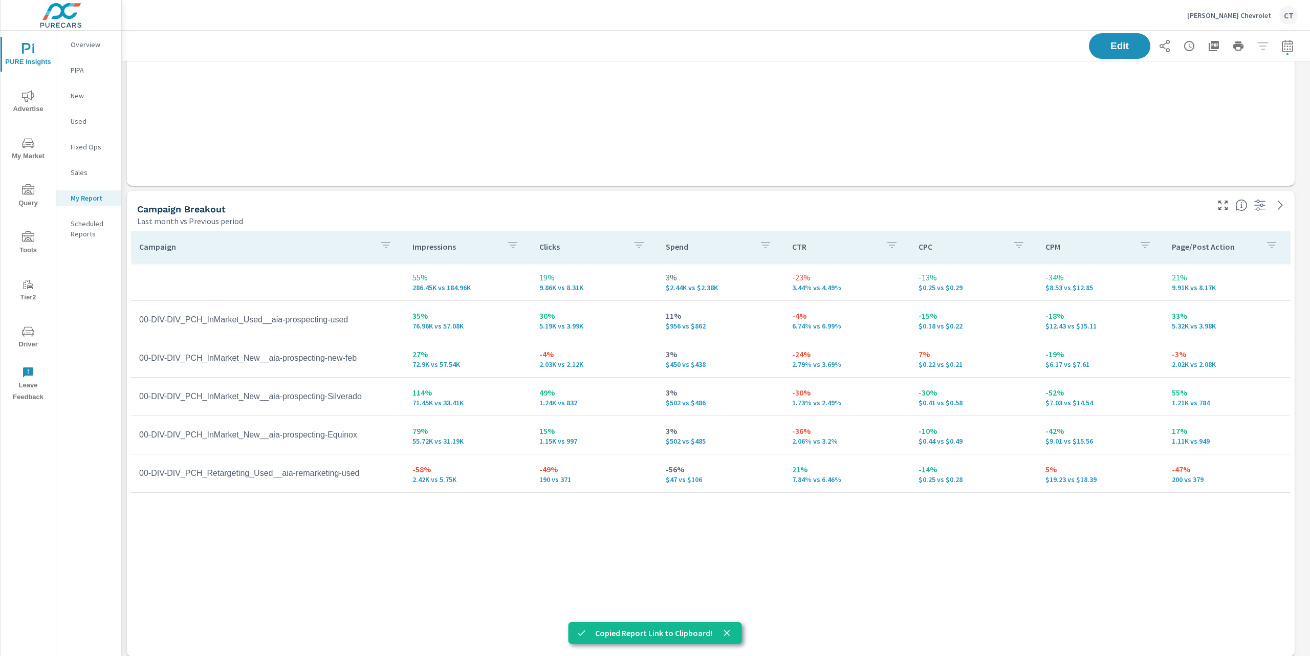
click at [709, 531] on div "Campaign Impressions Clicks Spend CTR CPC CPM Page/Post Action 55% 286.45K vs 1…" at bounding box center [710, 434] width 1159 height 406
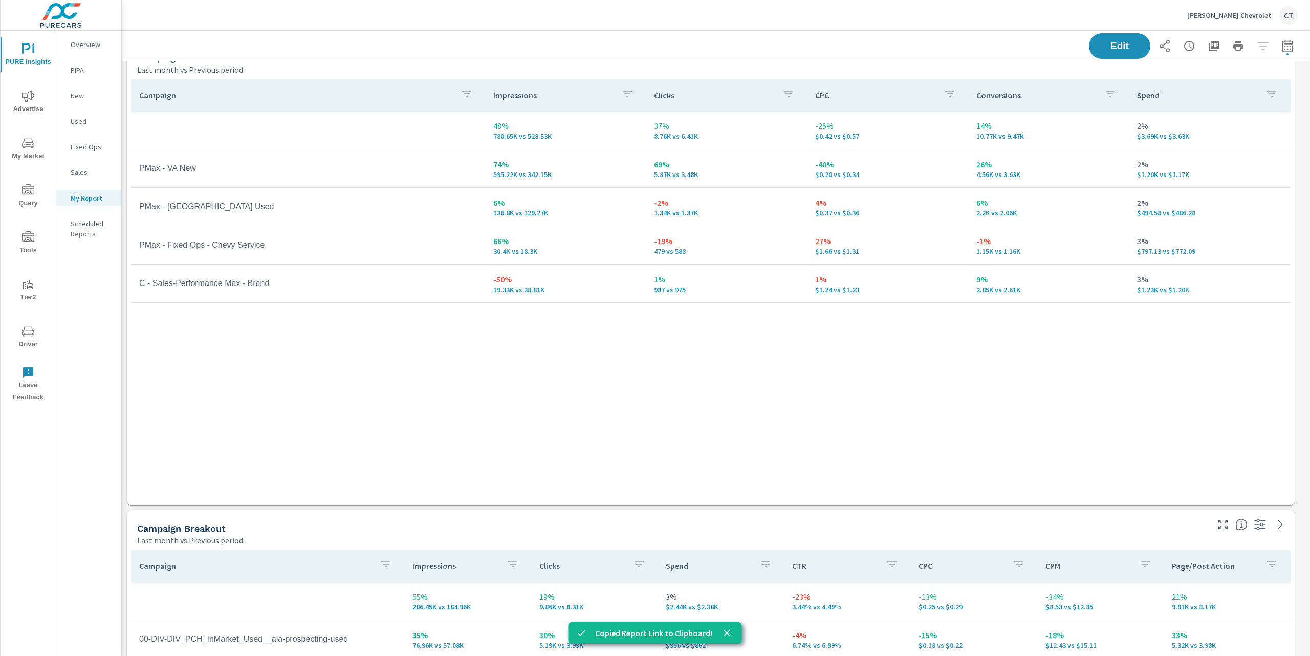
scroll to position [1808, 0]
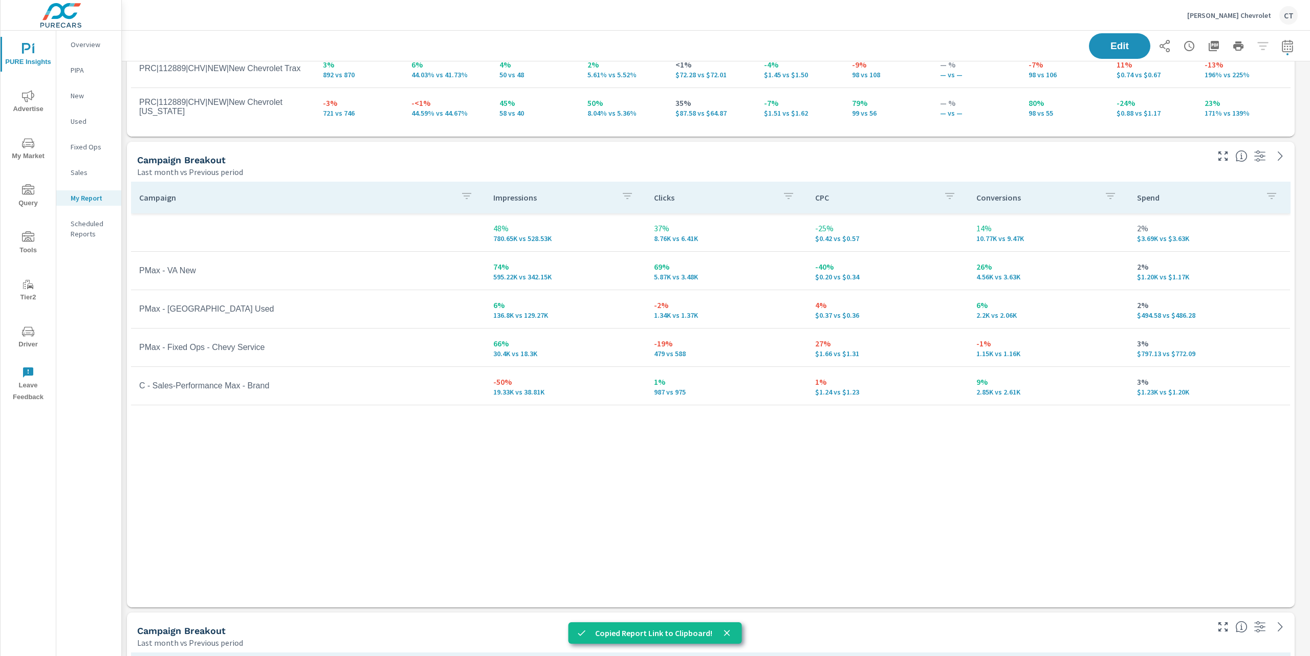
click at [552, 495] on div "Campaign Impressions Clicks CPC Conversions Spend 48% 780.65K vs 528.53K 37% 8.…" at bounding box center [710, 385] width 1159 height 406
drag, startPoint x: 552, startPoint y: 495, endPoint x: 522, endPoint y: 495, distance: 29.7
click at [552, 495] on div "Campaign Impressions Clicks CPC Conversions Spend 48% 780.65K vs 528.53K 37% 8.…" at bounding box center [710, 385] width 1159 height 406
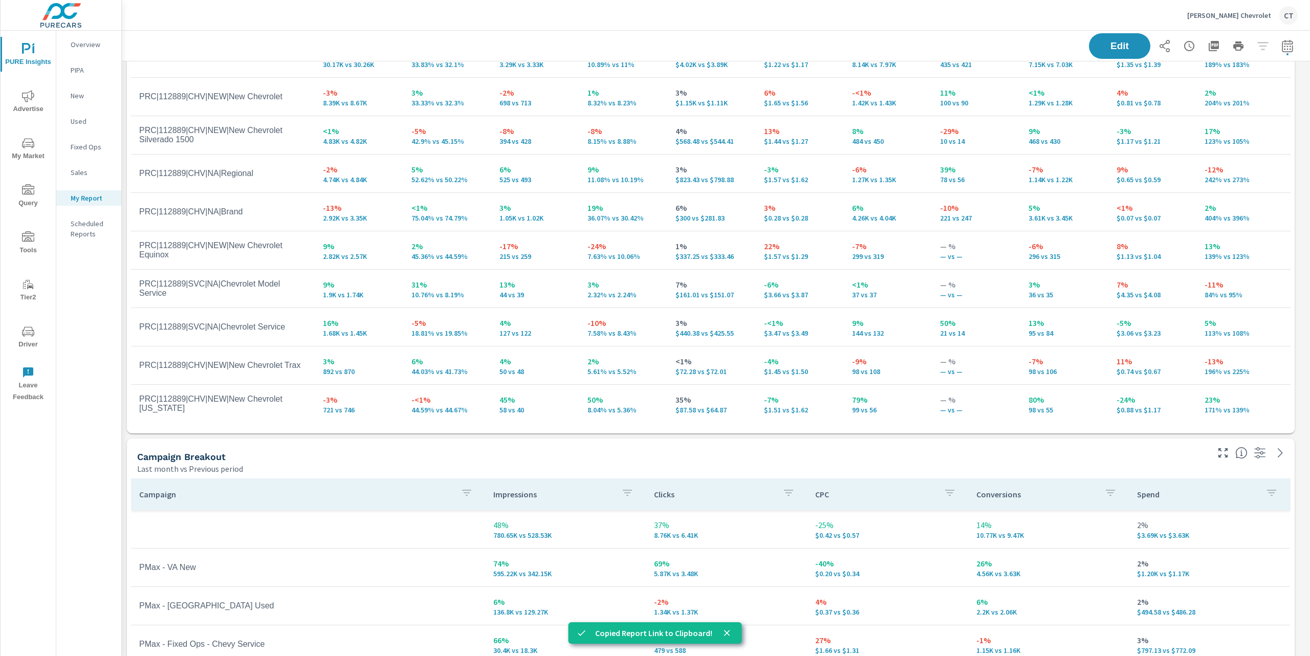
scroll to position [1419, 0]
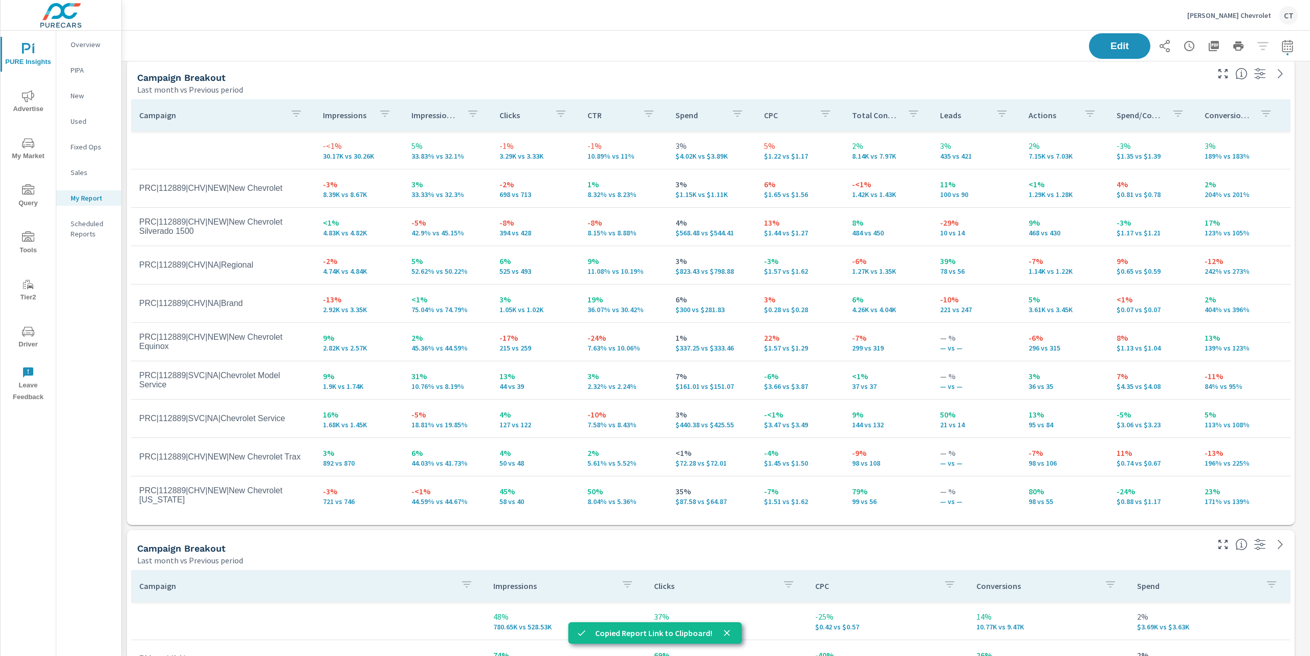
click at [273, 58] on div "Edit" at bounding box center [715, 46] width 1163 height 30
click at [737, 547] on div "Campaign Breakout" at bounding box center [671, 548] width 1069 height 12
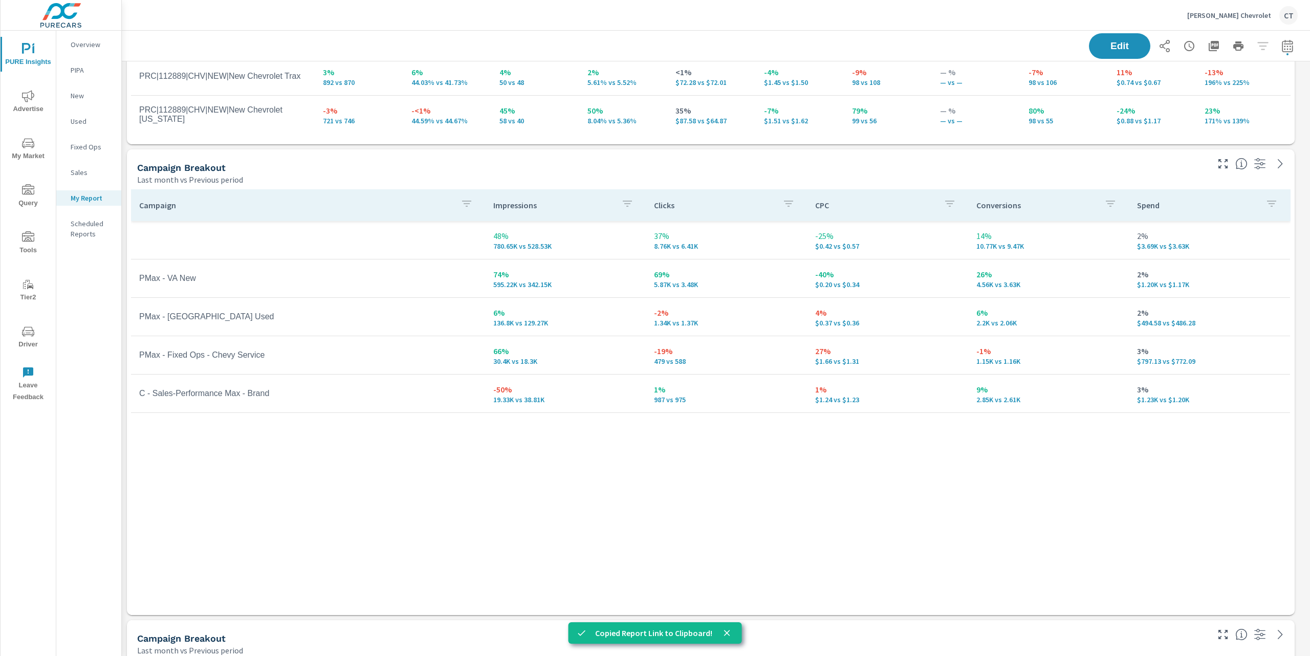
scroll to position [1811, 0]
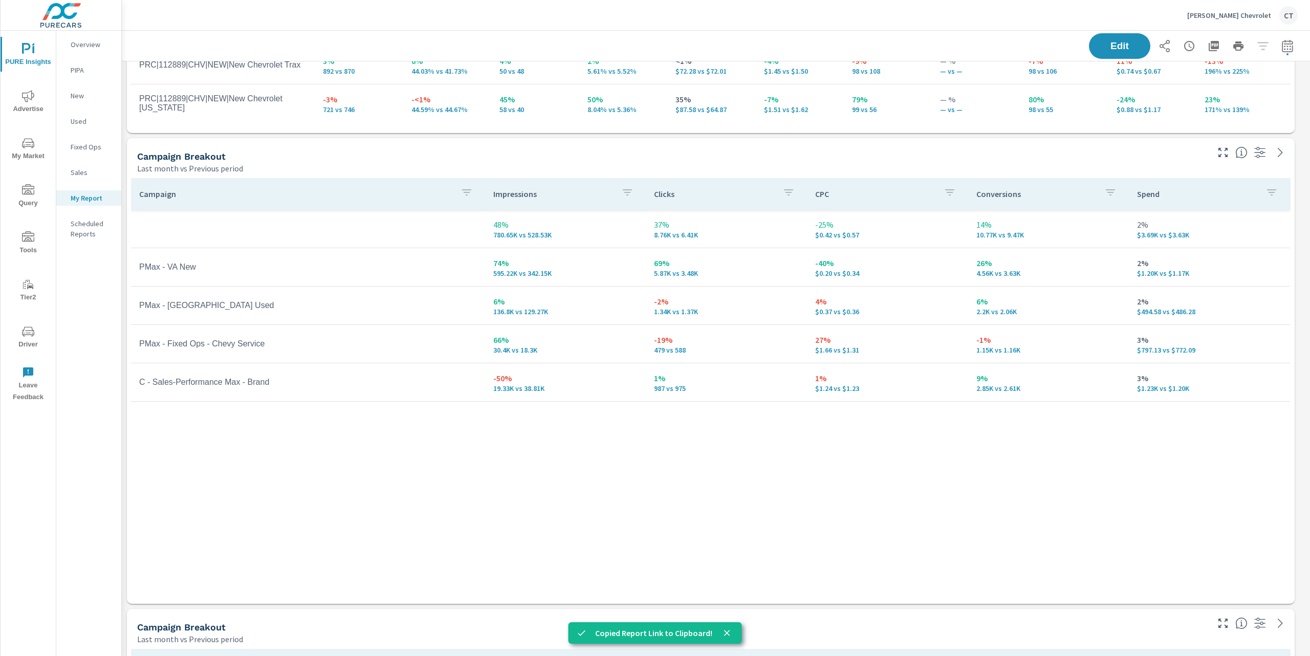
click at [572, 449] on div "Campaign Impressions Clicks CPC Conversions Spend 48% 780.65K vs 528.53K 37% 8.…" at bounding box center [710, 381] width 1159 height 406
click at [35, 145] on span "My Market" at bounding box center [28, 149] width 49 height 25
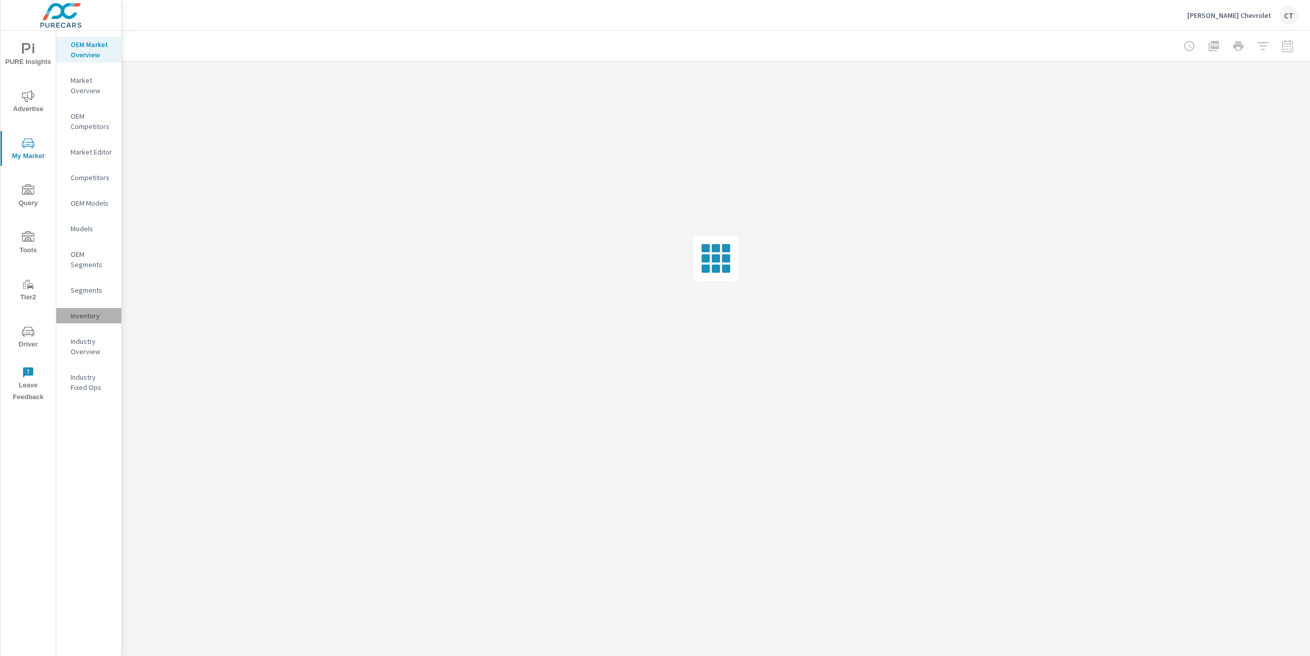
click at [100, 317] on p "Inventory" at bounding box center [92, 316] width 42 height 10
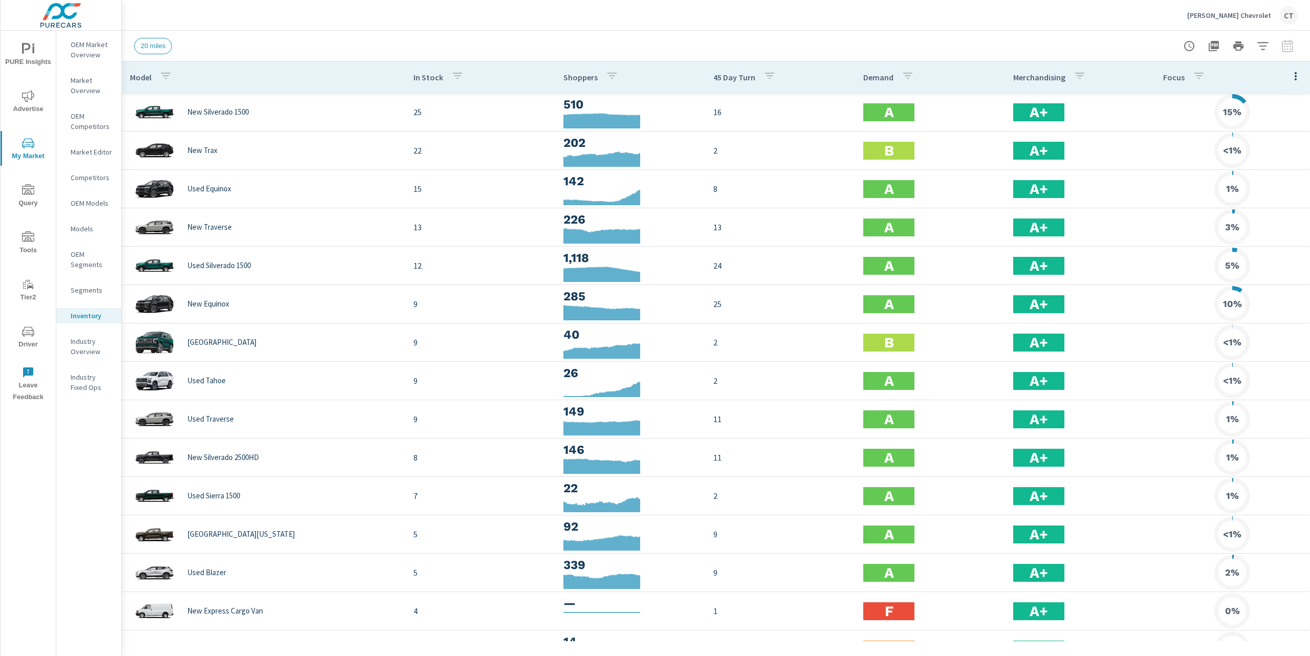
click at [1291, 76] on icon "button" at bounding box center [1295, 76] width 12 height 12
click at [1278, 141] on span "Audience" at bounding box center [1262, 136] width 64 height 10
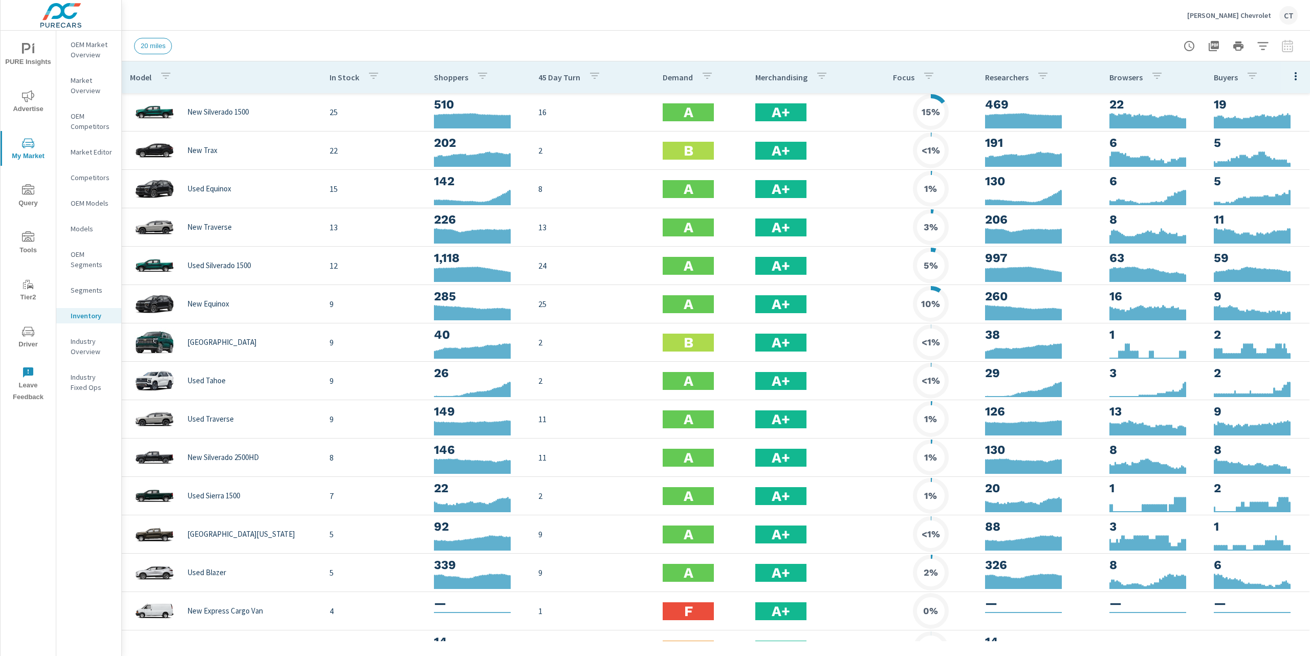
click at [1061, 49] on div "20 miles" at bounding box center [644, 46] width 1020 height 16
click at [283, 59] on div "20 miles" at bounding box center [715, 46] width 1163 height 30
click at [93, 40] on p "OEM Market Overview" at bounding box center [92, 49] width 42 height 20
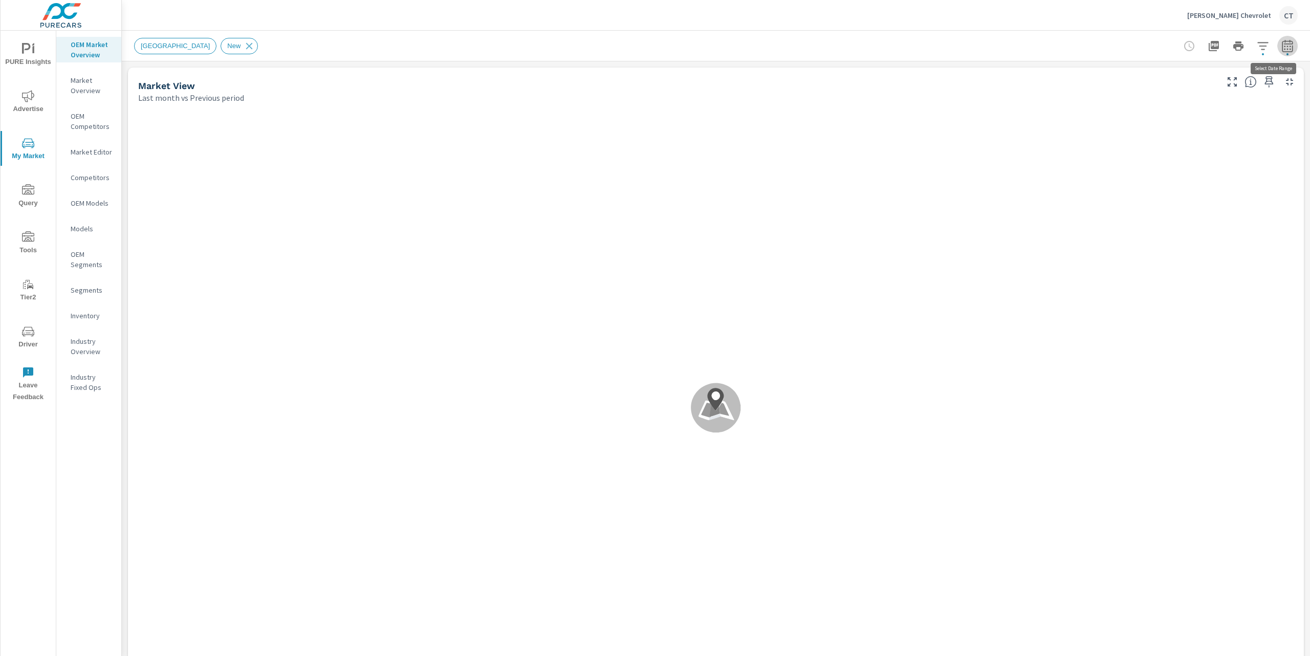
click at [1282, 51] on icon "button" at bounding box center [1287, 45] width 11 height 12
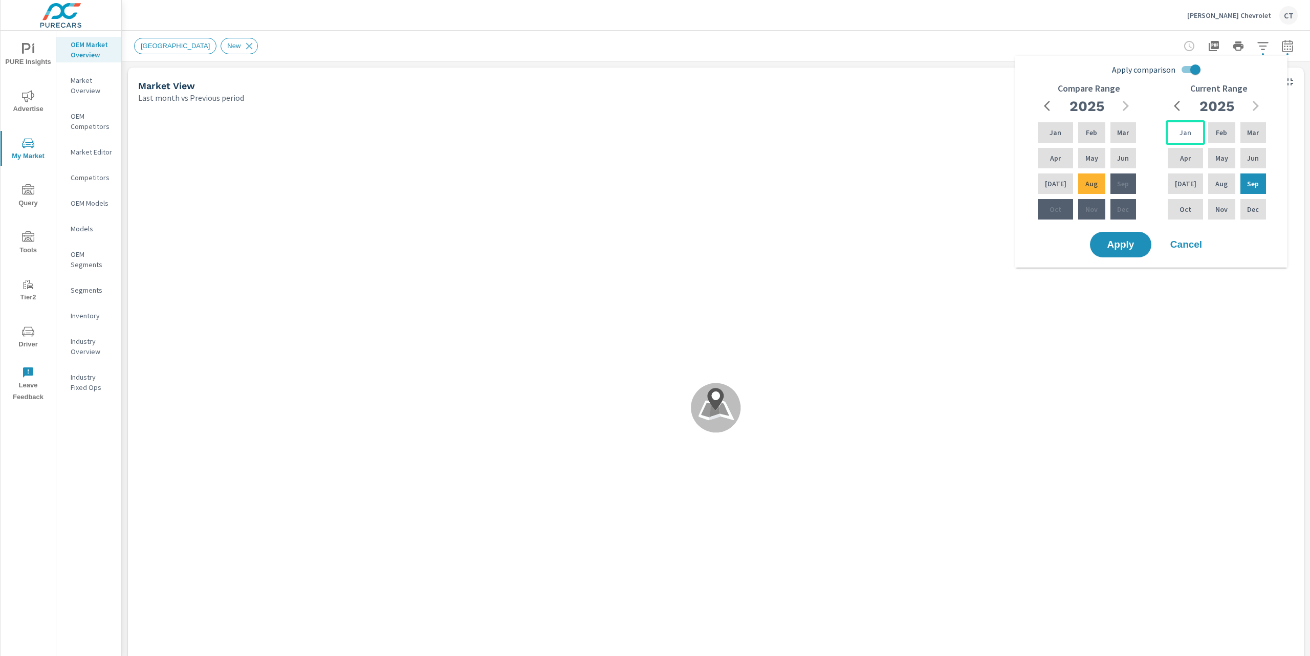
click at [1184, 139] on div "Jan" at bounding box center [1184, 132] width 39 height 25
click at [1252, 189] on div "Sep" at bounding box center [1253, 183] width 30 height 25
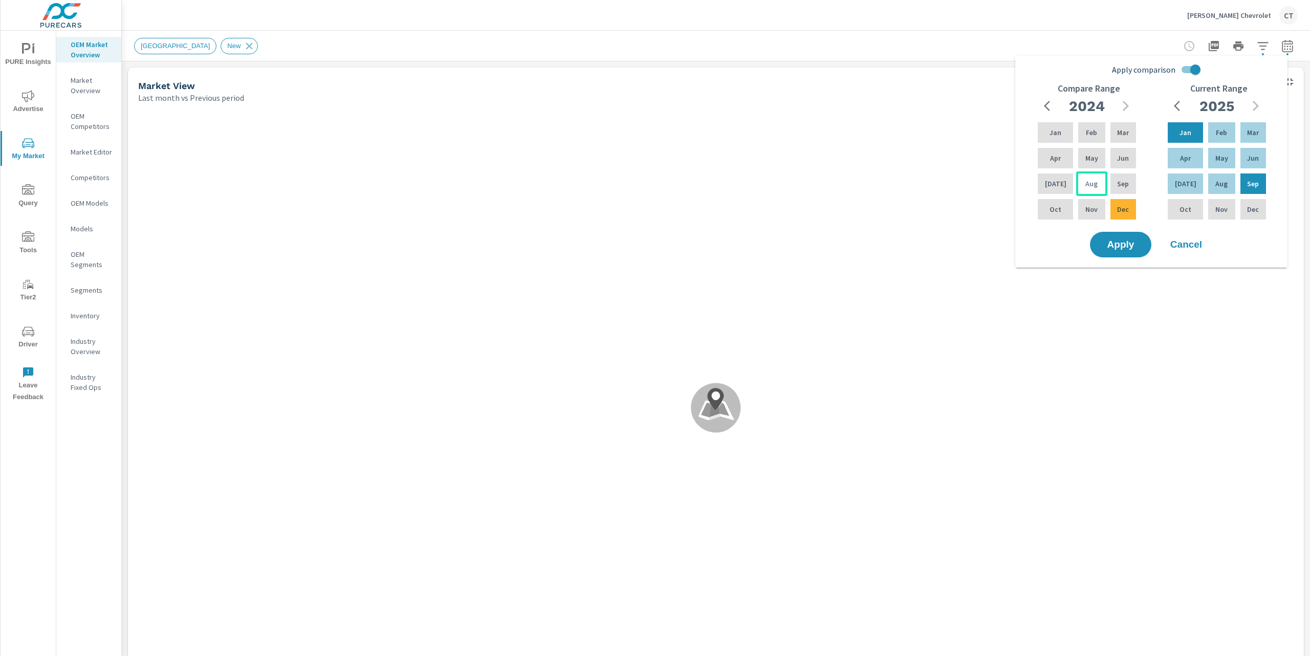
drag, startPoint x: 1061, startPoint y: 134, endPoint x: 1093, endPoint y: 185, distance: 60.6
click at [1061, 134] on div "Jan" at bounding box center [1055, 132] width 39 height 25
click at [1117, 217] on div "Dec" at bounding box center [1123, 209] width 30 height 25
click at [1116, 254] on button "Apply" at bounding box center [1120, 244] width 63 height 27
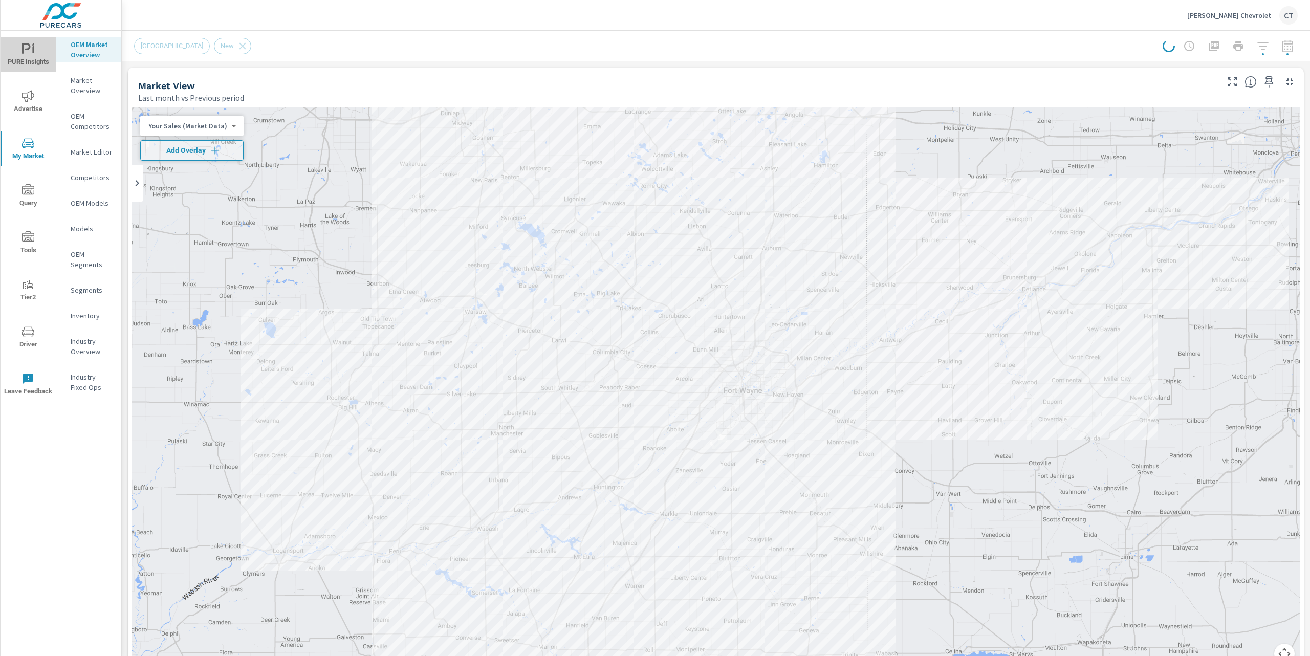
click at [23, 50] on icon "nav menu" at bounding box center [26, 48] width 9 height 11
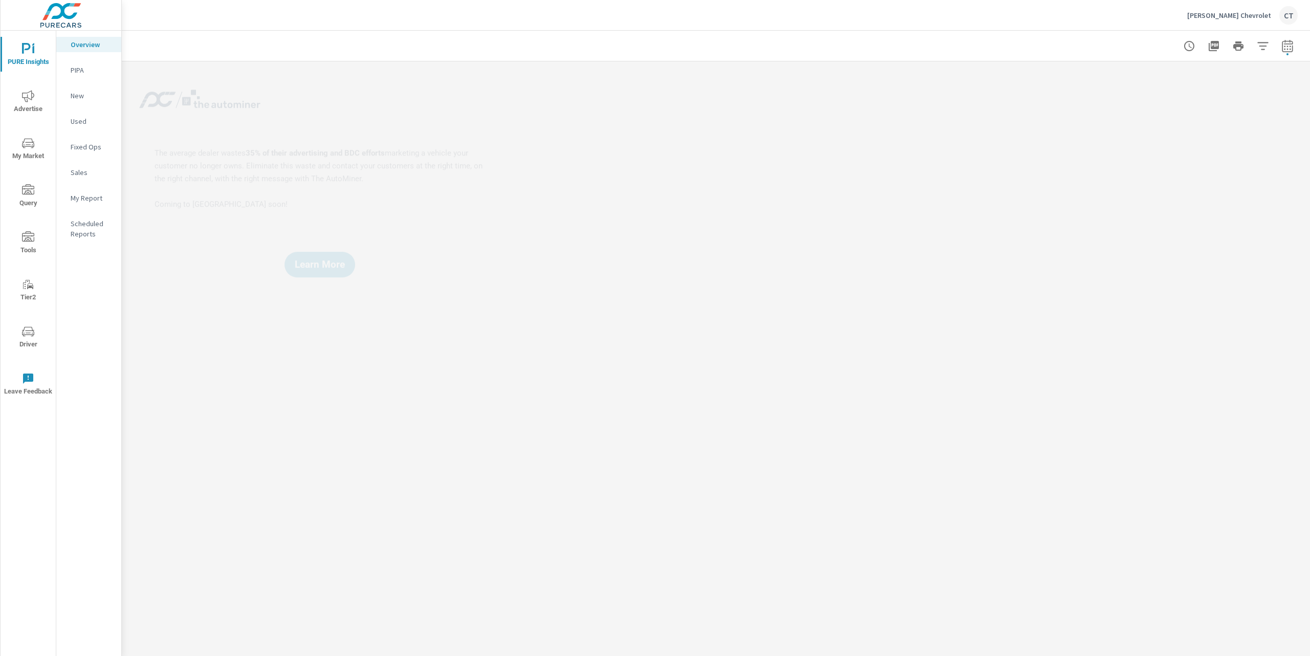
click at [734, 77] on div "Sales Last month vs Previous period" at bounding box center [674, 86] width 300 height 36
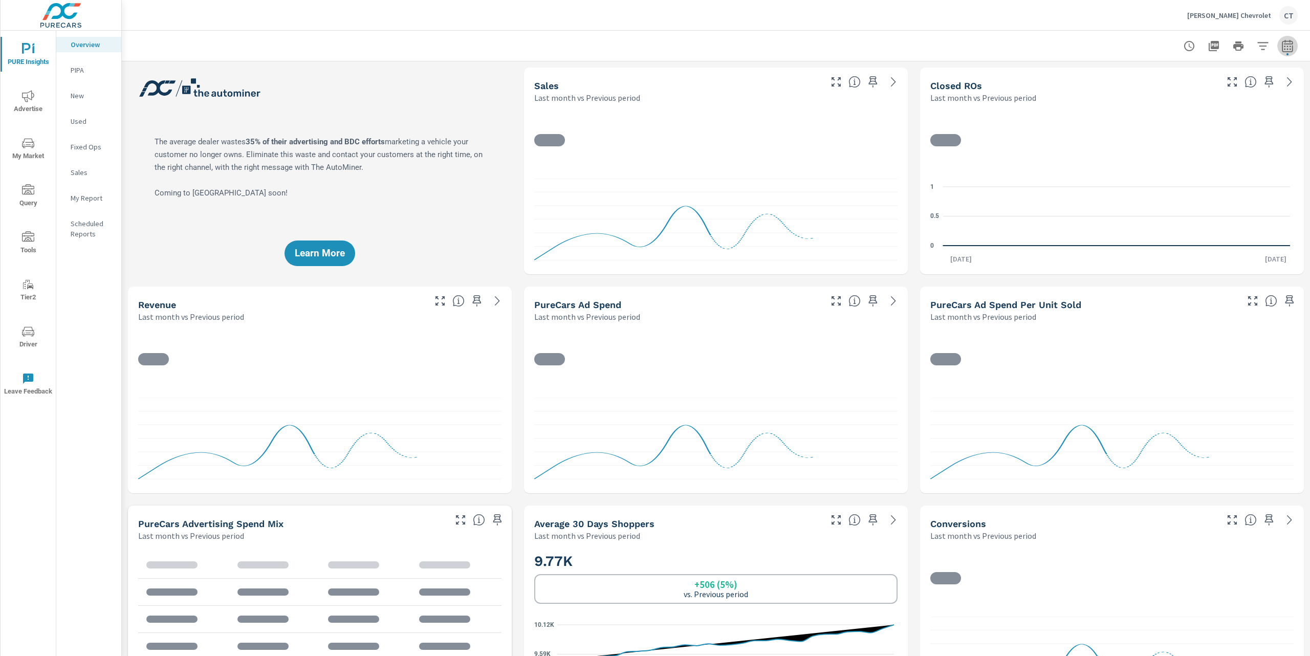
click at [1285, 42] on button "button" at bounding box center [1287, 46] width 20 height 20
select select "Last month"
select select "Previous period"
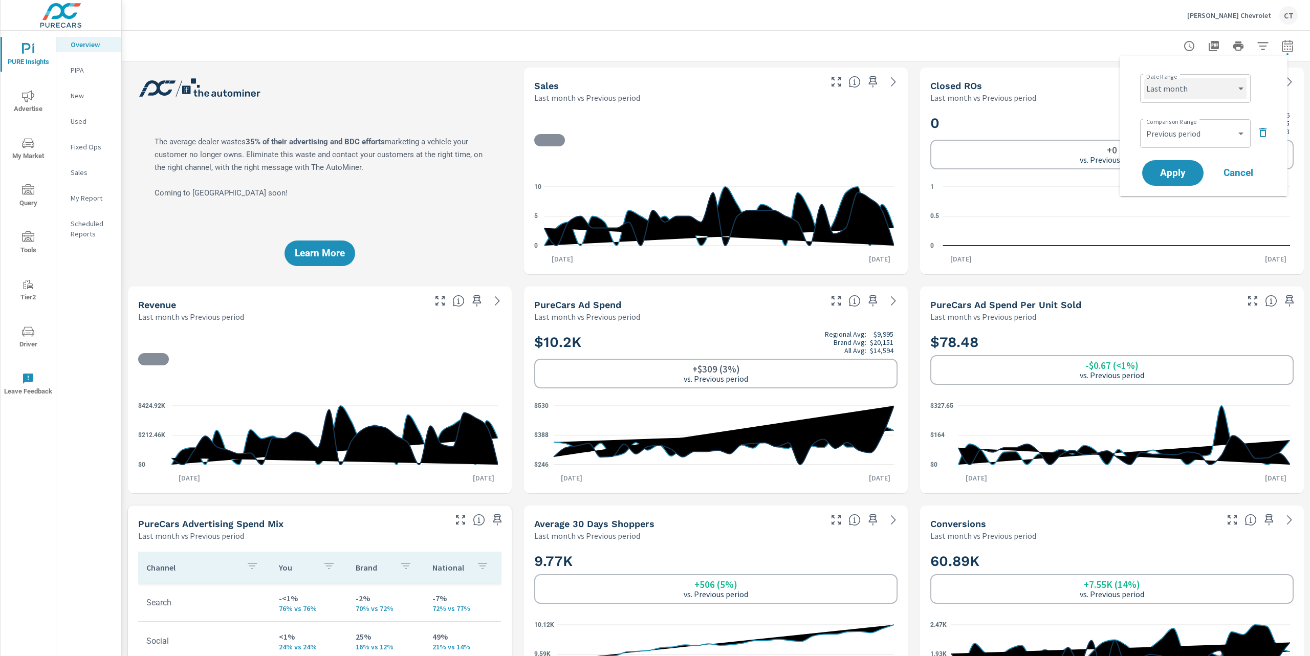
click at [1224, 89] on select "Custom [DATE] Last week Last 7 days Last 14 days Last 30 days Last 45 days Last…" at bounding box center [1195, 88] width 102 height 20
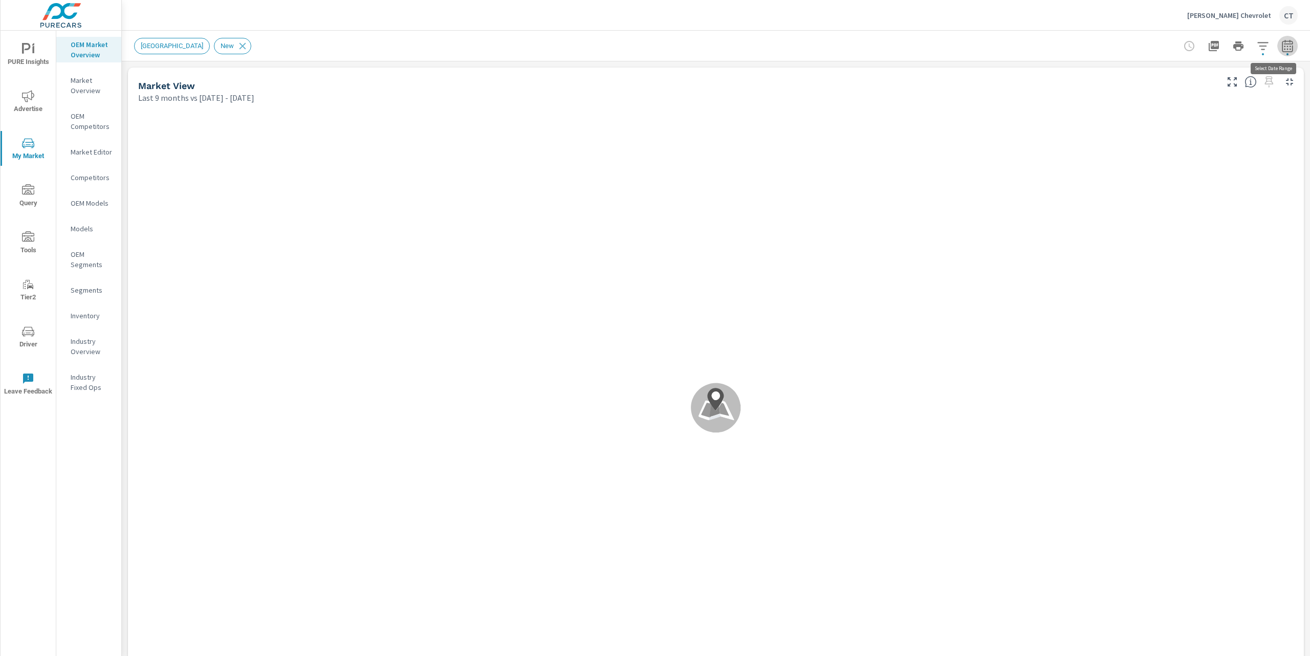
click at [1281, 47] on icon "button" at bounding box center [1287, 46] width 12 height 12
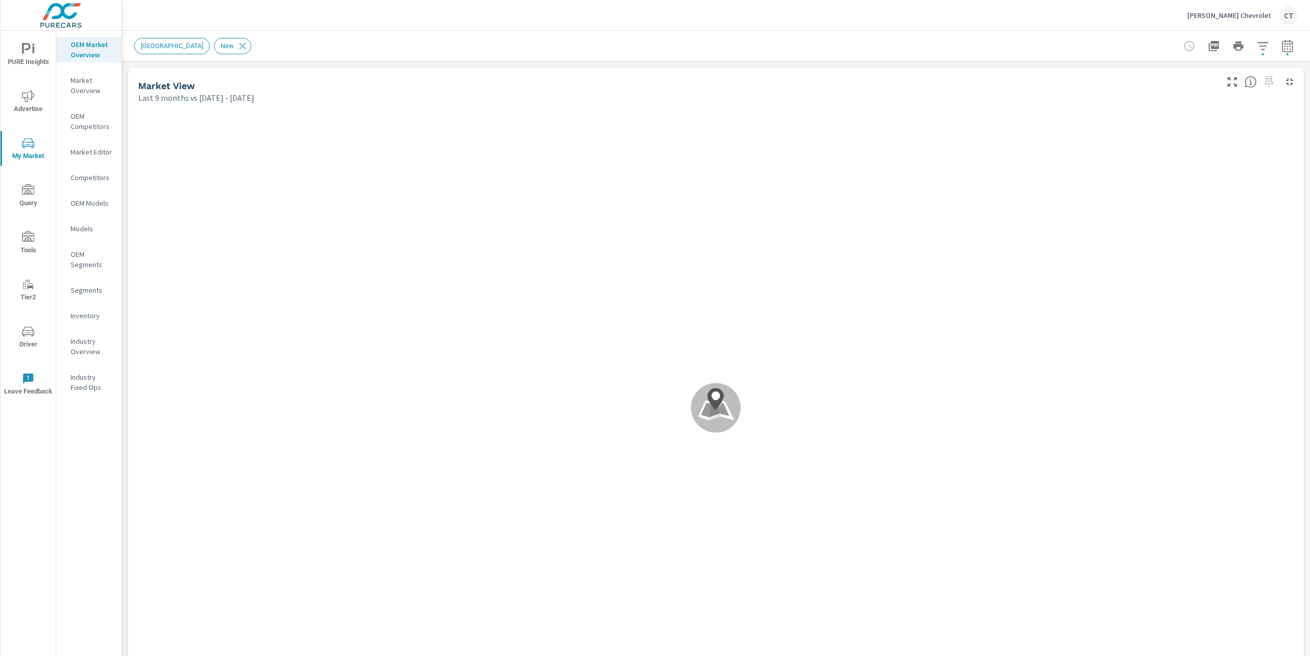
click at [1281, 46] on icon "button" at bounding box center [1287, 46] width 12 height 12
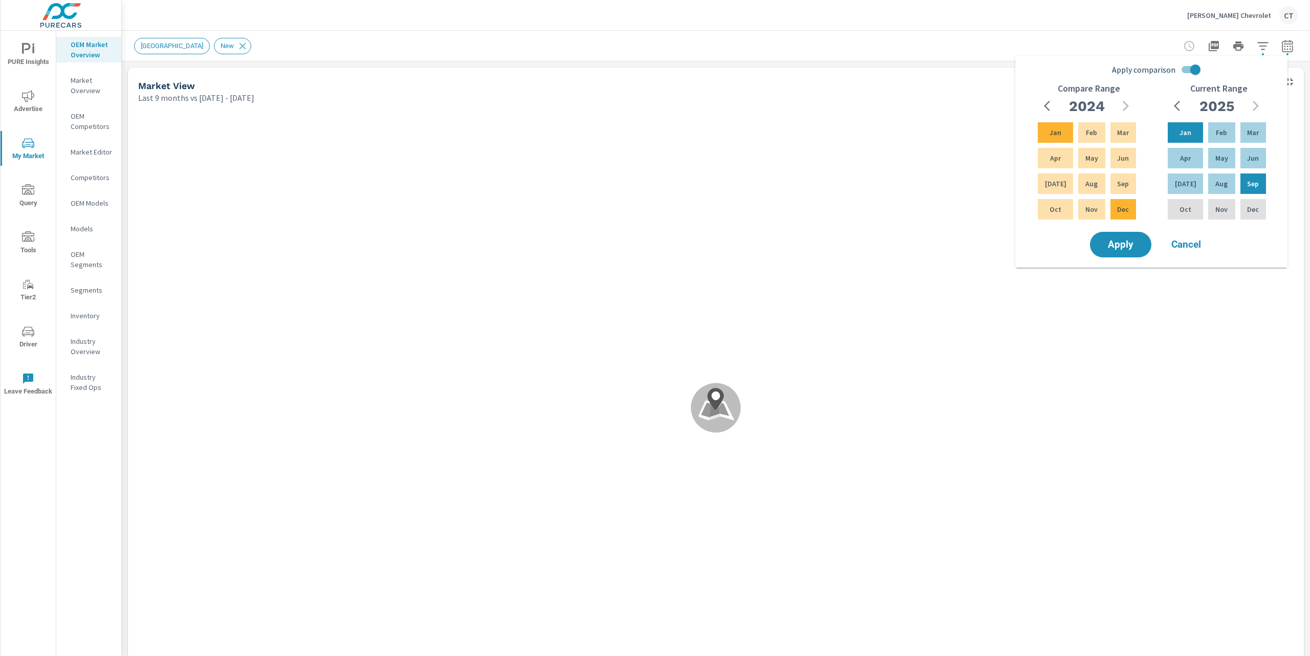
click at [31, 62] on span "PURE Insights" at bounding box center [28, 55] width 49 height 25
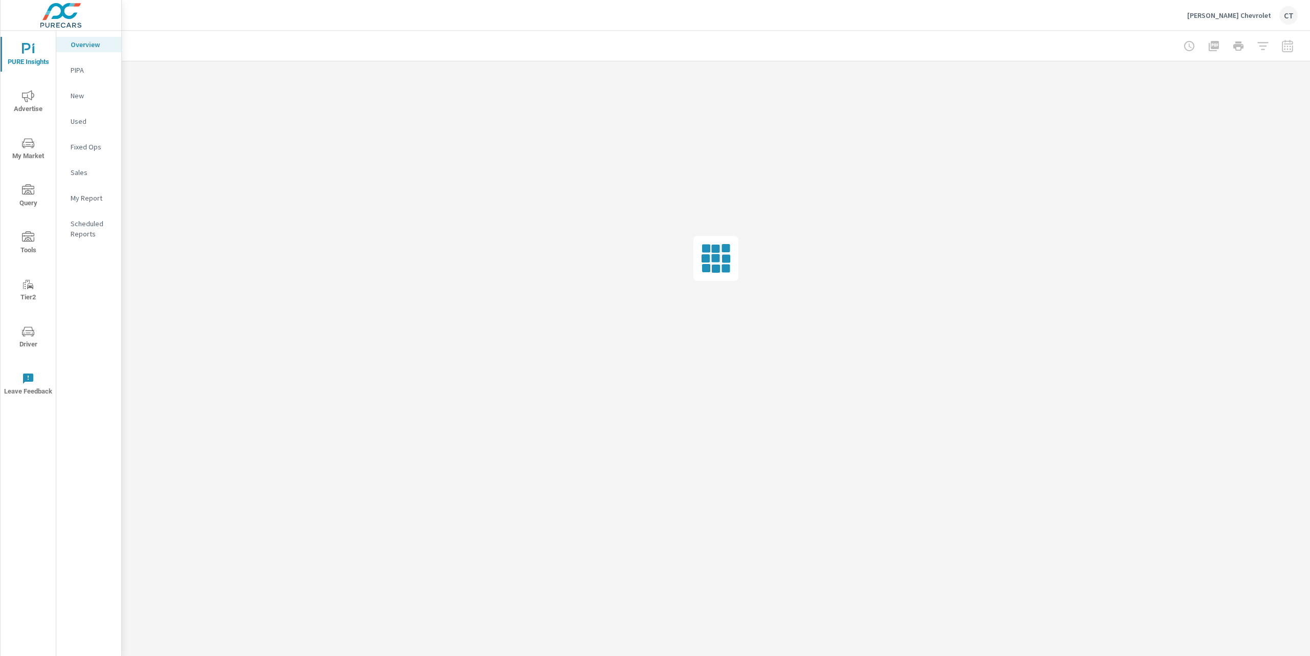
click at [1304, 46] on div at bounding box center [716, 46] width 1188 height 30
click at [83, 41] on p "Overview" at bounding box center [92, 44] width 42 height 10
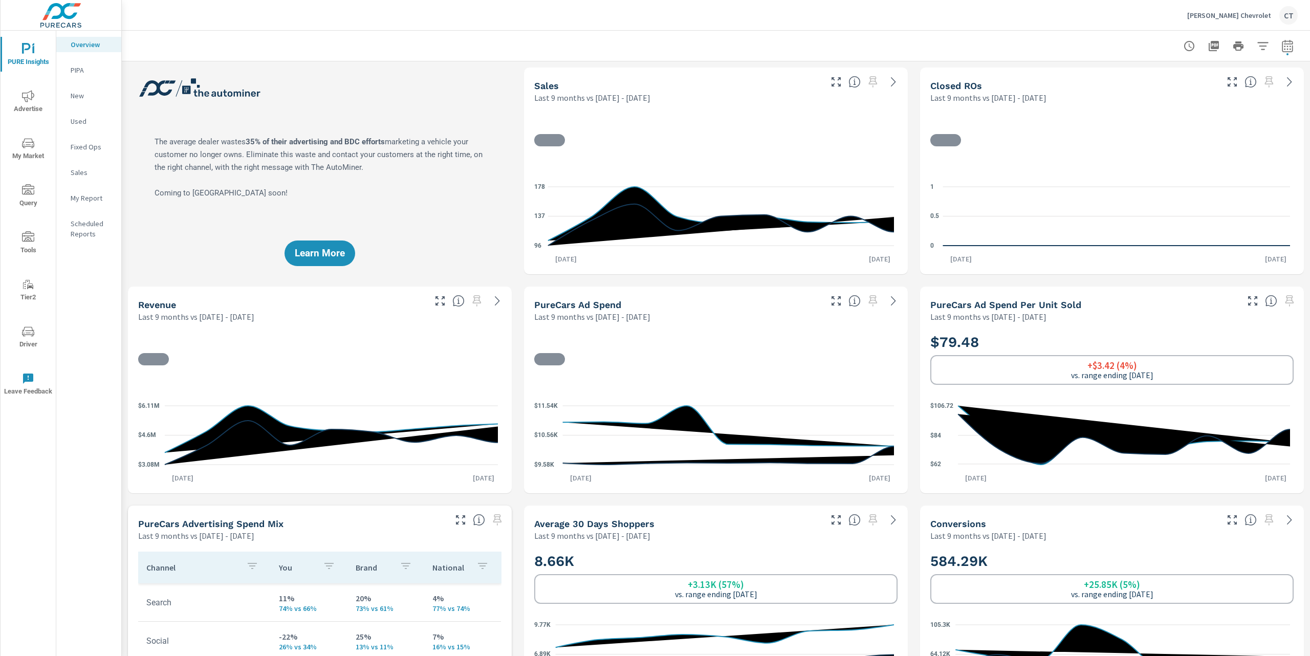
click at [1283, 49] on button "button" at bounding box center [1287, 46] width 20 height 20
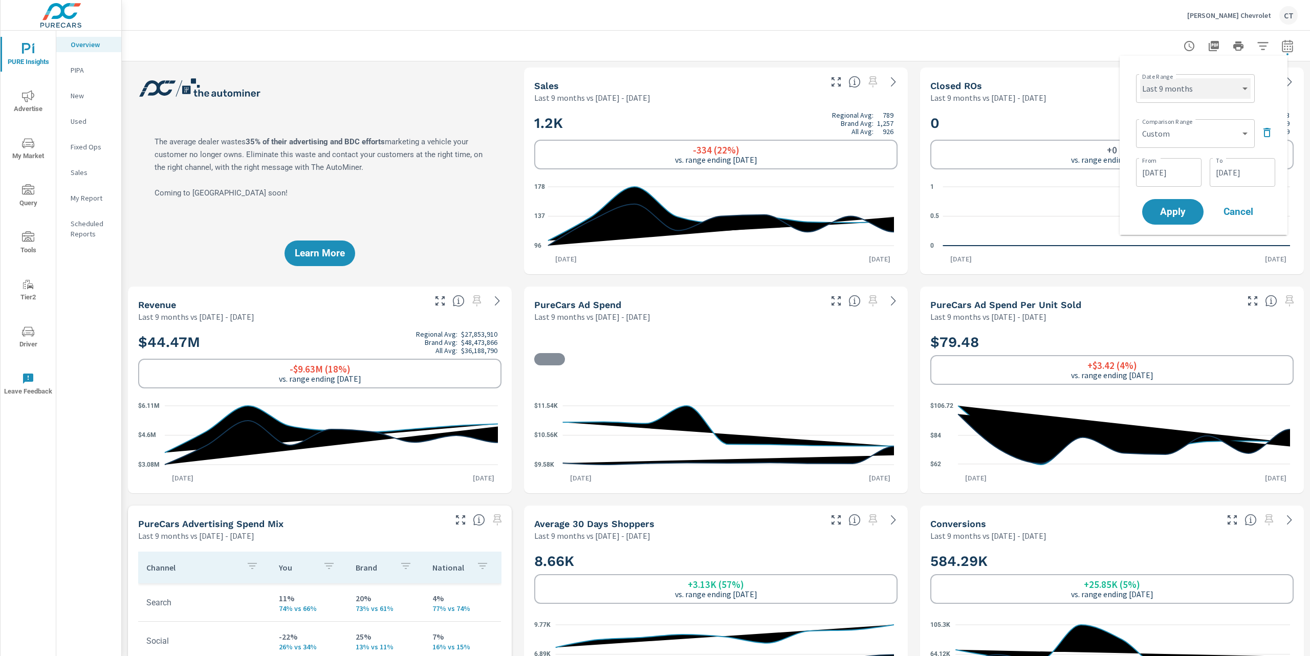
click at [1216, 92] on select "Custom [DATE] Last week Last 7 days Last 14 days Last 30 days Last 45 days Last…" at bounding box center [1195, 88] width 111 height 20
click at [1140, 78] on select "Custom [DATE] Last week Last 7 days Last 14 days Last 30 days Last 45 days Last…" at bounding box center [1195, 88] width 111 height 20
select select "Last 6 months"
click at [1270, 128] on icon "button" at bounding box center [1267, 132] width 12 height 12
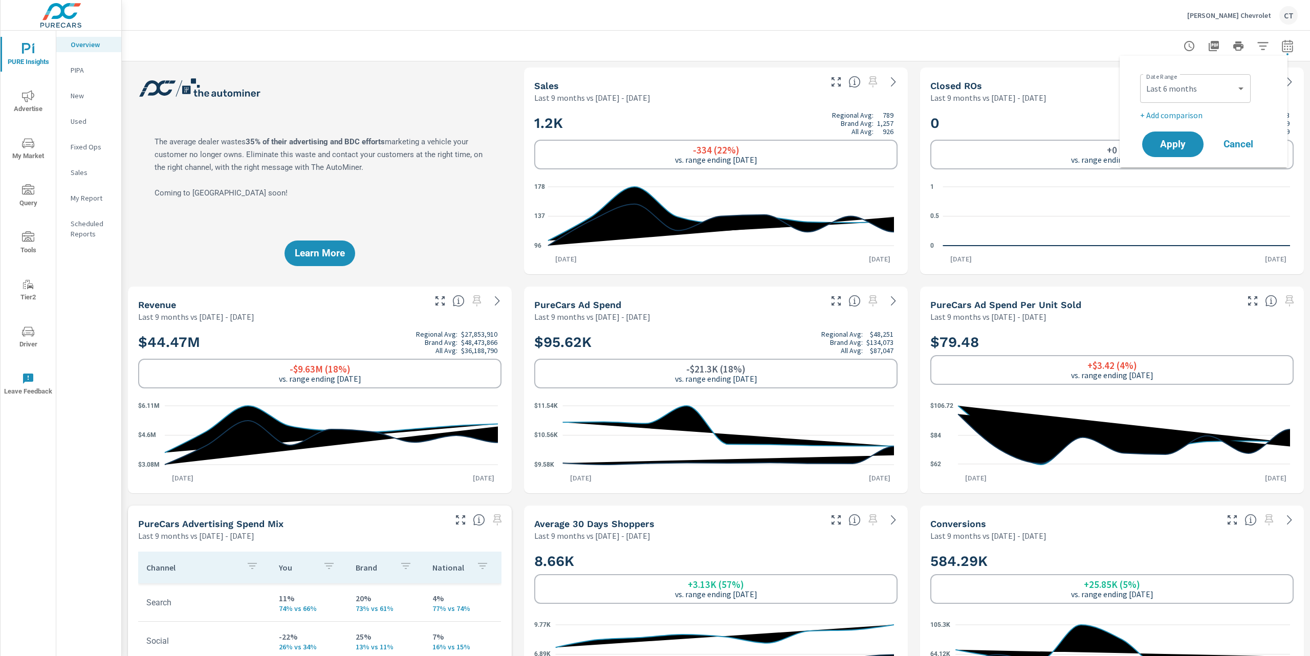
click at [1192, 113] on p "+ Add comparison" at bounding box center [1205, 115] width 131 height 12
select select "Previous period"
click at [1183, 166] on button "Apply" at bounding box center [1172, 173] width 63 height 27
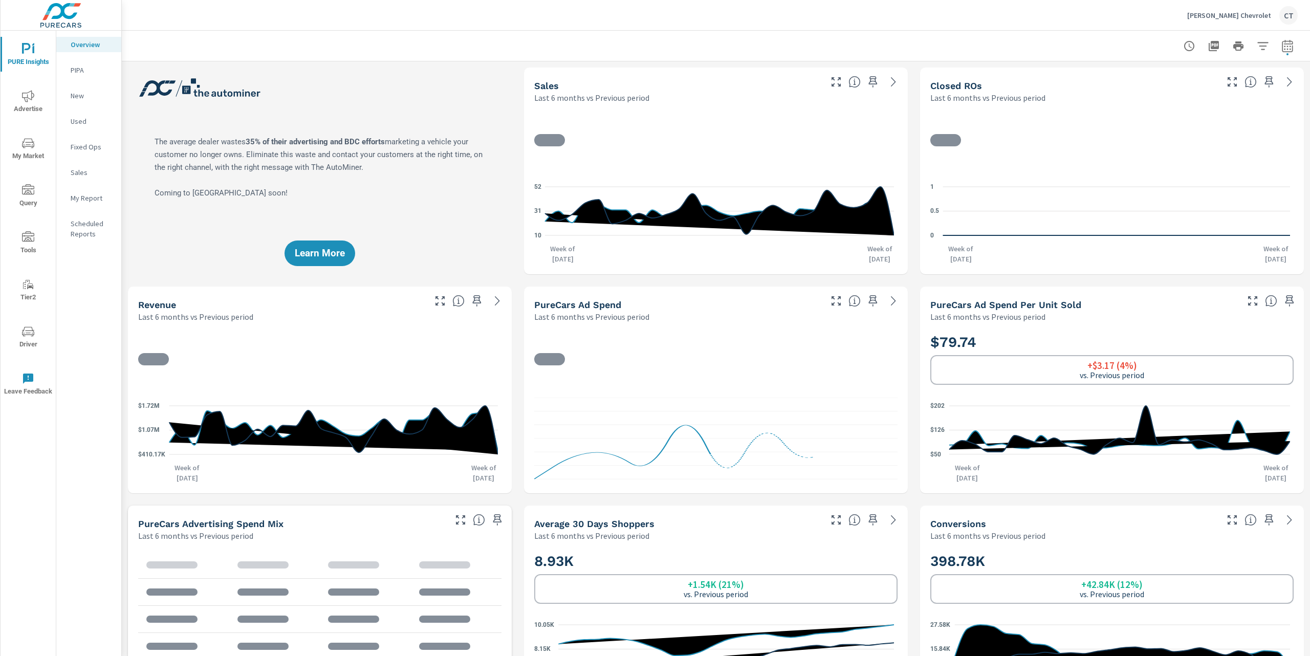
click at [28, 153] on span "My Market" at bounding box center [28, 149] width 49 height 25
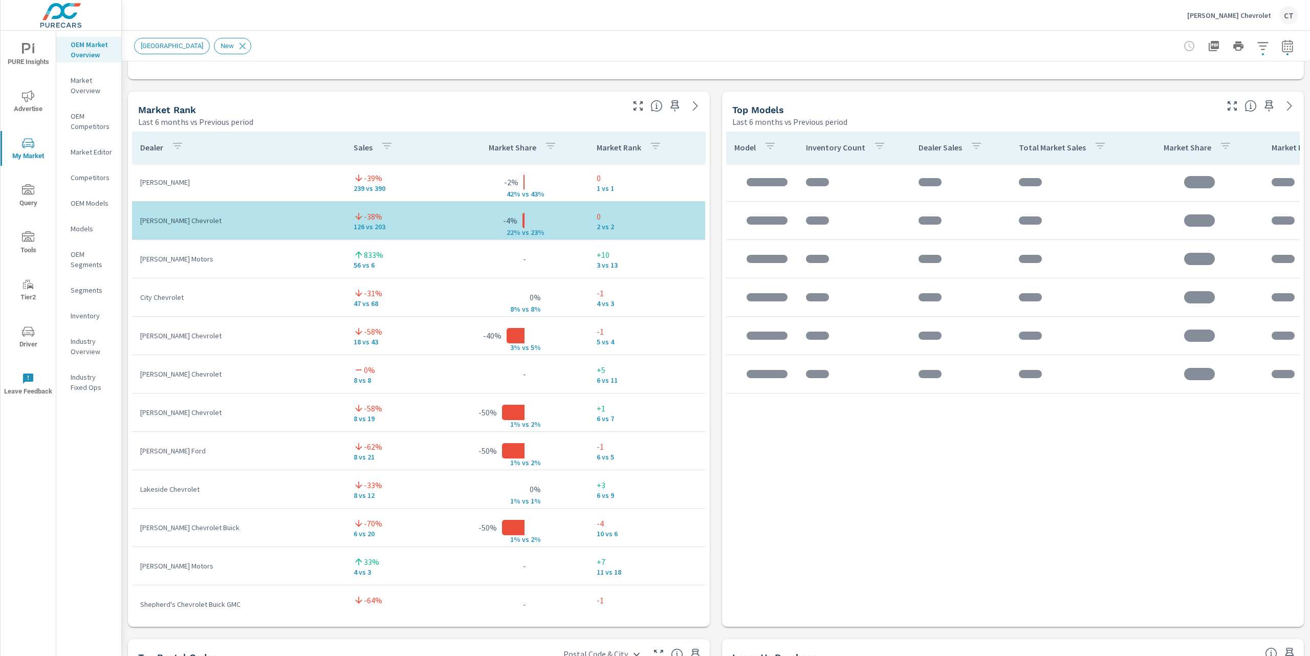
scroll to position [635, 0]
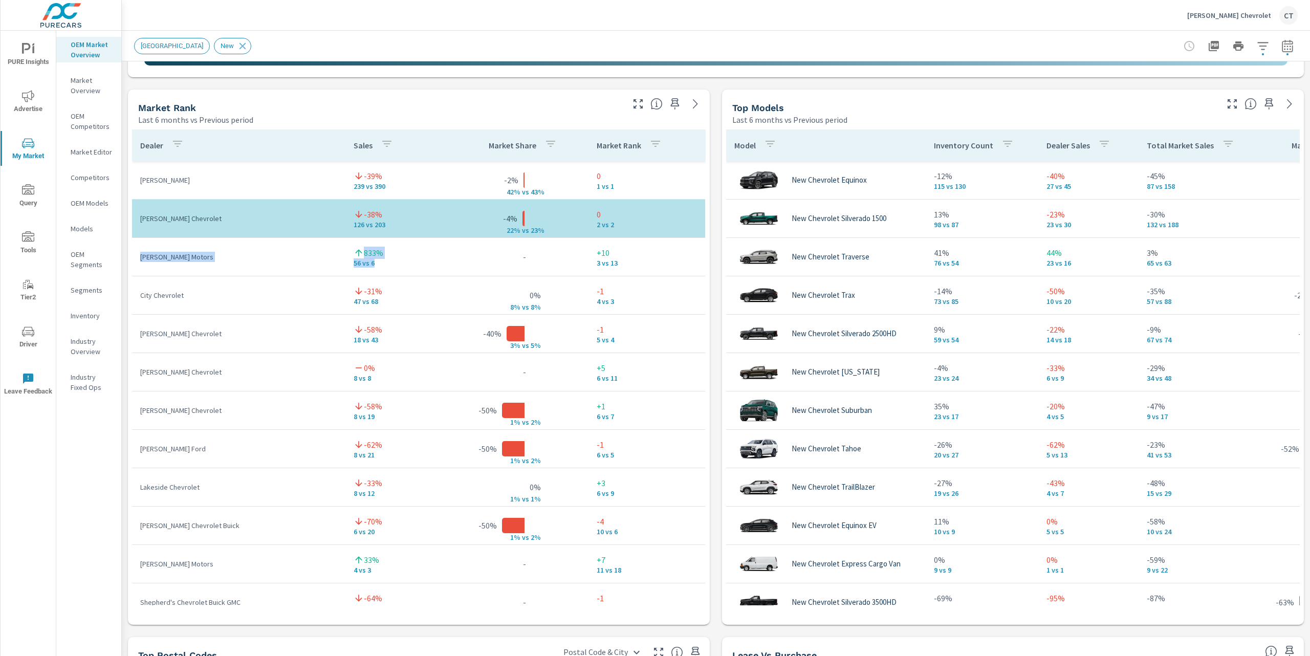
drag, startPoint x: 381, startPoint y: 267, endPoint x: 141, endPoint y: 257, distance: 240.1
click at [141, 257] on tr "[PERSON_NAME] Motors 833% 56 vs 6 - +10 3 vs 13" at bounding box center [418, 257] width 573 height 38
click at [227, 254] on p "[PERSON_NAME] Motors" at bounding box center [238, 257] width 197 height 10
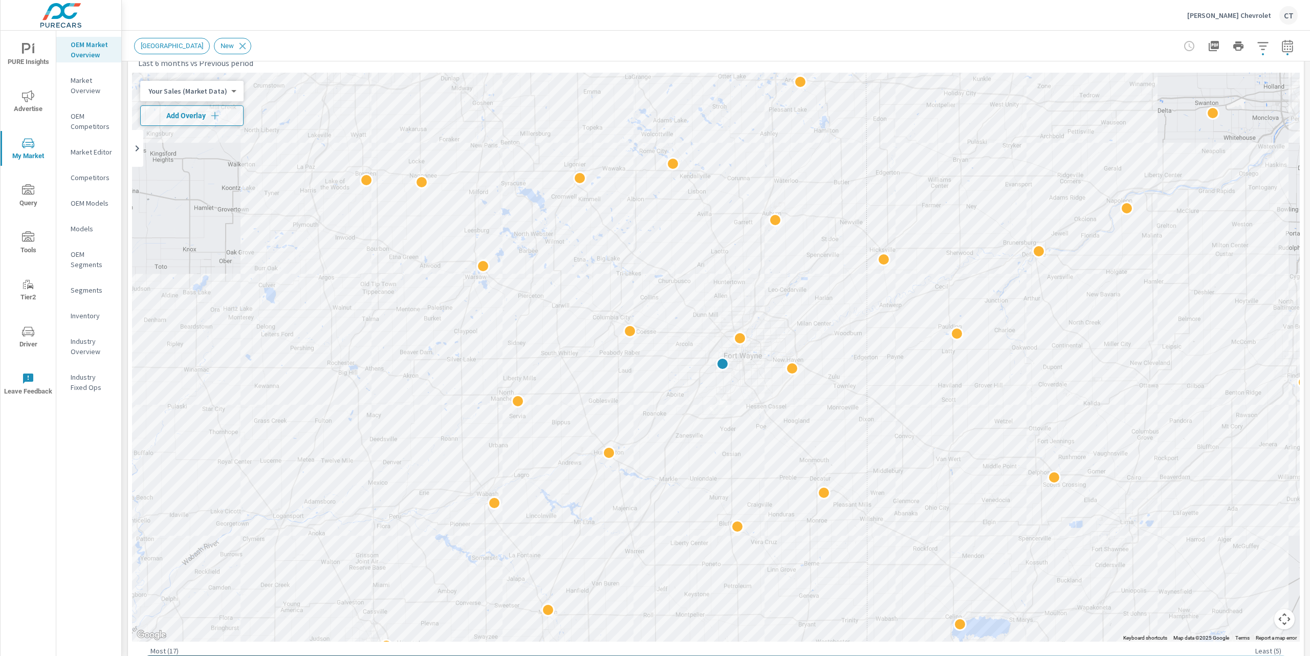
scroll to position [33, 0]
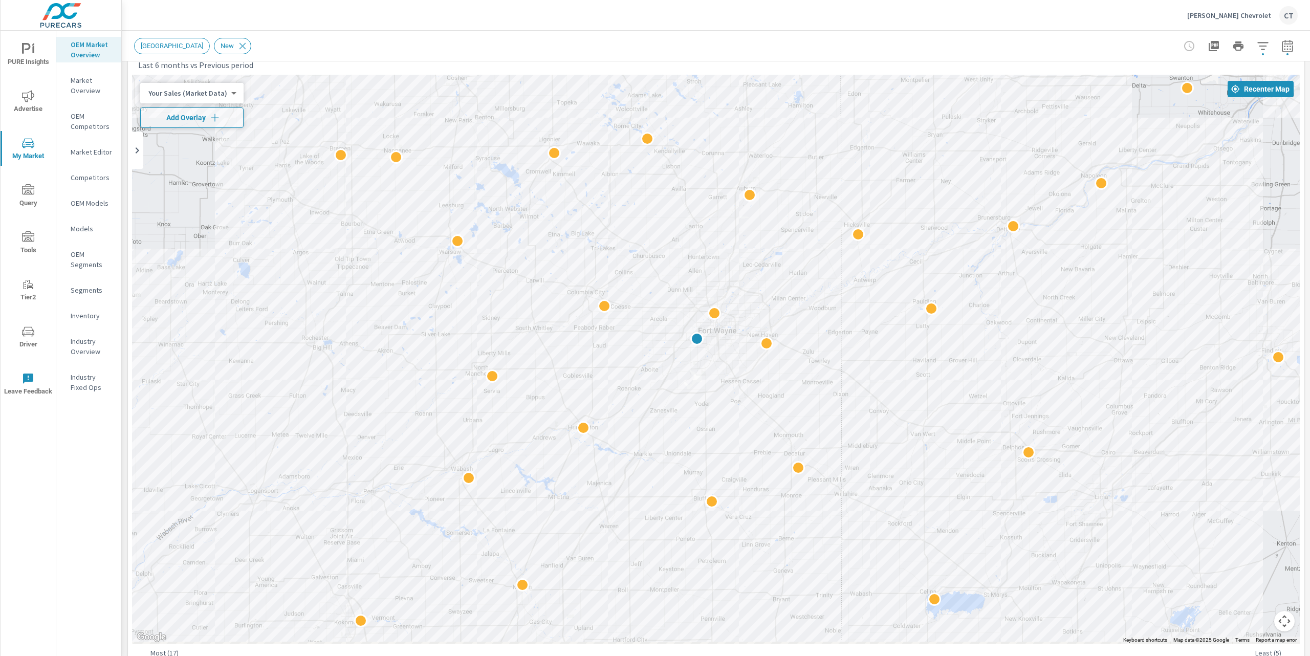
drag, startPoint x: 1143, startPoint y: 302, endPoint x: 1129, endPoint y: 286, distance: 21.4
click at [1131, 289] on div at bounding box center [716, 359] width 1168 height 569
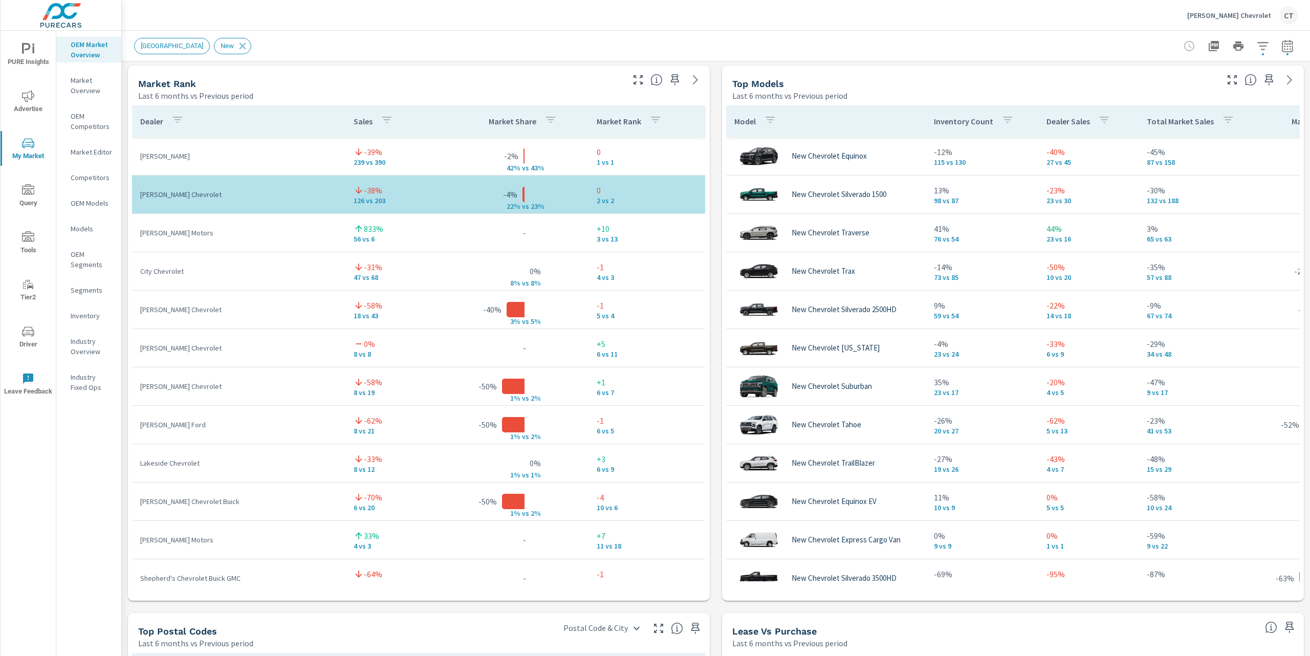
scroll to position [670, 0]
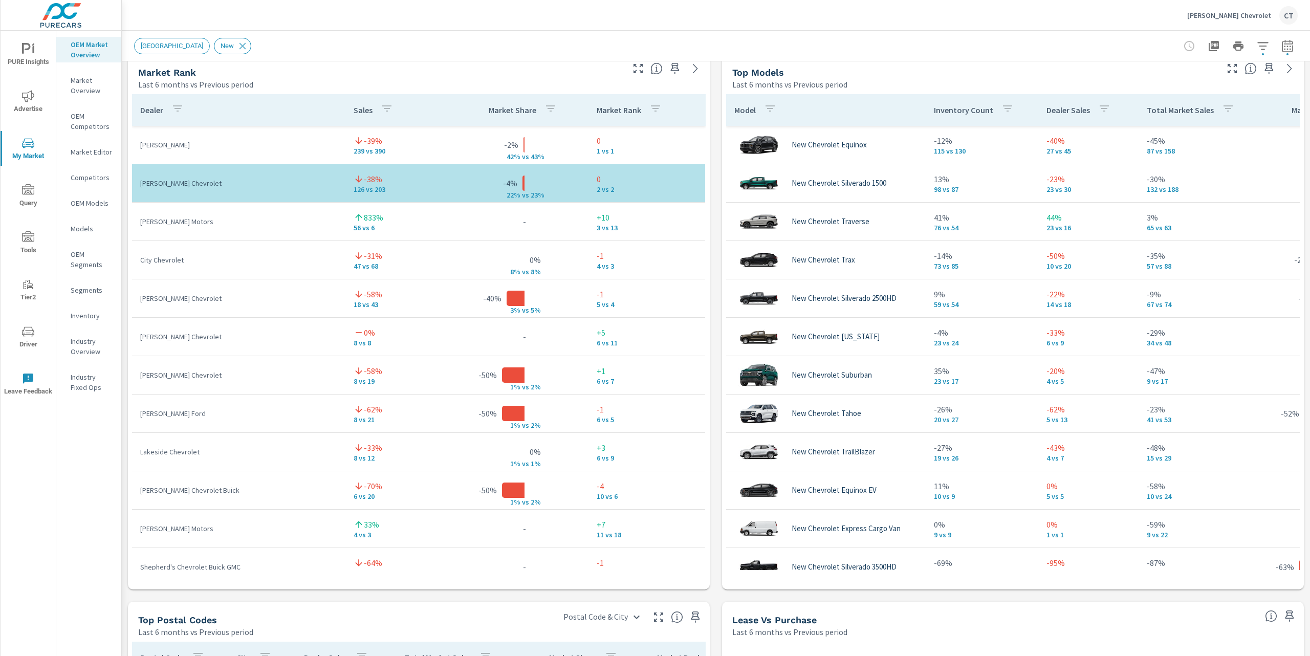
click at [408, 203] on tr "[PERSON_NAME] Motors 833% 56 vs 6 - +10 3 vs 13" at bounding box center [418, 222] width 573 height 38
drag, startPoint x: 201, startPoint y: 145, endPoint x: 139, endPoint y: 143, distance: 62.5
click at [139, 143] on td "[PERSON_NAME]" at bounding box center [238, 144] width 213 height 27
drag, startPoint x: 361, startPoint y: 140, endPoint x: 354, endPoint y: 140, distance: 7.2
click at [354, 140] on div "-39%" at bounding box center [403, 141] width 99 height 12
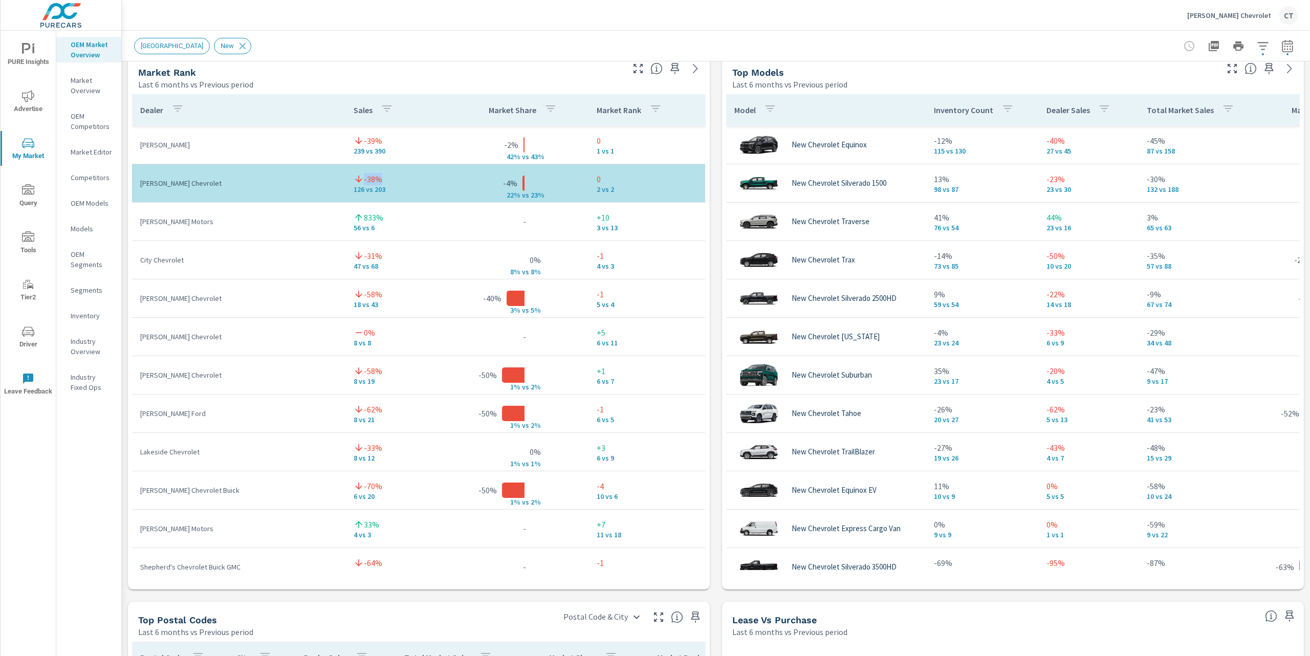
drag, startPoint x: 378, startPoint y: 181, endPoint x: 347, endPoint y: 178, distance: 31.3
click at [354, 178] on div "-38%" at bounding box center [403, 179] width 99 height 12
drag, startPoint x: 531, startPoint y: 194, endPoint x: 474, endPoint y: 188, distance: 57.1
click at [474, 188] on td "-4% 22% v s 23%" at bounding box center [524, 183] width 128 height 16
drag, startPoint x: 382, startPoint y: 231, endPoint x: 357, endPoint y: 227, distance: 25.3
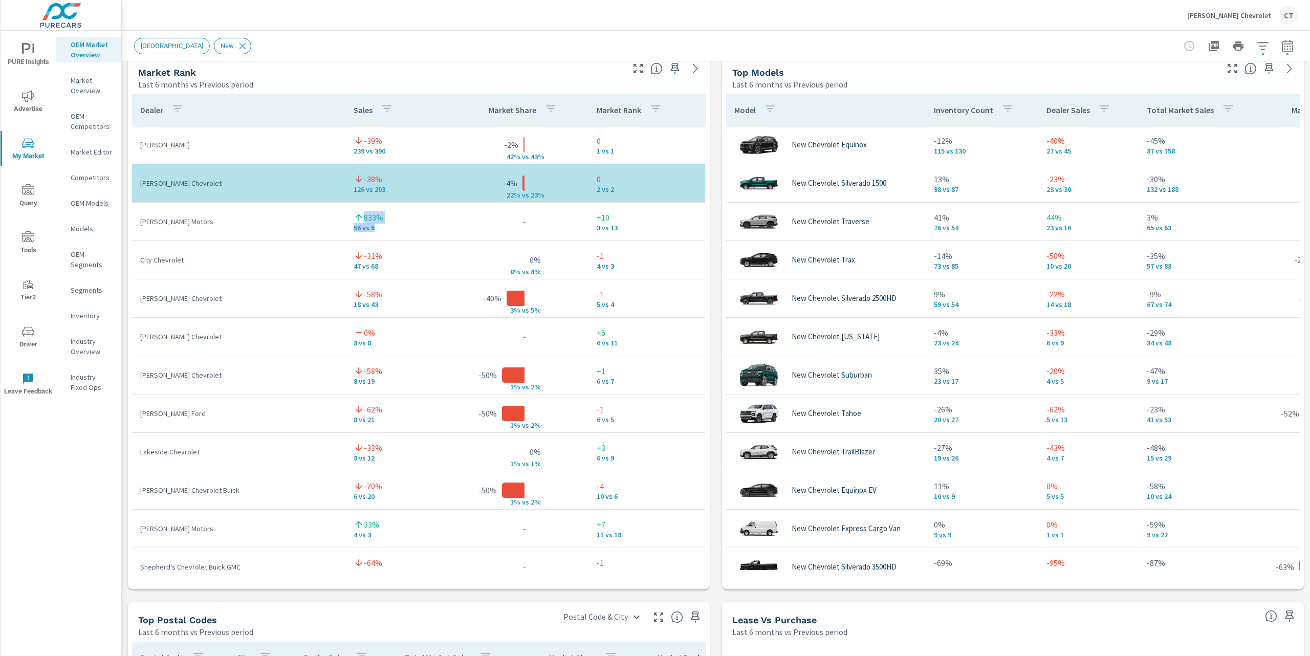
click at [354, 217] on div "833% 56 vs 6" at bounding box center [403, 221] width 99 height 20
click at [367, 234] on td "833% 56 vs 6" at bounding box center [402, 221] width 115 height 37
drag, startPoint x: 367, startPoint y: 230, endPoint x: 340, endPoint y: 228, distance: 26.7
click at [345, 228] on td "833% 56 vs 6" at bounding box center [402, 221] width 115 height 37
drag, startPoint x: 188, startPoint y: 223, endPoint x: 138, endPoint y: 224, distance: 50.1
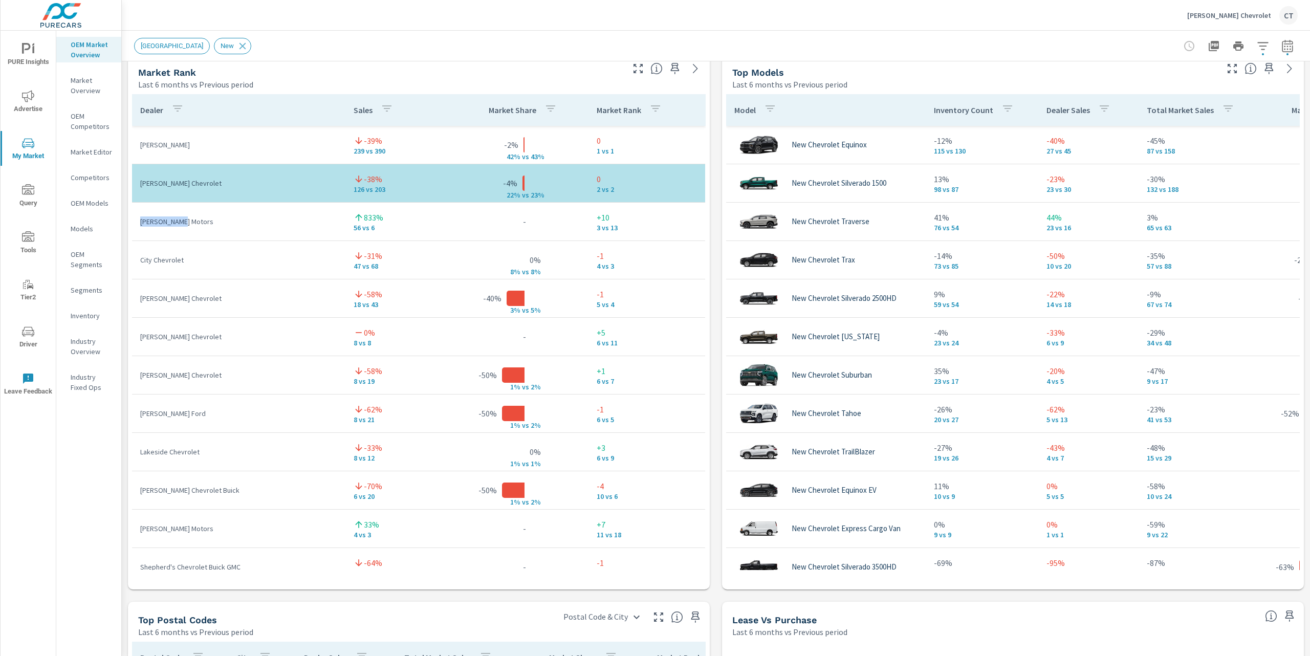
click at [138, 224] on td "[PERSON_NAME] Motors" at bounding box center [238, 221] width 213 height 27
drag, startPoint x: 219, startPoint y: 223, endPoint x: 228, endPoint y: 223, distance: 8.7
click at [219, 223] on p "[PERSON_NAME] Motors" at bounding box center [238, 221] width 197 height 10
click at [716, 207] on div "Market View Last 6 months vs Previous period ← Move left → Move right ↑ Move up…" at bounding box center [716, 267] width 1188 height 1752
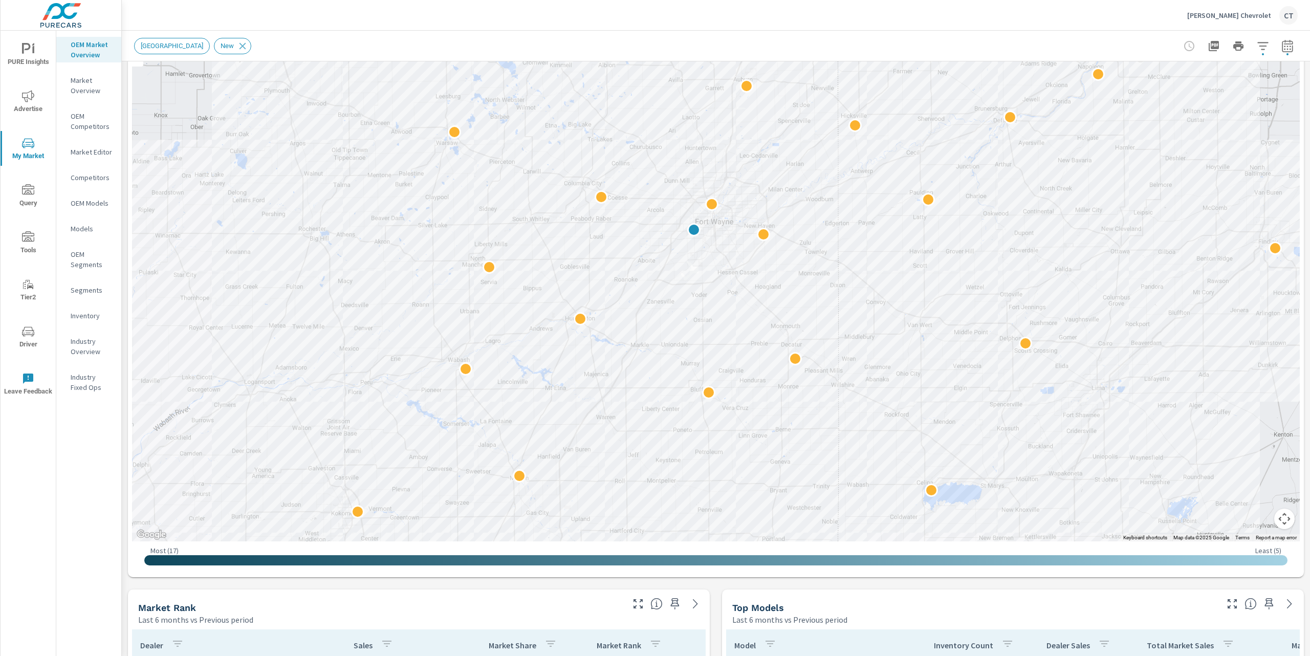
scroll to position [109, 0]
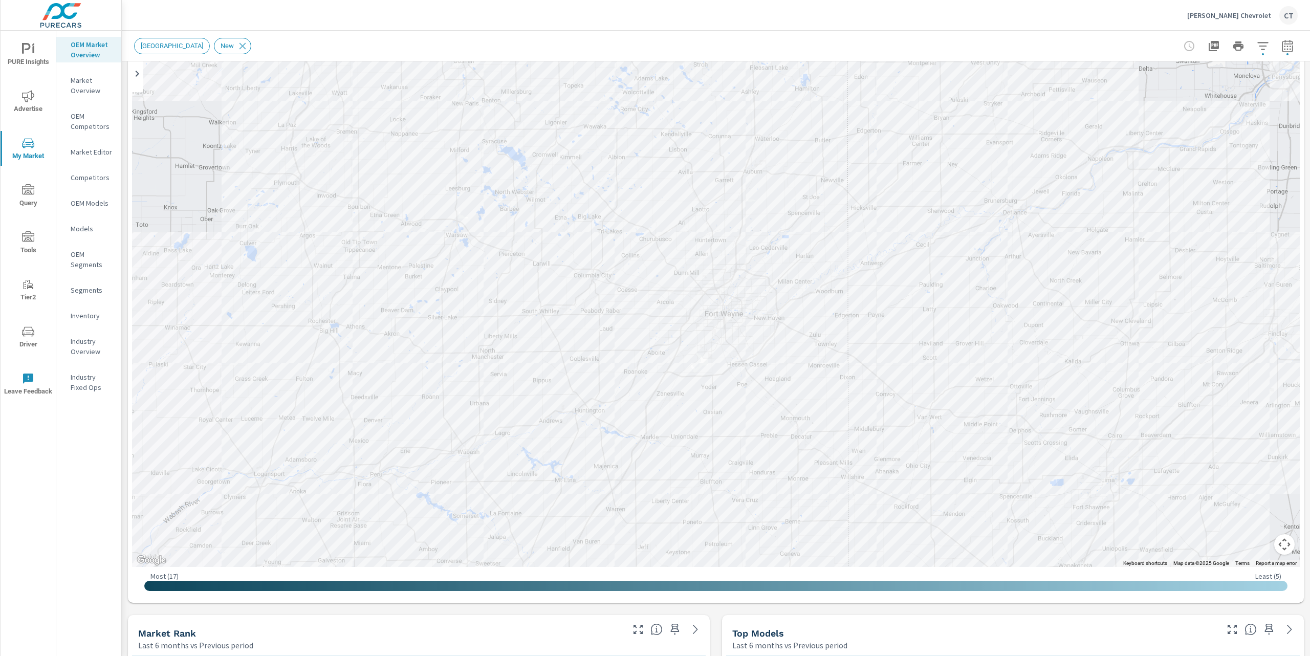
drag, startPoint x: 953, startPoint y: 394, endPoint x: 956, endPoint y: 409, distance: 14.8
click at [956, 409] on div at bounding box center [1216, 625] width 982 height 553
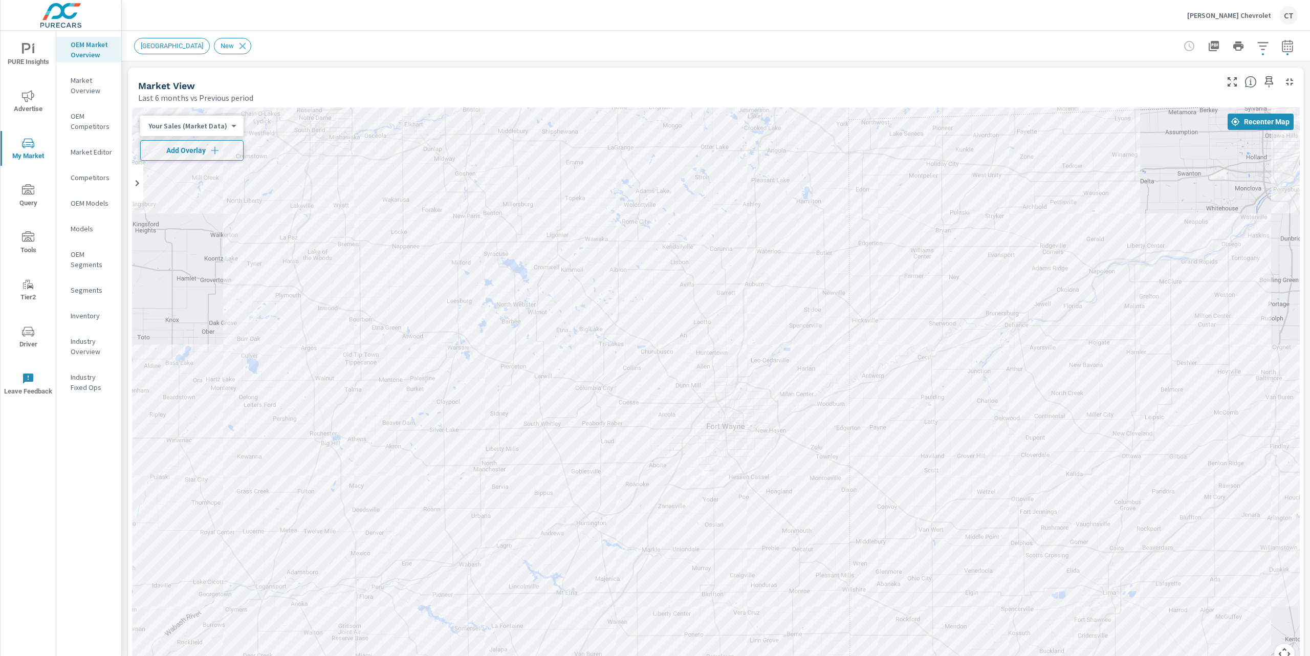
click at [200, 149] on span "Add Overlay" at bounding box center [192, 150] width 94 height 10
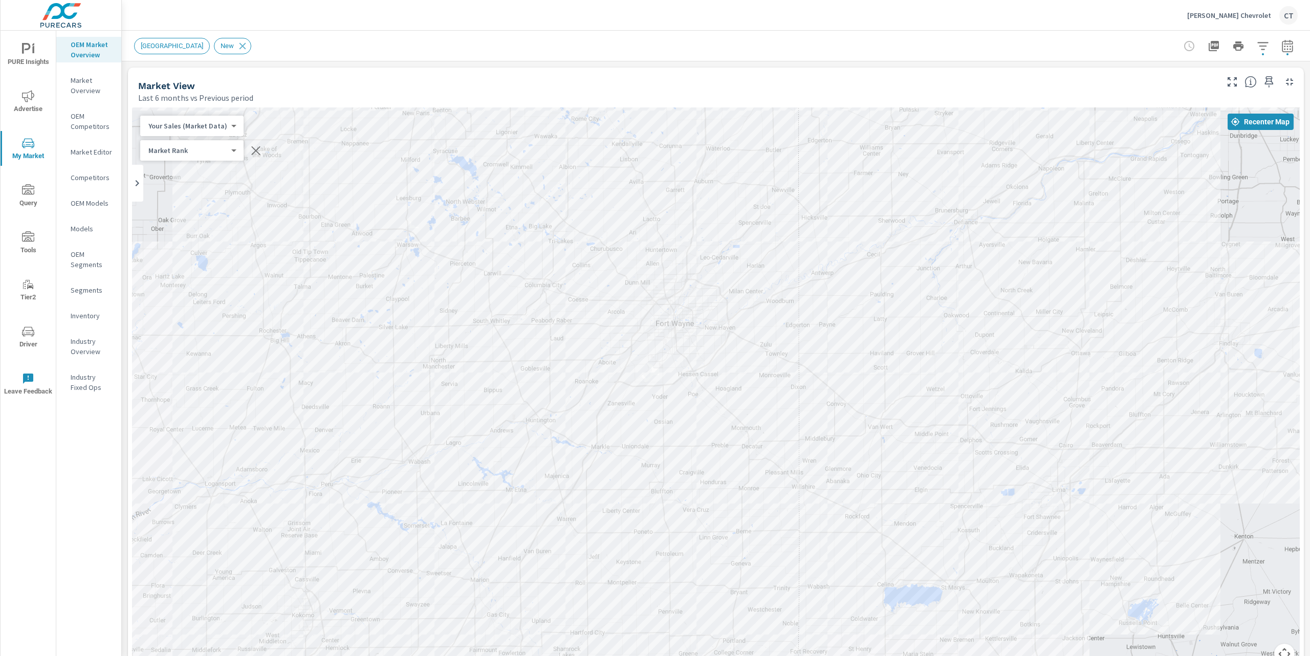
drag, startPoint x: 709, startPoint y: 297, endPoint x: 621, endPoint y: 275, distance: 90.8
click at [656, 195] on div "— — — — — — — — — — — — — — — — — — — — — — — — — — — — — — — — — — — — — — — —…" at bounding box center [716, 391] width 1168 height 569
